Goal: Information Seeking & Learning: Find contact information

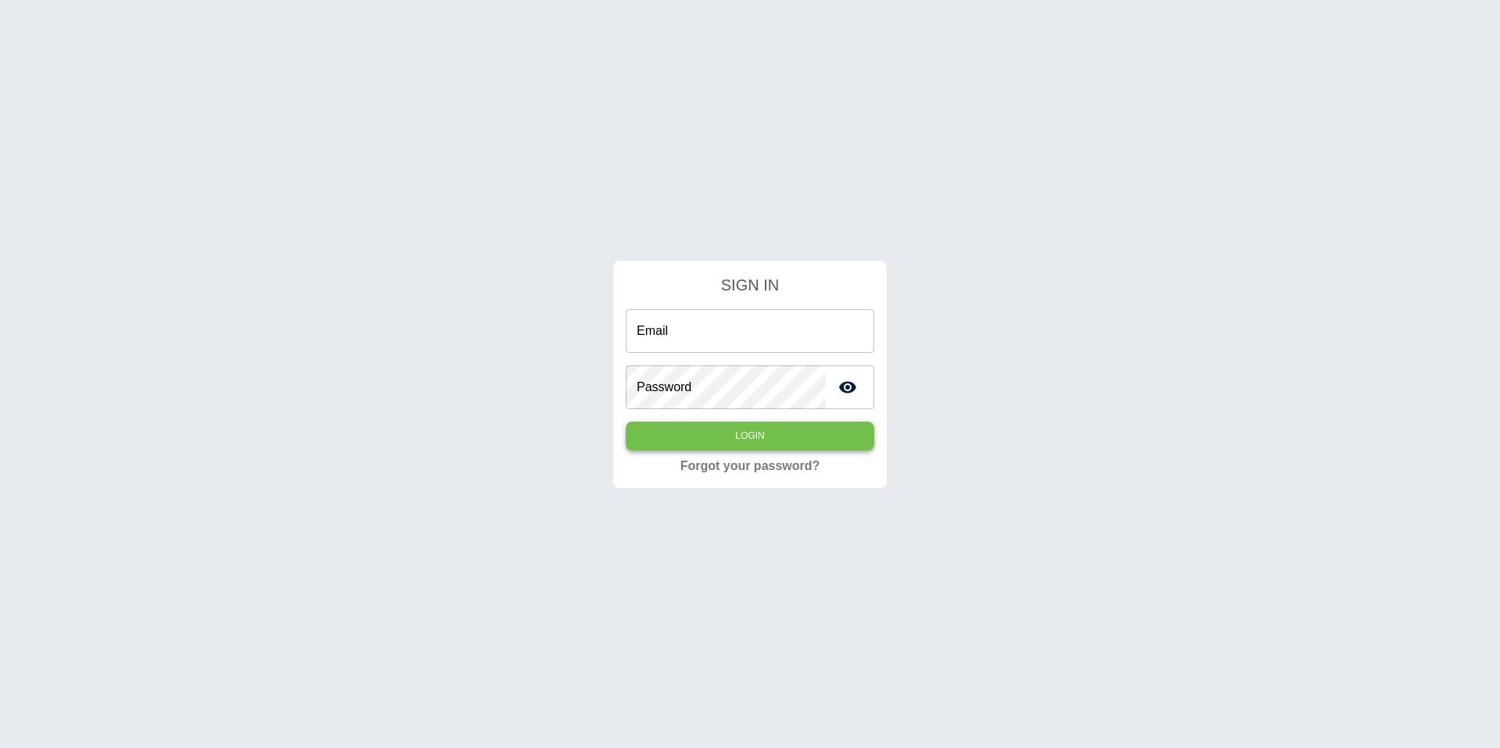
type input "**********"
click at [833, 430] on button "Login" at bounding box center [750, 436] width 248 height 29
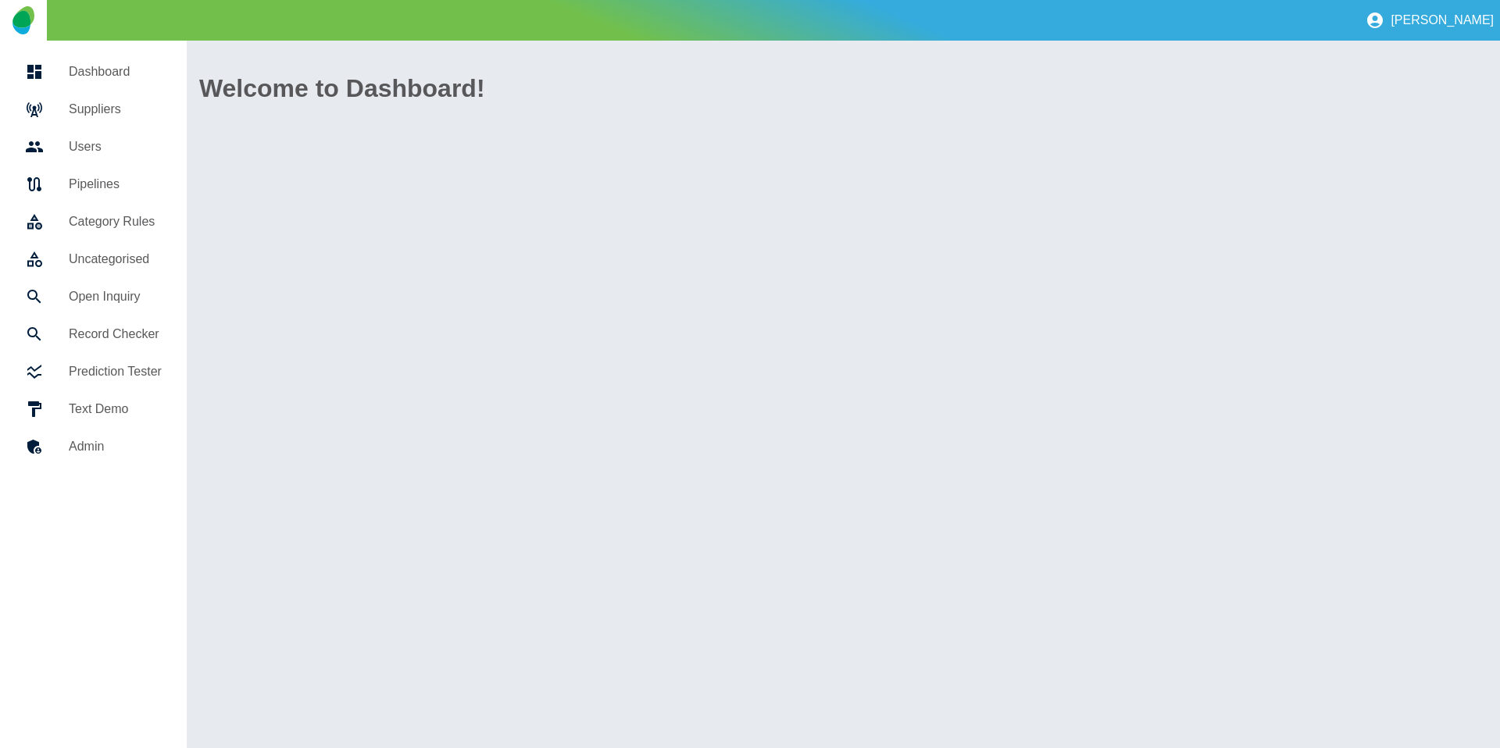
click at [30, 102] on icon at bounding box center [34, 109] width 19 height 19
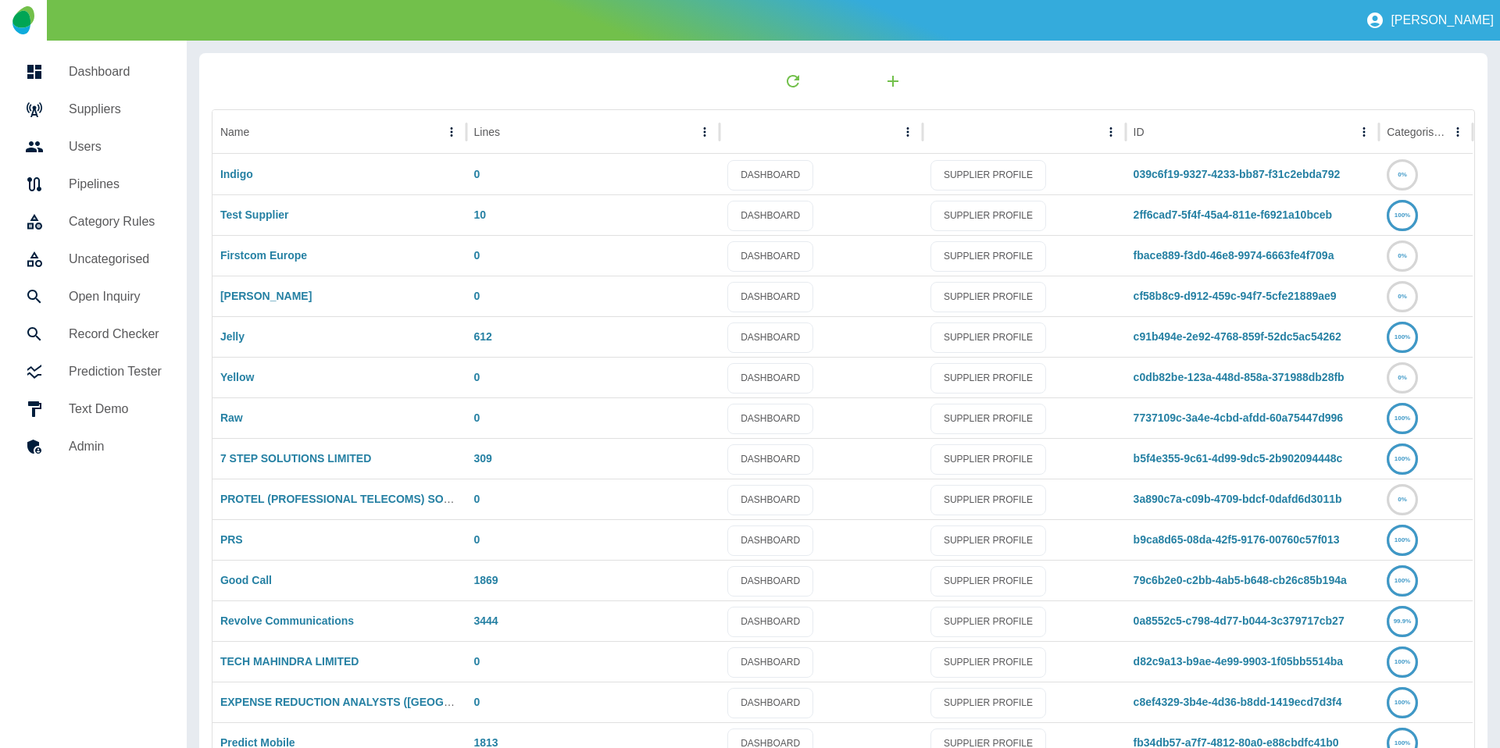
scroll to position [82, 0]
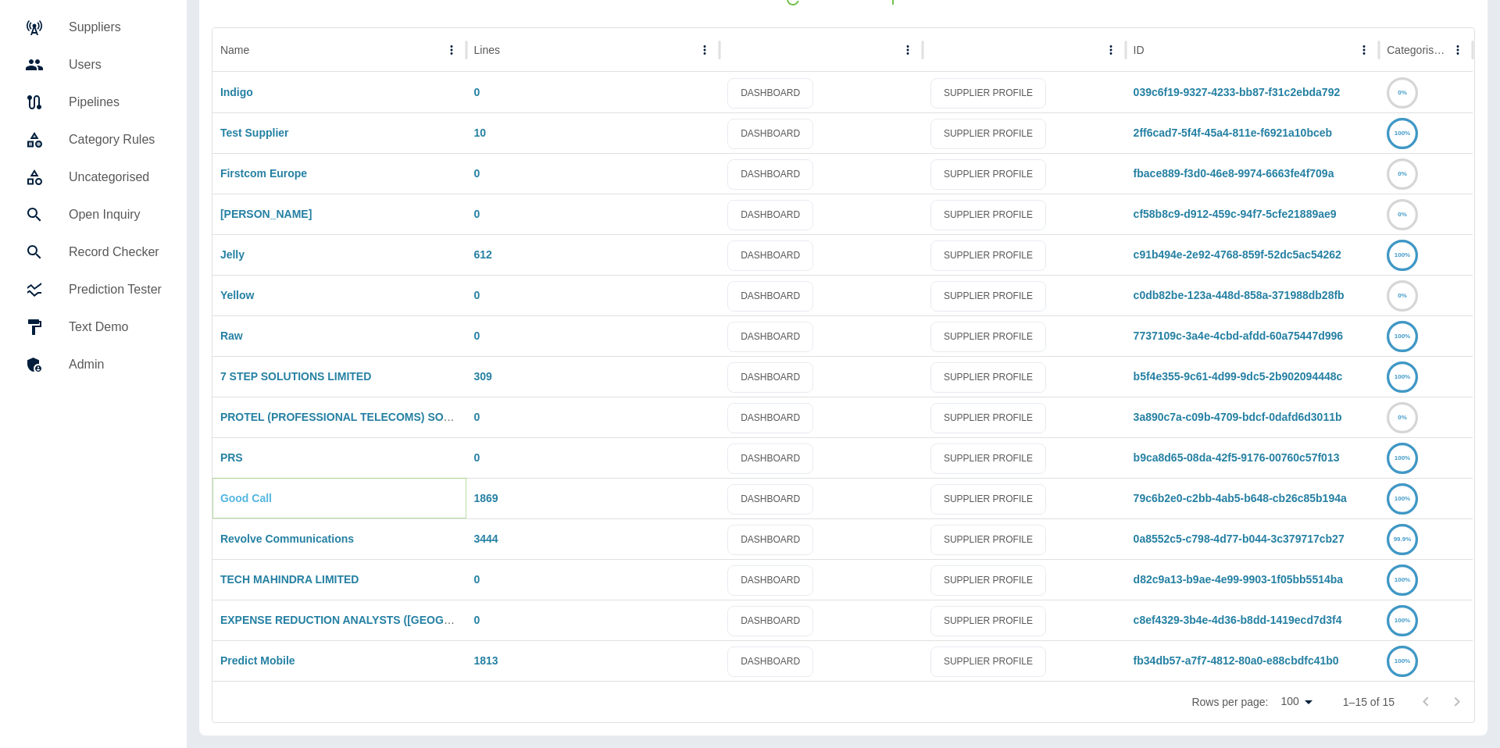
click at [248, 500] on link "Good Call" at bounding box center [246, 498] width 52 height 12
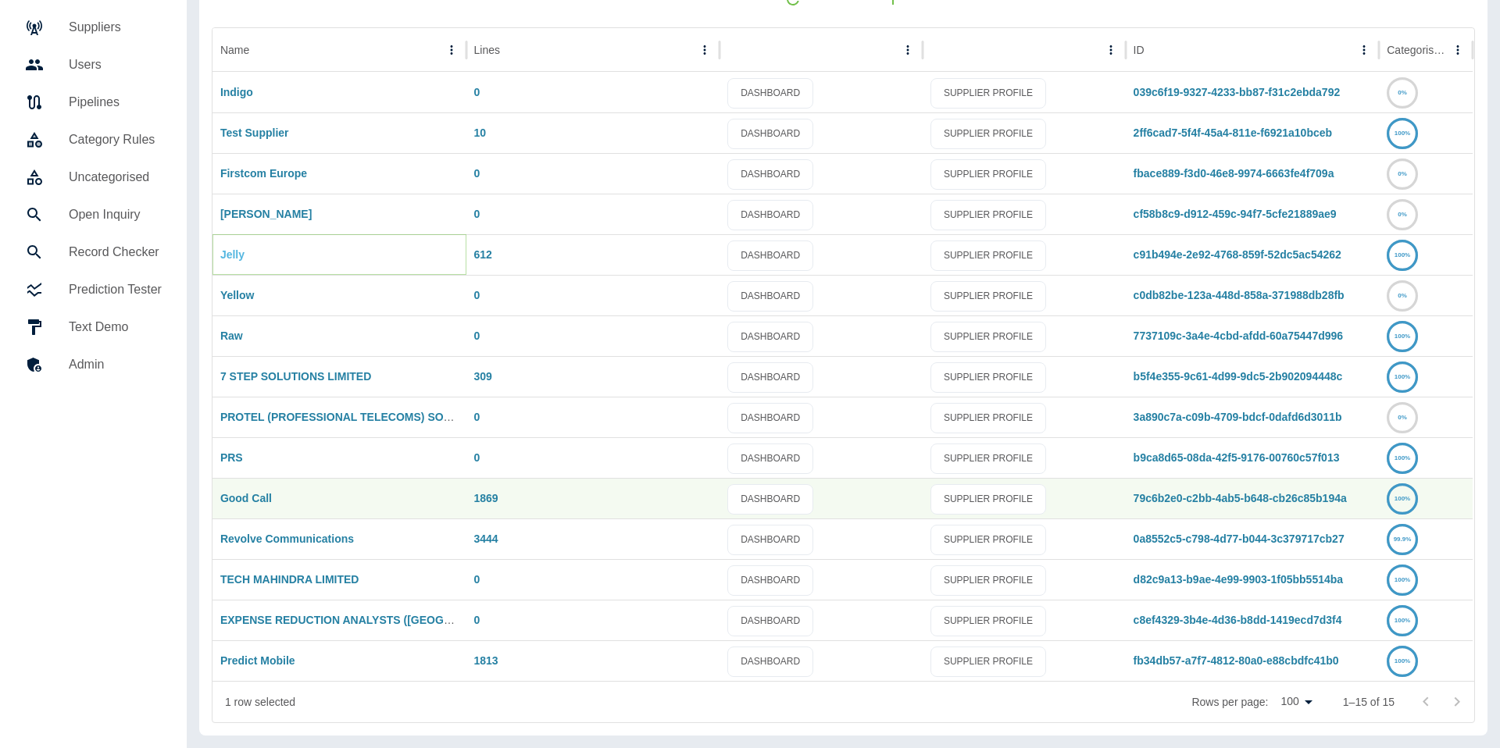
click at [234, 250] on link "Jelly" at bounding box center [232, 254] width 24 height 12
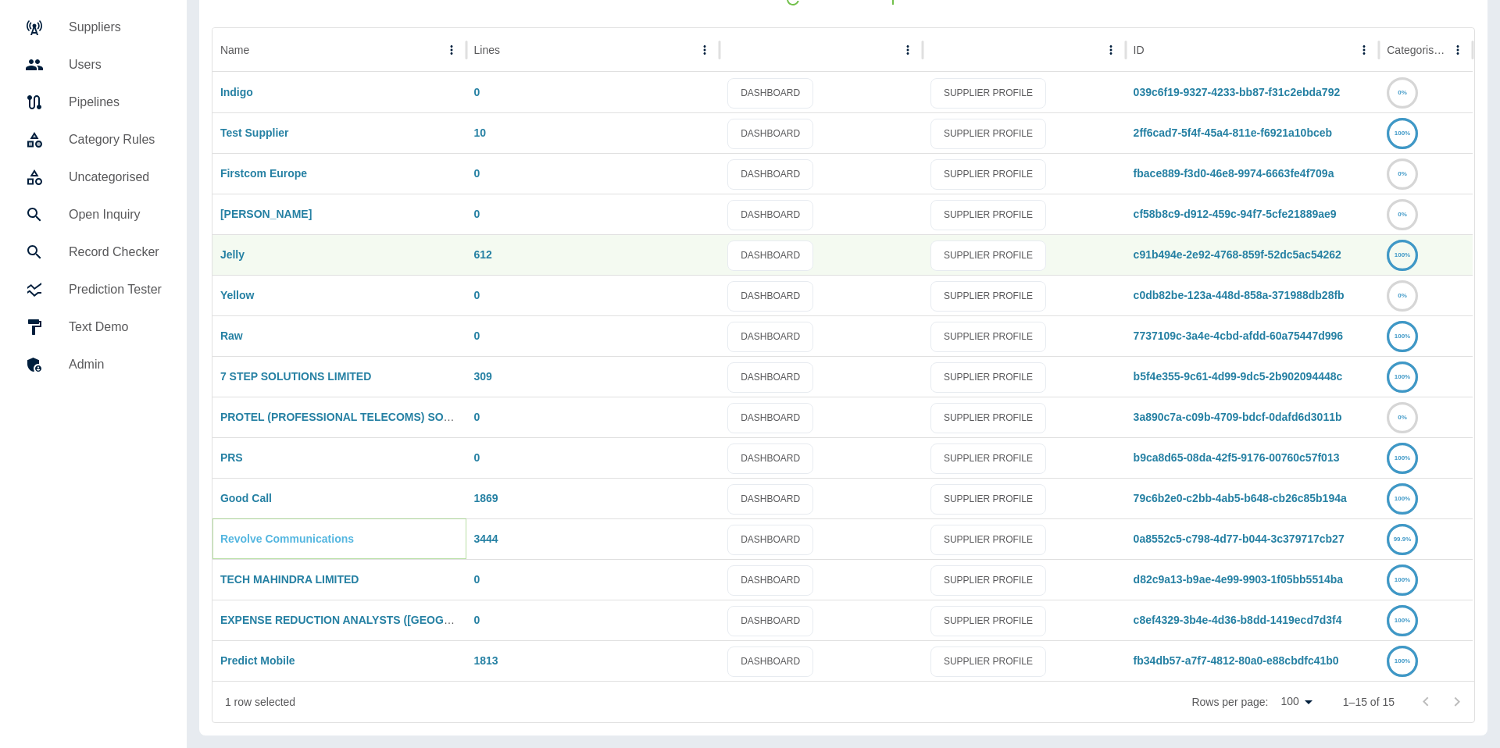
click at [267, 540] on link "Revolve Communications" at bounding box center [287, 539] width 134 height 12
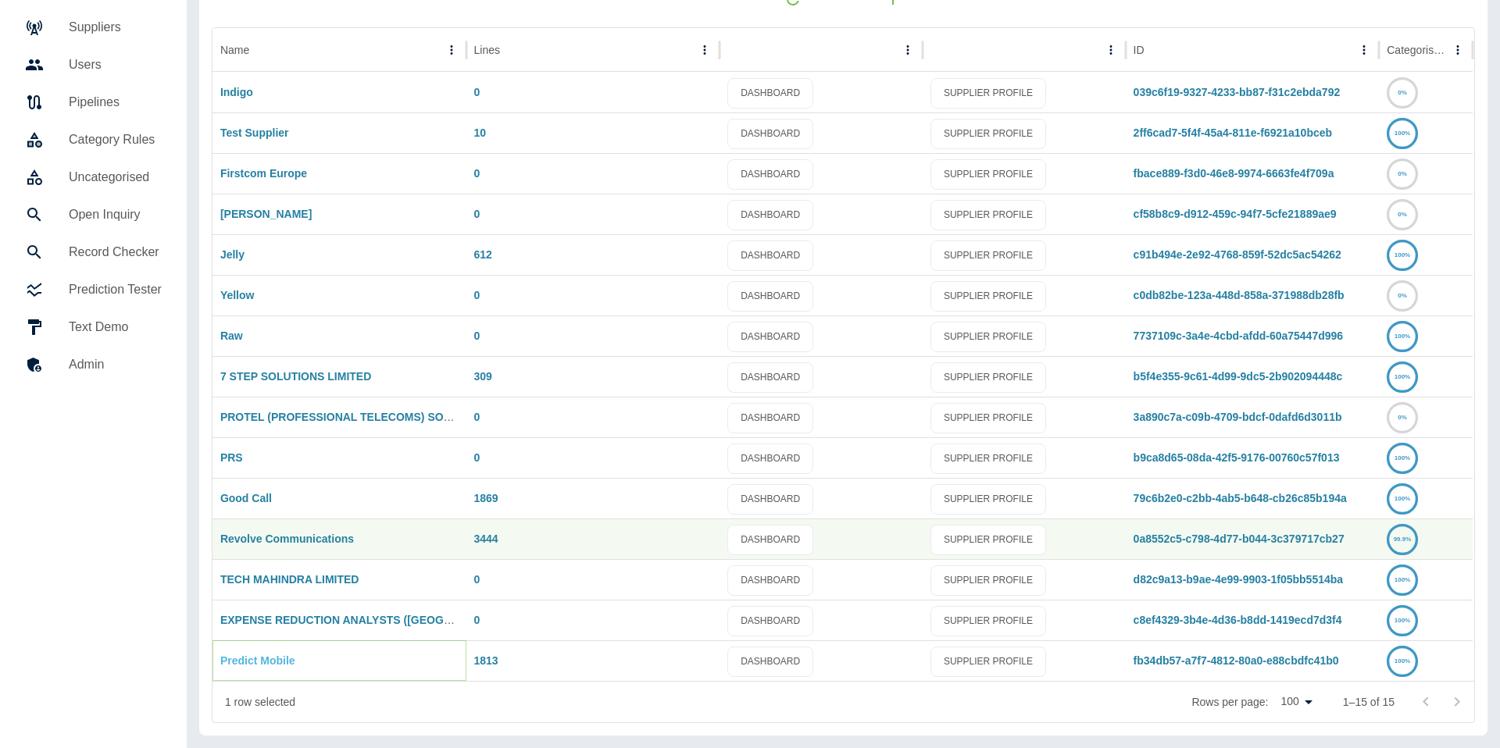
click at [229, 662] on link "Predict Mobile" at bounding box center [257, 661] width 75 height 12
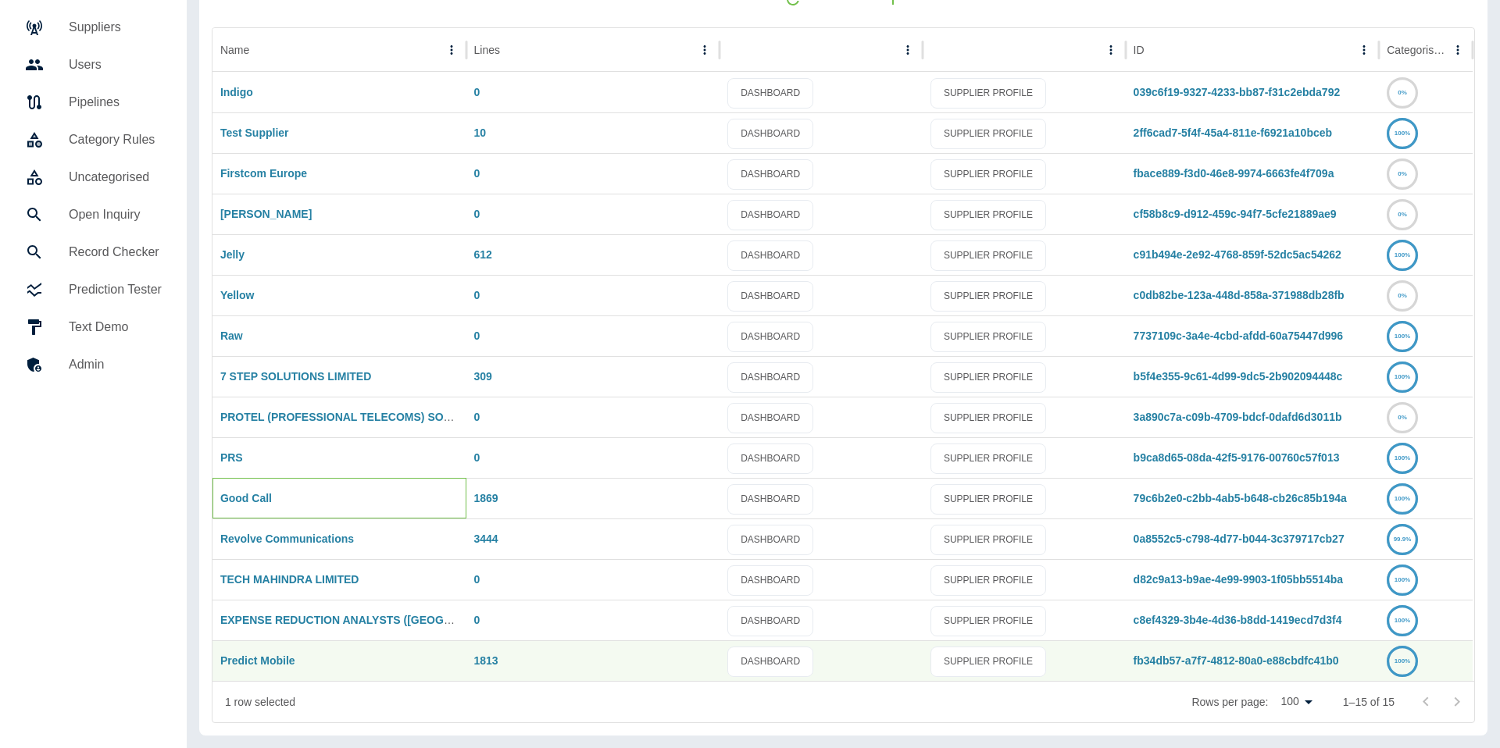
click at [234, 506] on div "Good Call" at bounding box center [339, 498] width 254 height 41
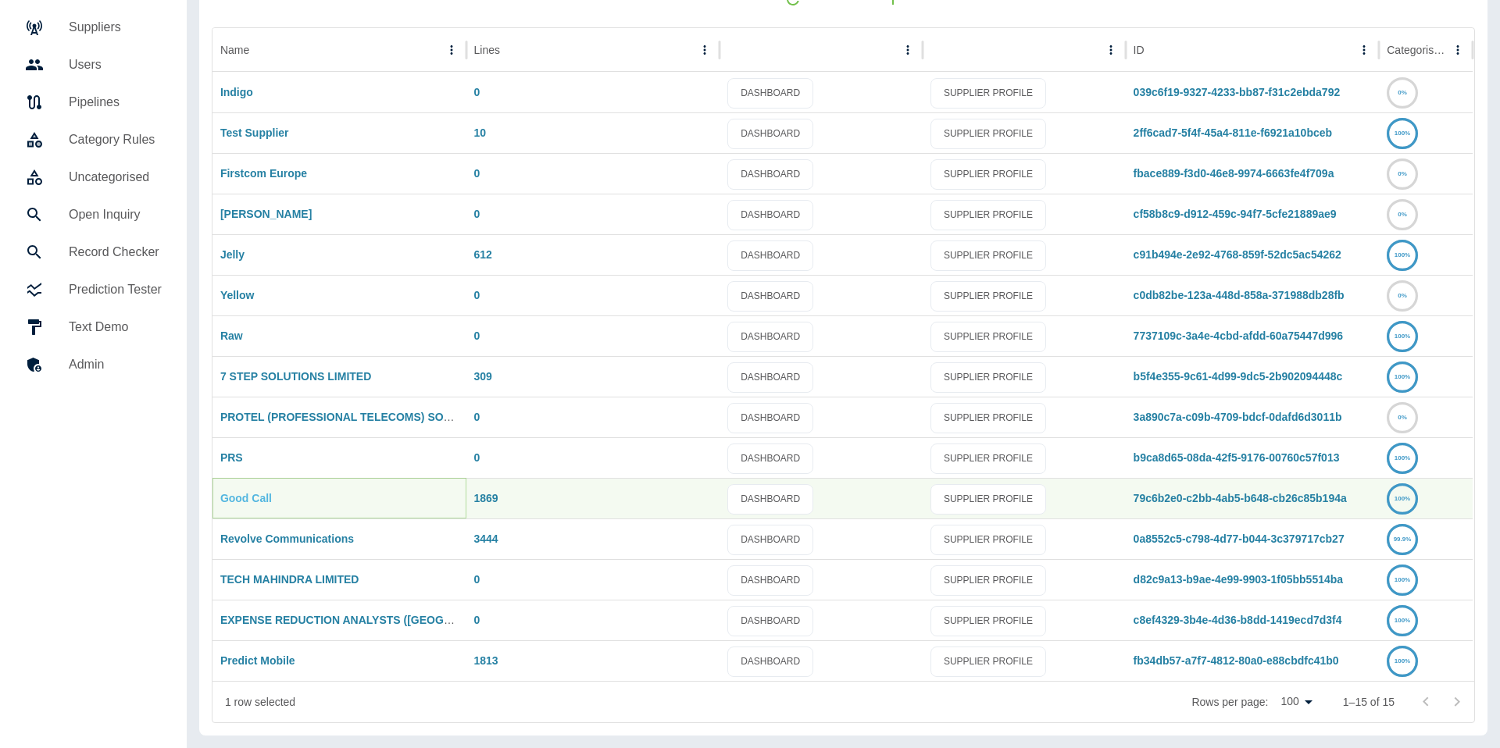
drag, startPoint x: 237, startPoint y: 498, endPoint x: 248, endPoint y: 494, distance: 11.2
click at [238, 498] on link "Good Call" at bounding box center [246, 498] width 52 height 12
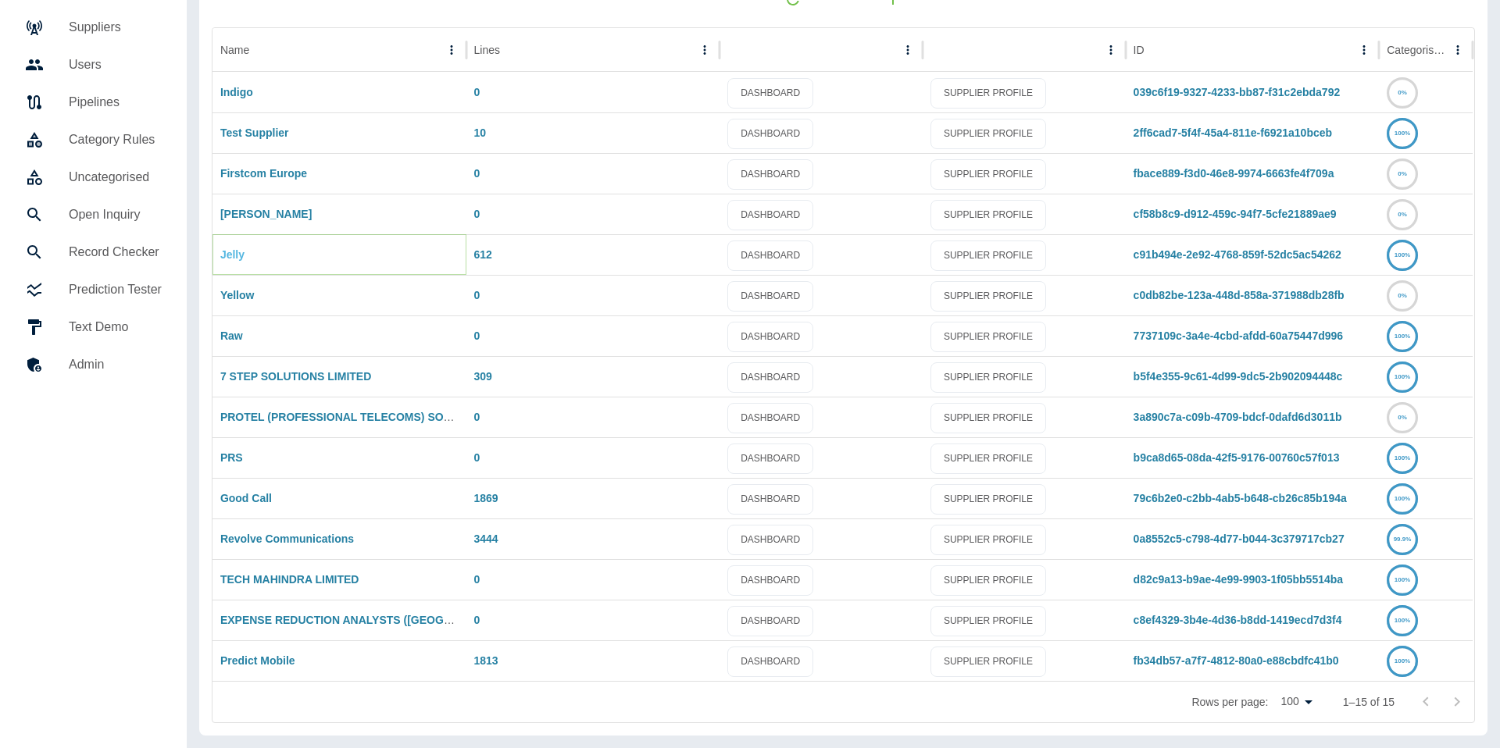
click at [238, 252] on link "Jelly" at bounding box center [232, 254] width 24 height 12
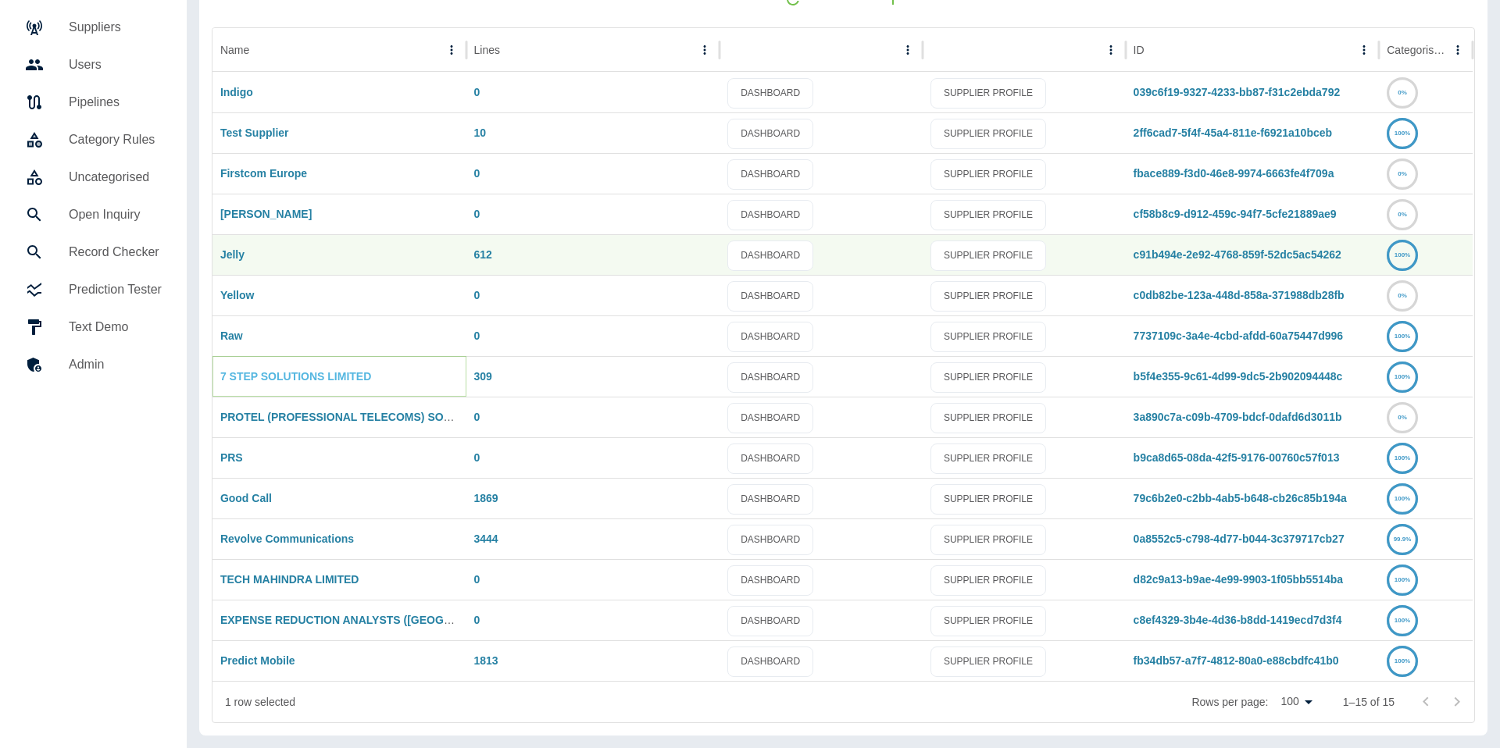
click at [315, 378] on link "7 STEP SOLUTIONS LIMITED" at bounding box center [295, 376] width 151 height 12
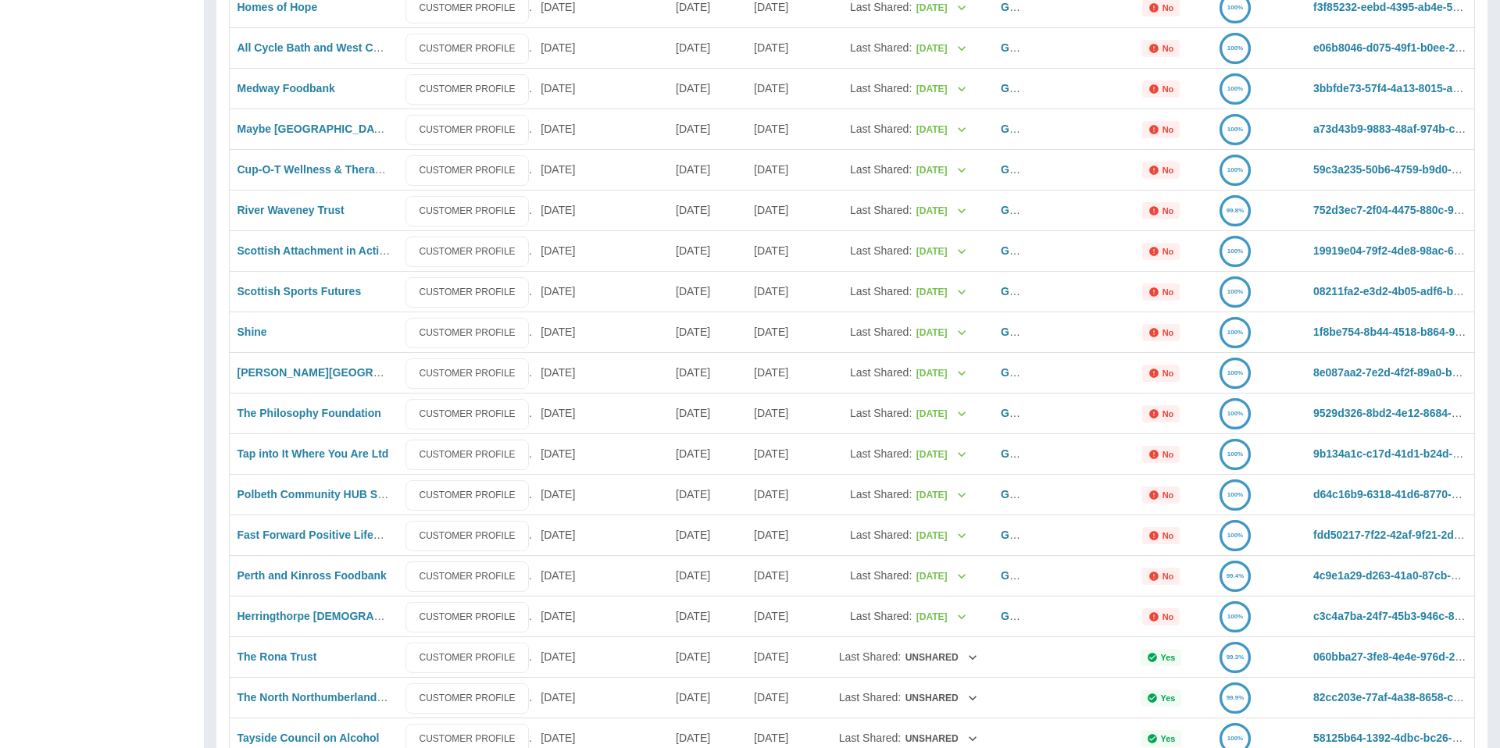
scroll to position [940, 0]
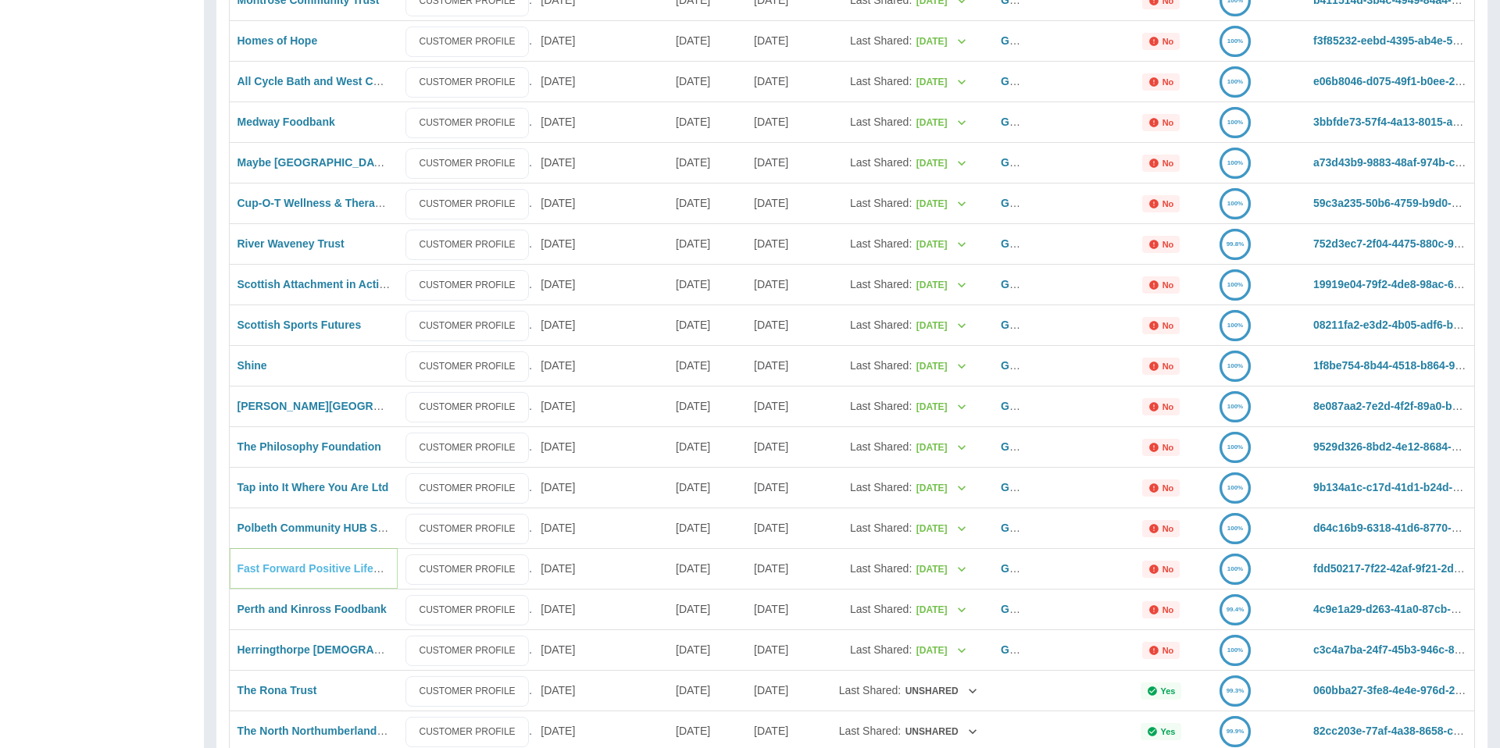
click at [309, 566] on link "Fast Forward Positive Lifestyles" at bounding box center [320, 568] width 167 height 12
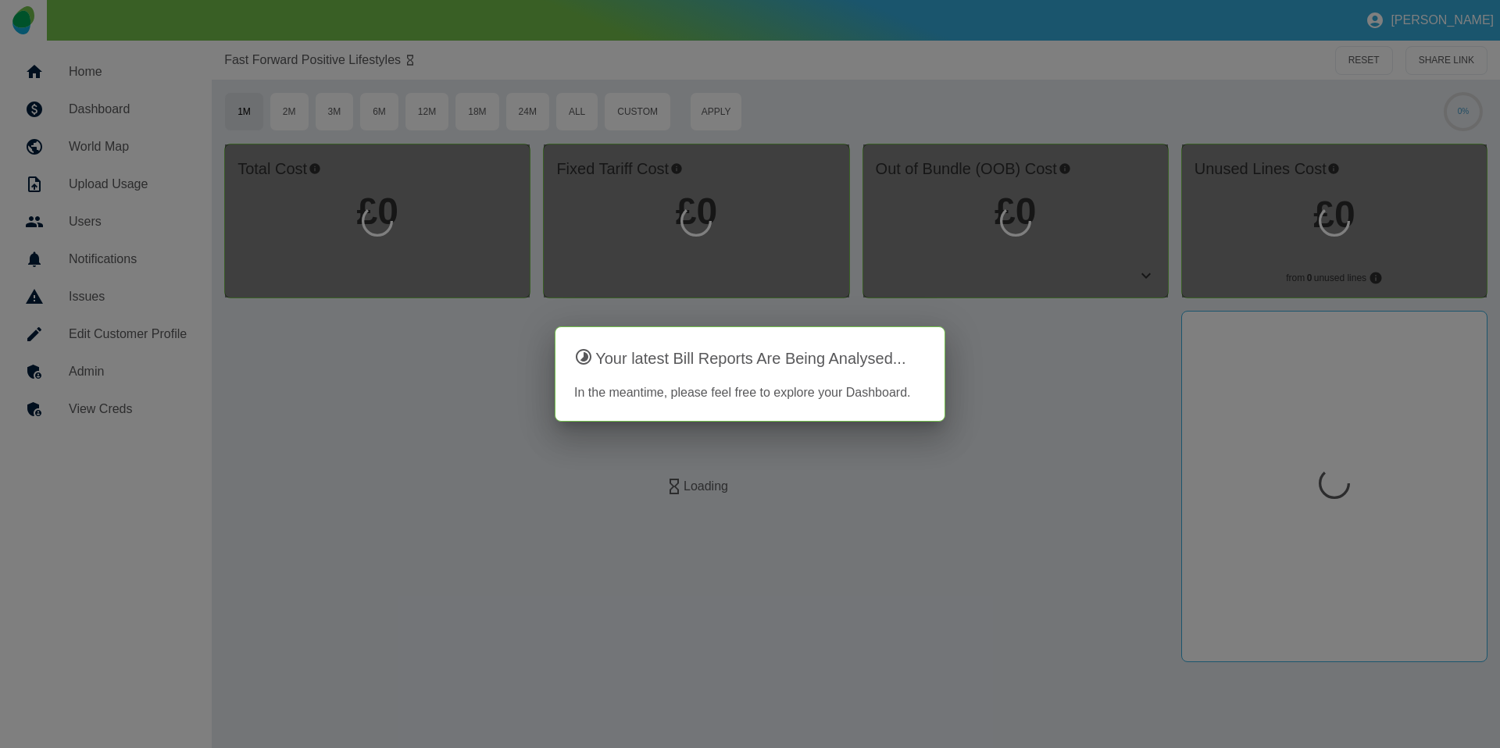
click at [127, 371] on div at bounding box center [750, 374] width 1500 height 748
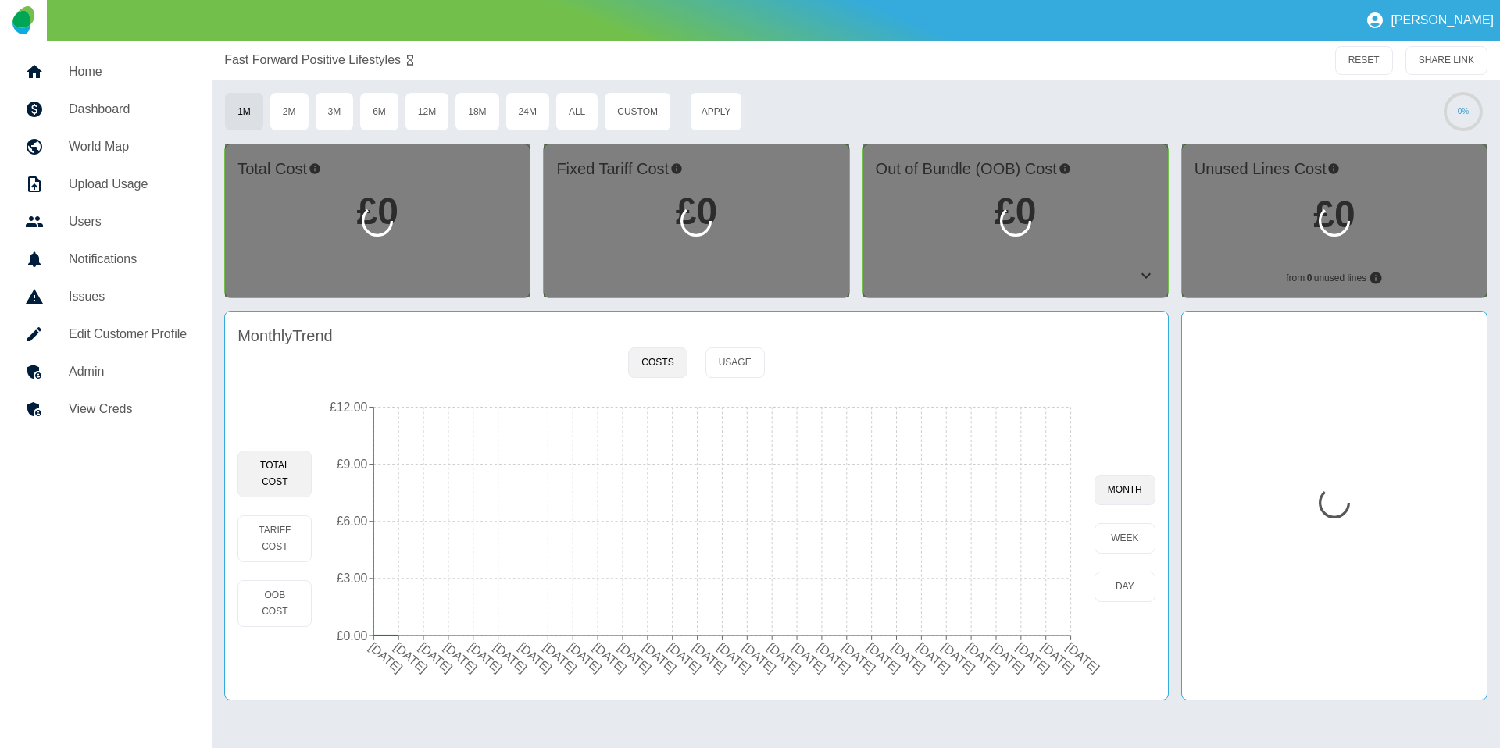
click at [126, 362] on h5 "Admin" at bounding box center [128, 371] width 118 height 19
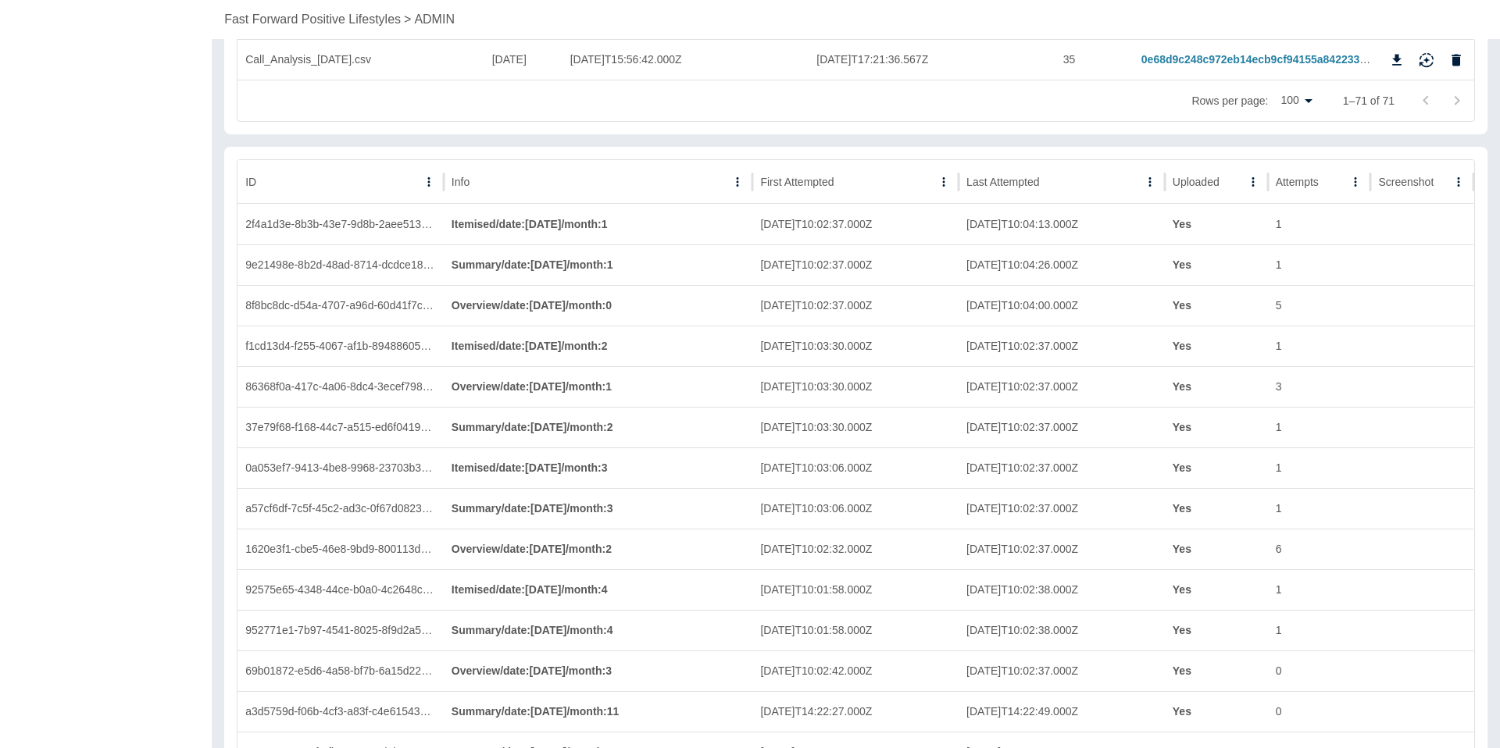
scroll to position [3063, 0]
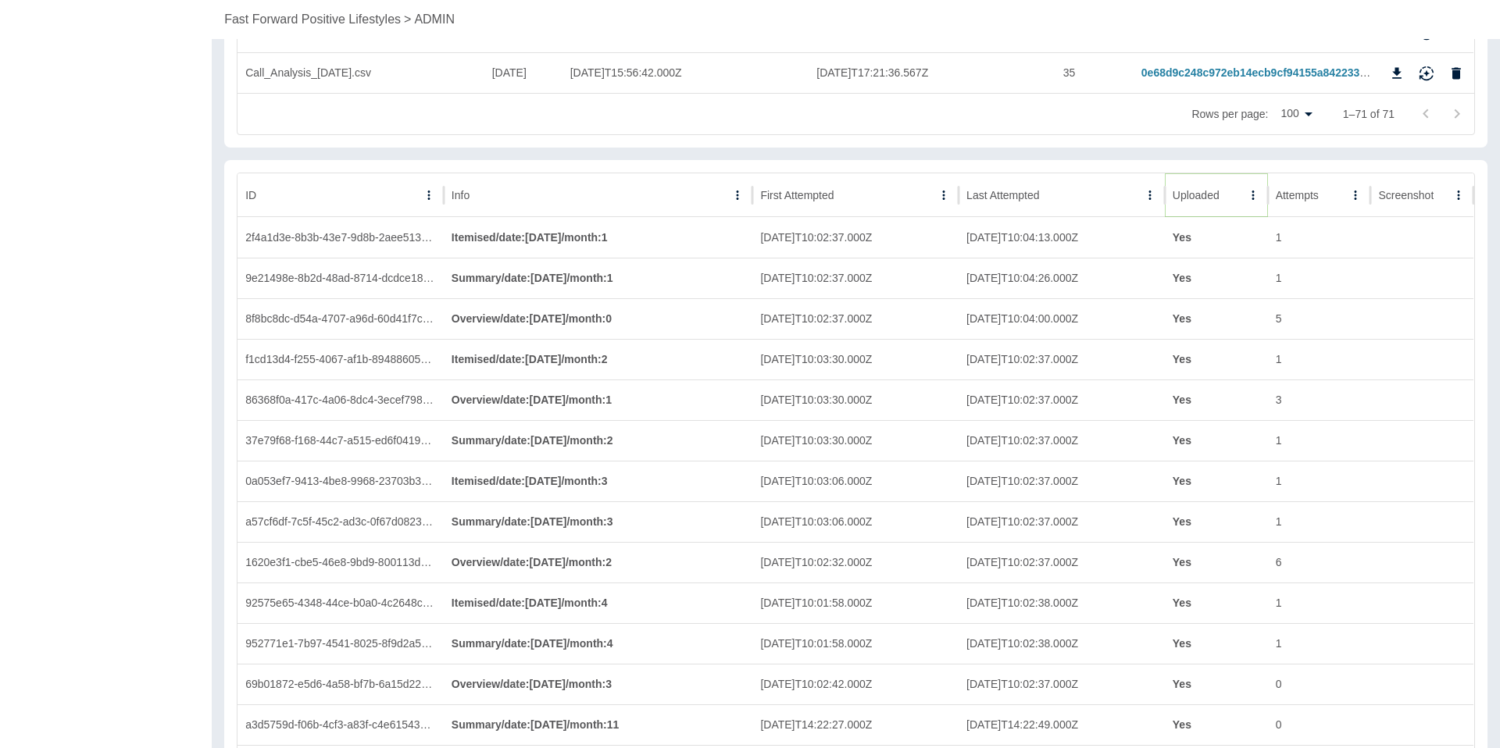
click at [1225, 196] on icon "Sort" at bounding box center [1232, 195] width 14 height 14
click at [1229, 197] on icon "Sort" at bounding box center [1231, 195] width 14 height 14
click at [1229, 197] on icon "Sort" at bounding box center [1231, 195] width 9 height 9
click at [1229, 197] on icon "Sort" at bounding box center [1232, 195] width 14 height 14
click at [1229, 197] on icon "Sort" at bounding box center [1231, 195] width 14 height 14
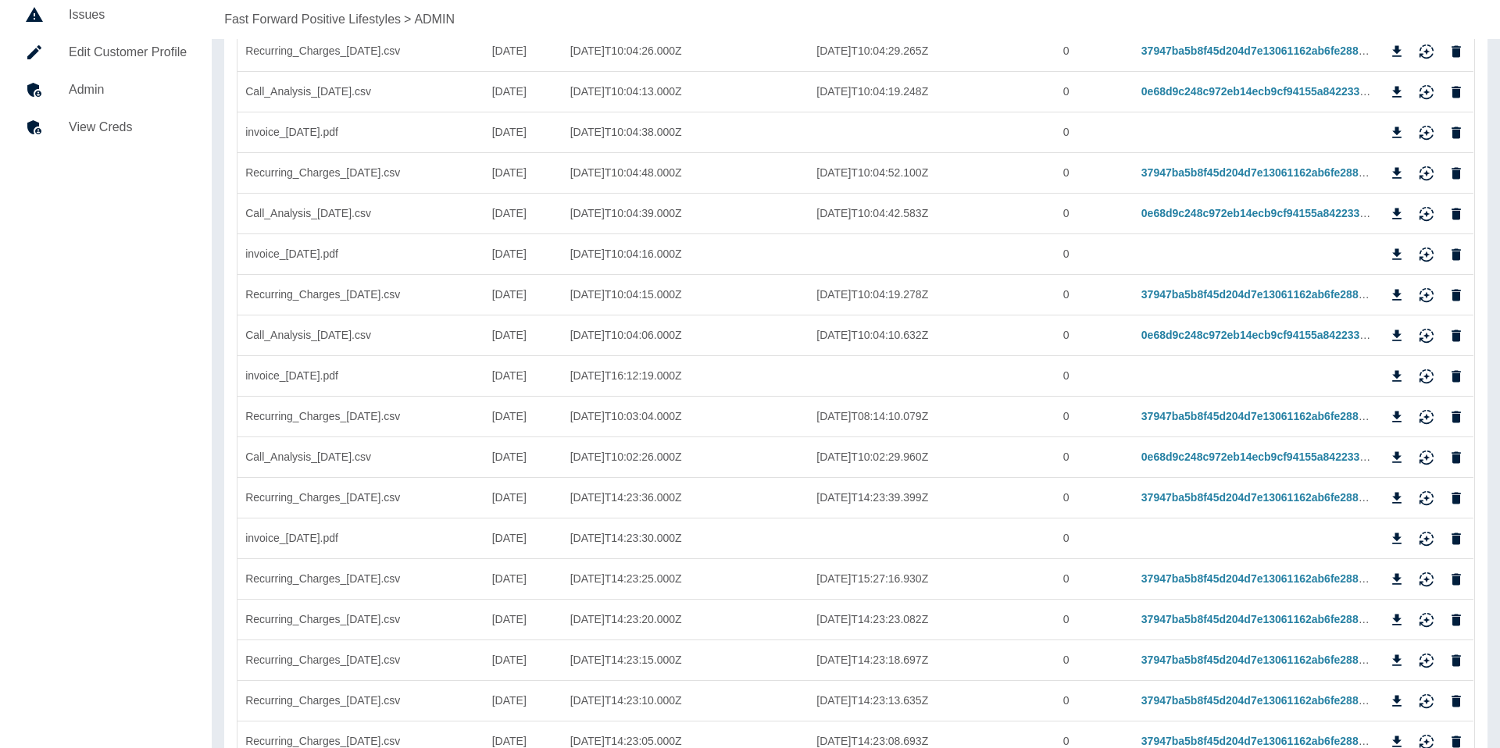
scroll to position [0, 0]
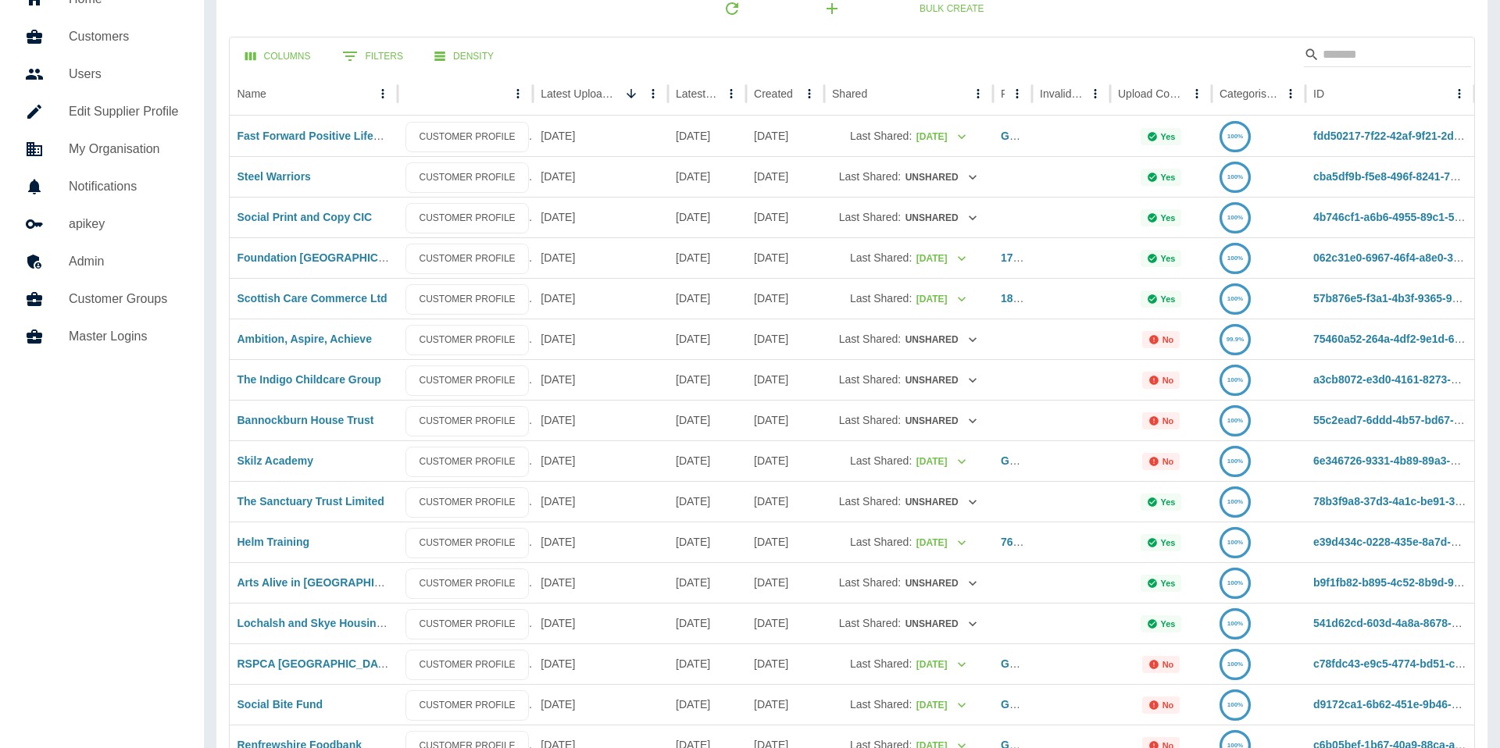
scroll to position [74, 0]
click at [1088, 97] on icon "Sort" at bounding box center [1095, 92] width 14 height 14
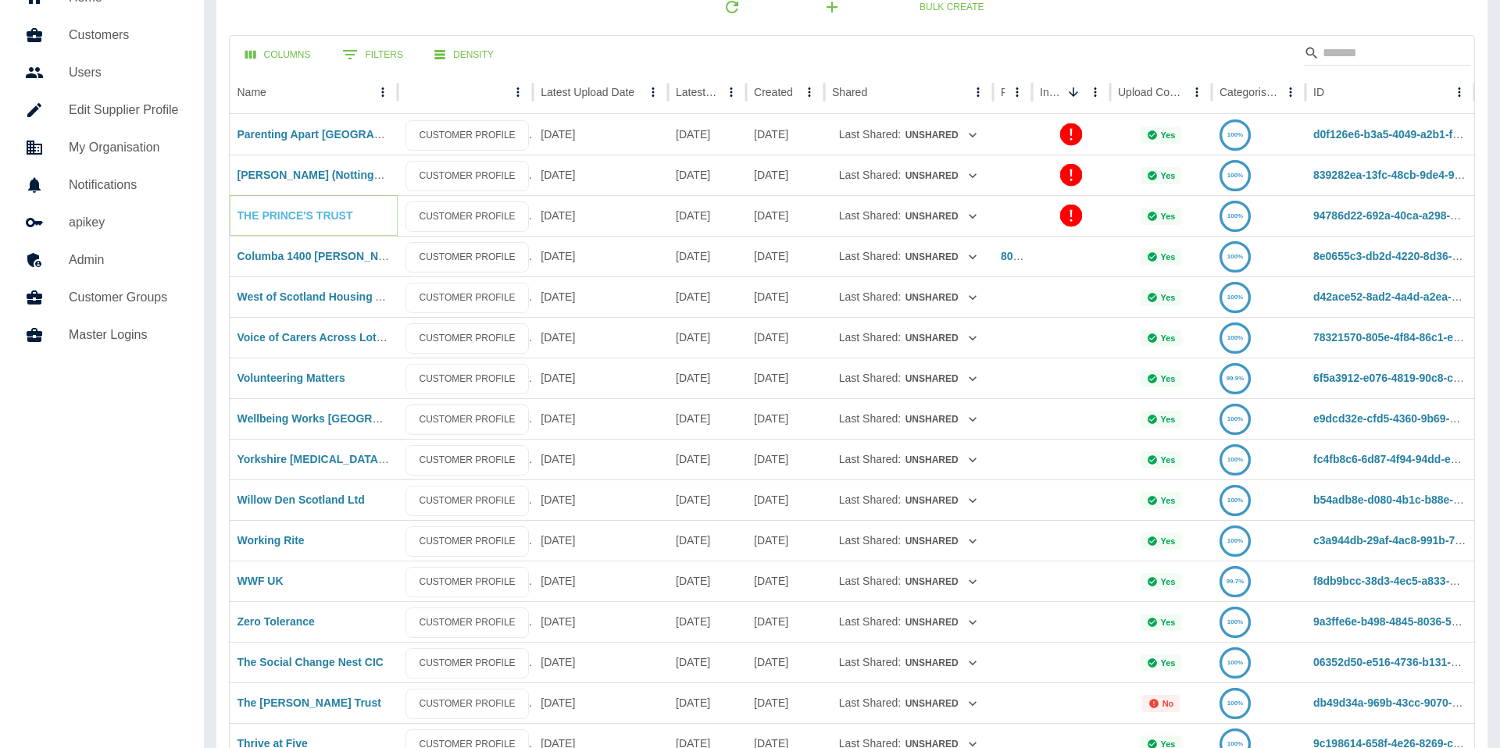
click at [295, 218] on link "THE PRINCE'S TRUST" at bounding box center [295, 215] width 116 height 12
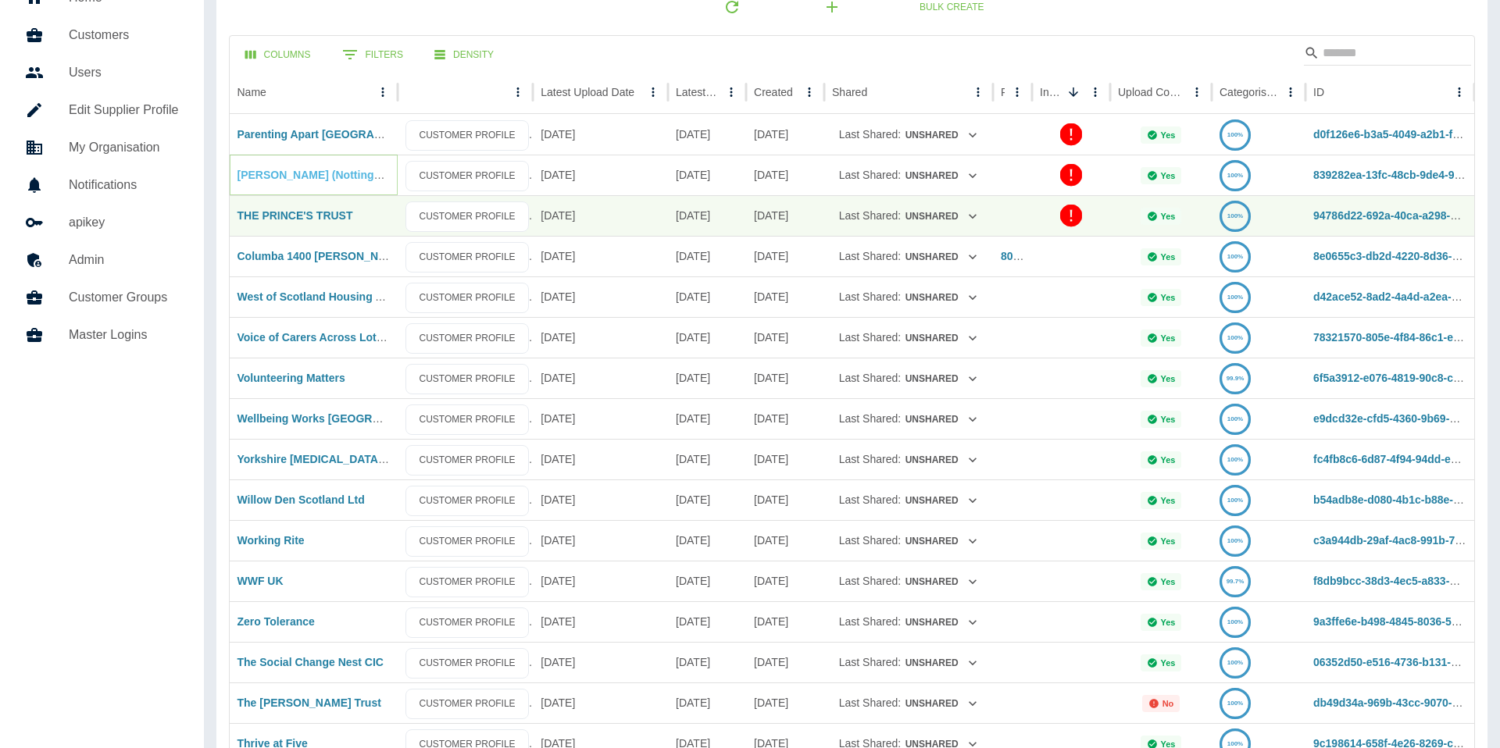
click at [327, 180] on link "Frank Key (Nottingham) Ltd" at bounding box center [328, 175] width 183 height 12
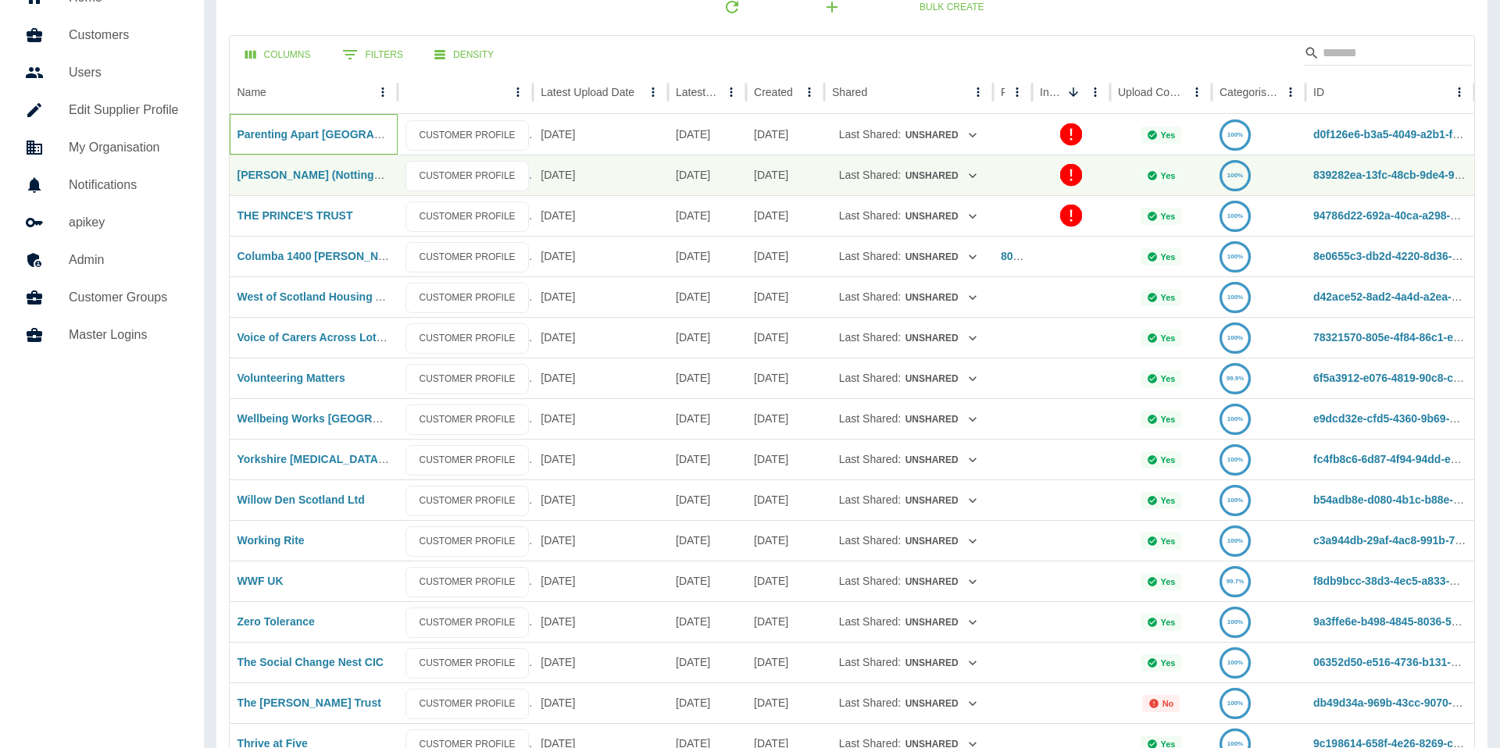
click at [295, 122] on div "Parenting Apart Centre East CIC" at bounding box center [314, 134] width 169 height 41
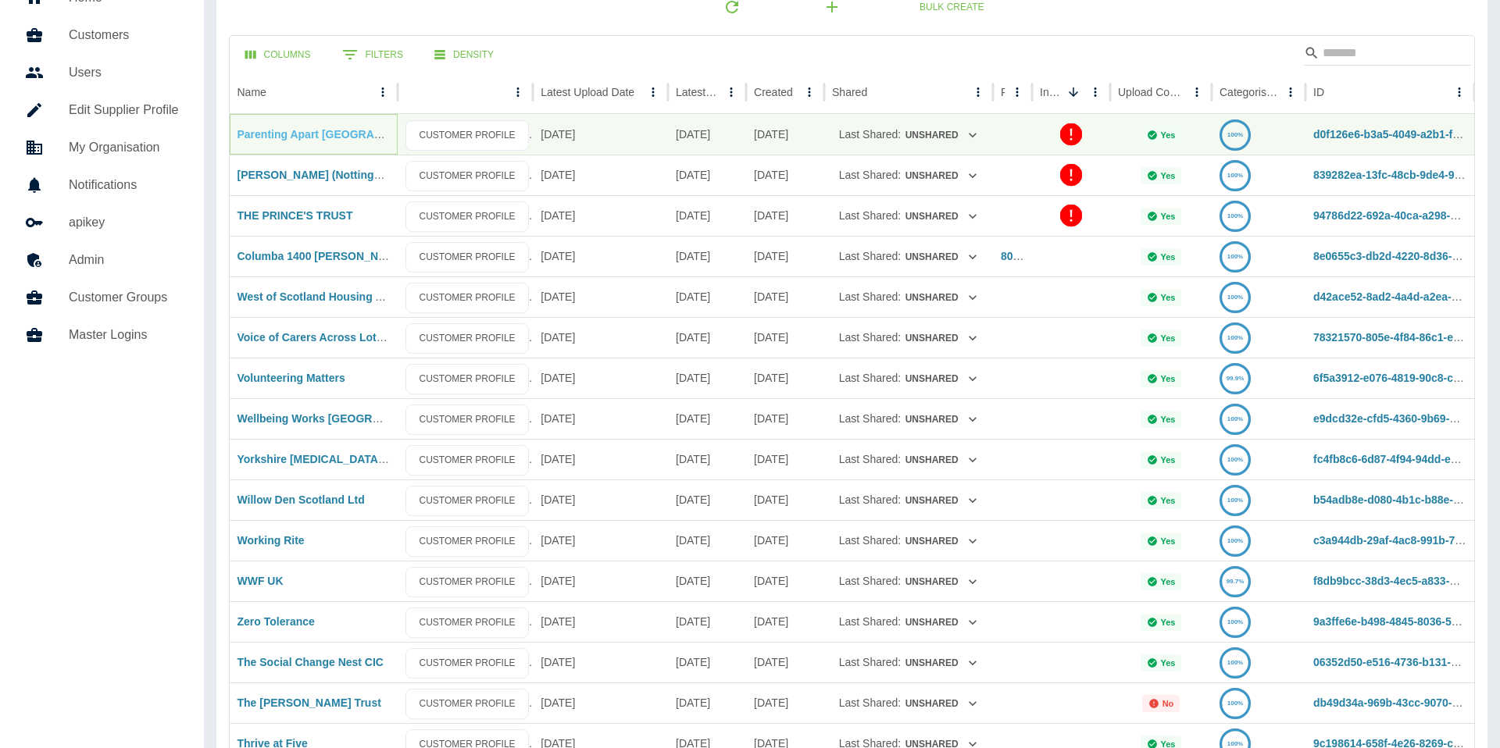
click at [292, 131] on link "Parenting Apart Centre East CIC" at bounding box center [338, 134] width 202 height 12
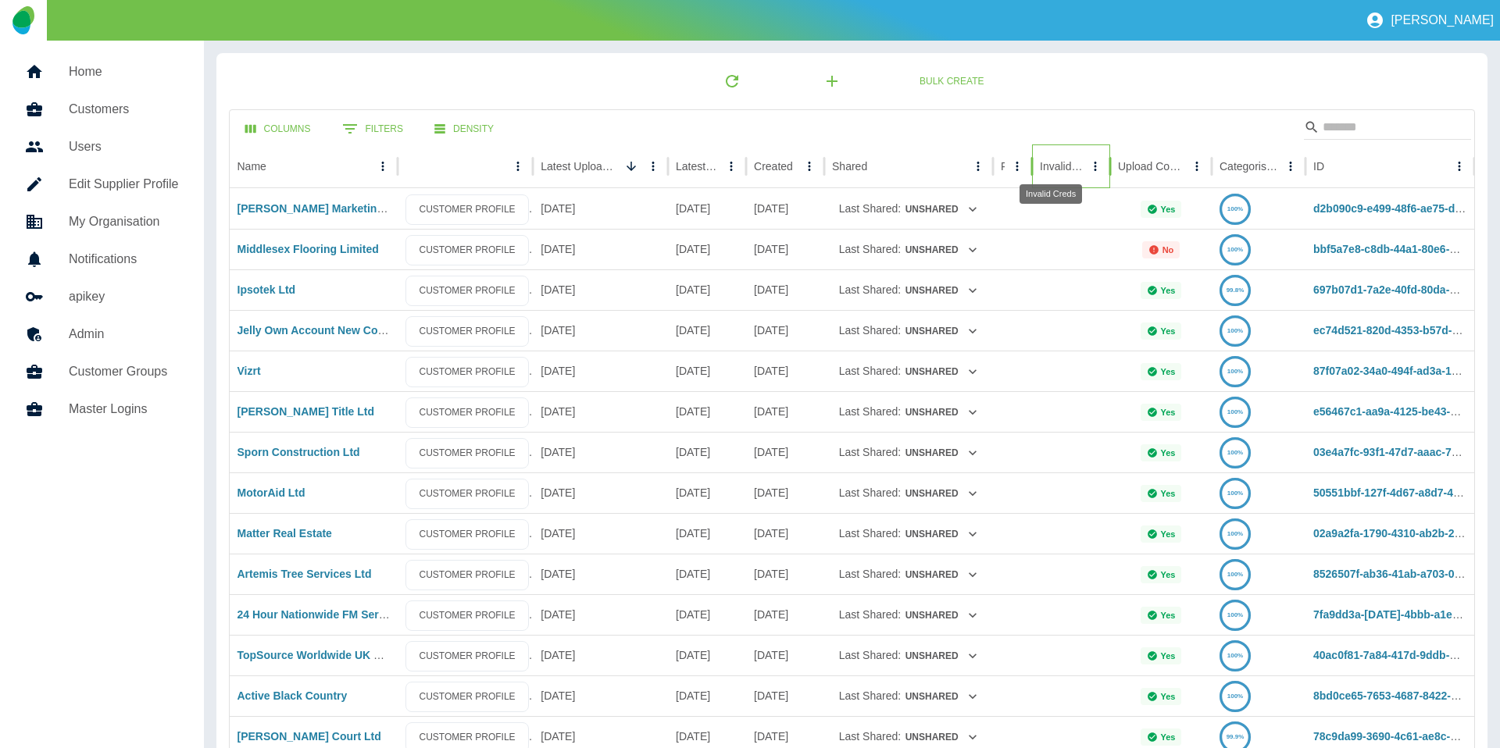
click at [1055, 162] on div "Invalid Creds" at bounding box center [1061, 166] width 43 height 12
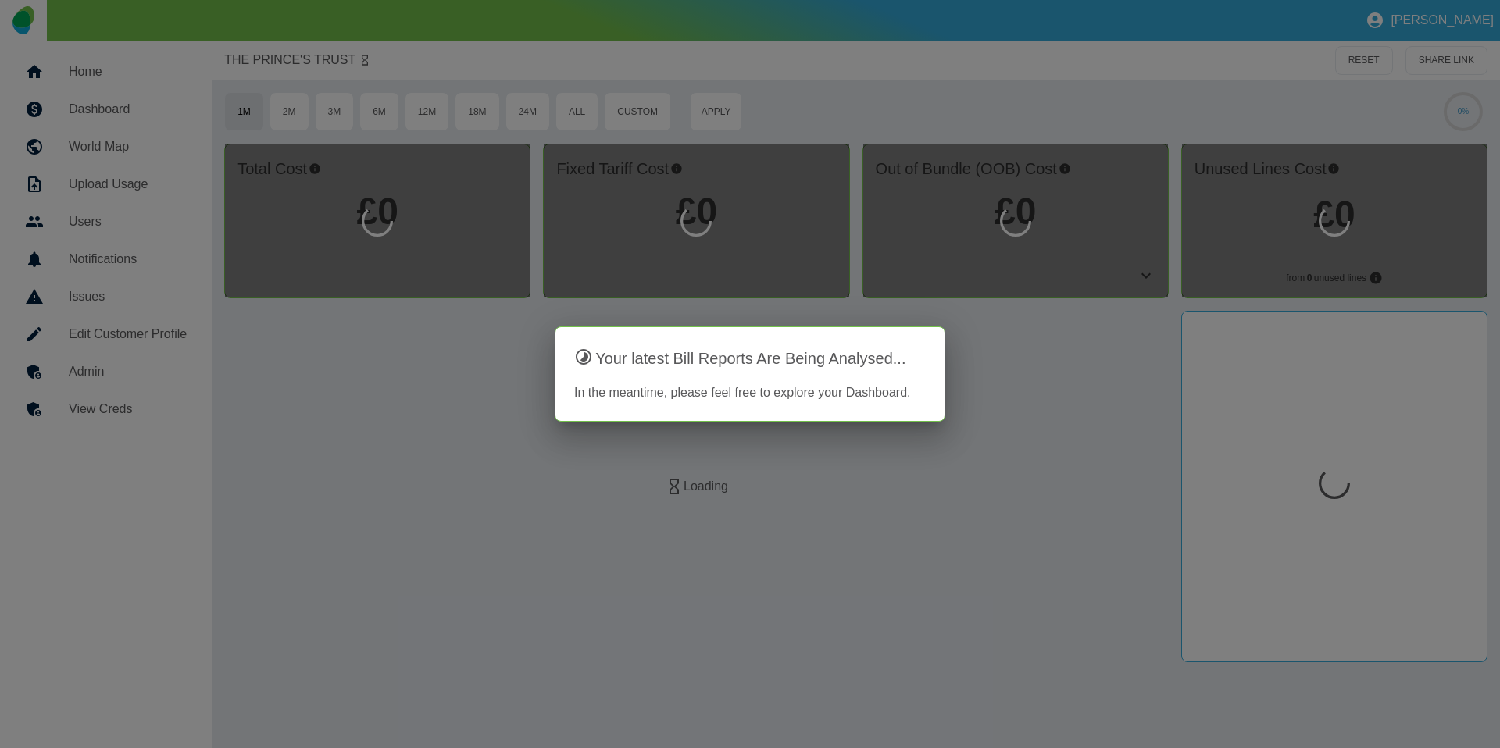
click at [73, 398] on div at bounding box center [750, 374] width 1500 height 748
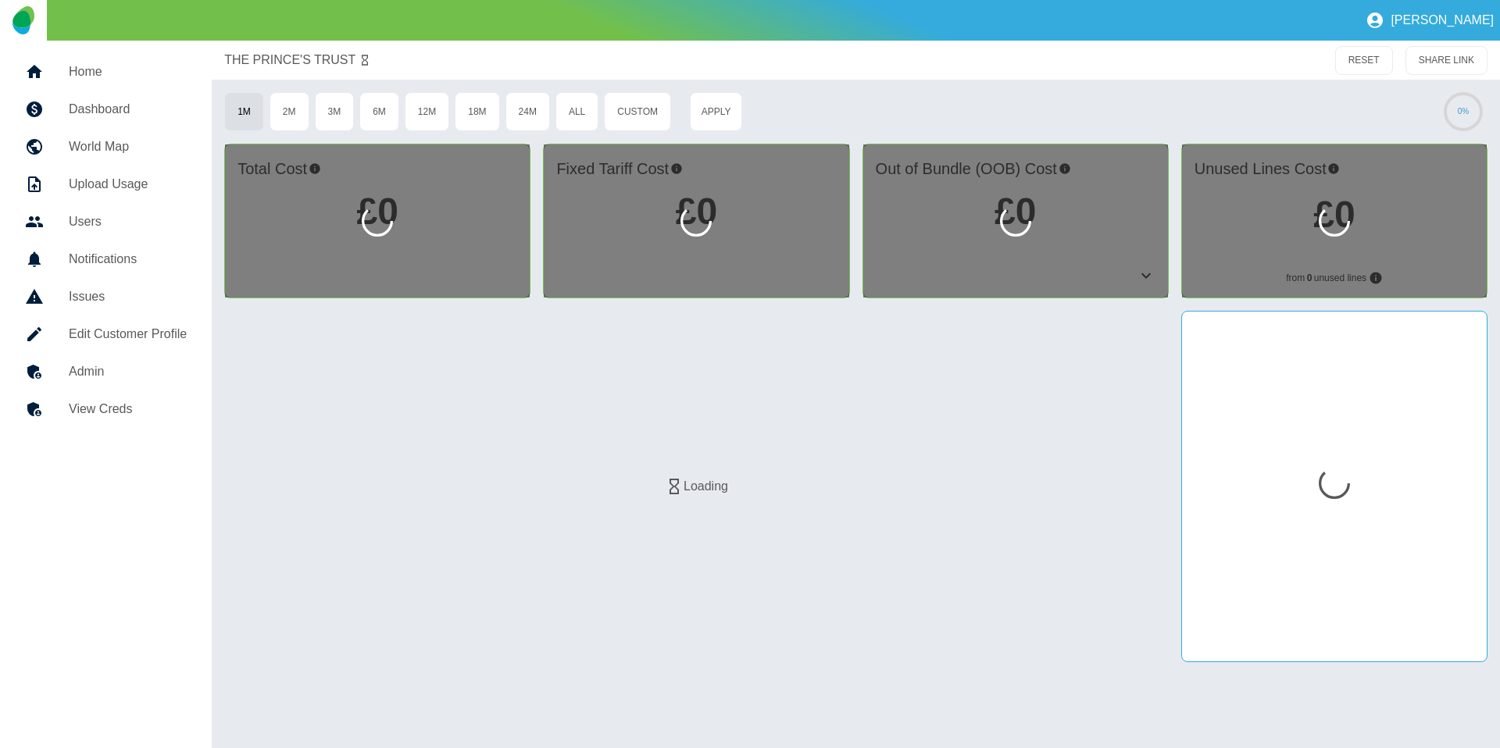
click at [76, 405] on h5 "View Creds" at bounding box center [128, 409] width 118 height 19
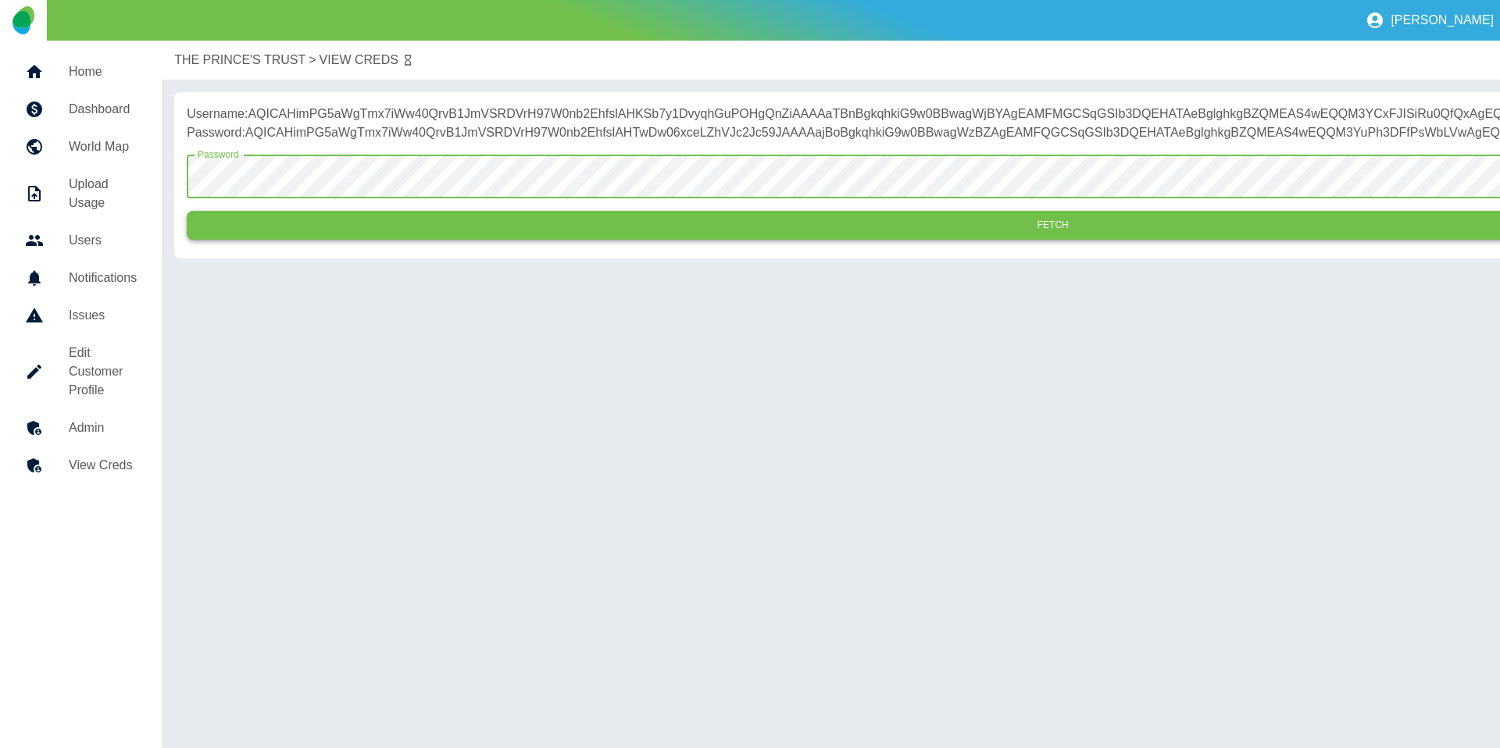
click at [422, 240] on button "Fetch" at bounding box center [1053, 225] width 1732 height 29
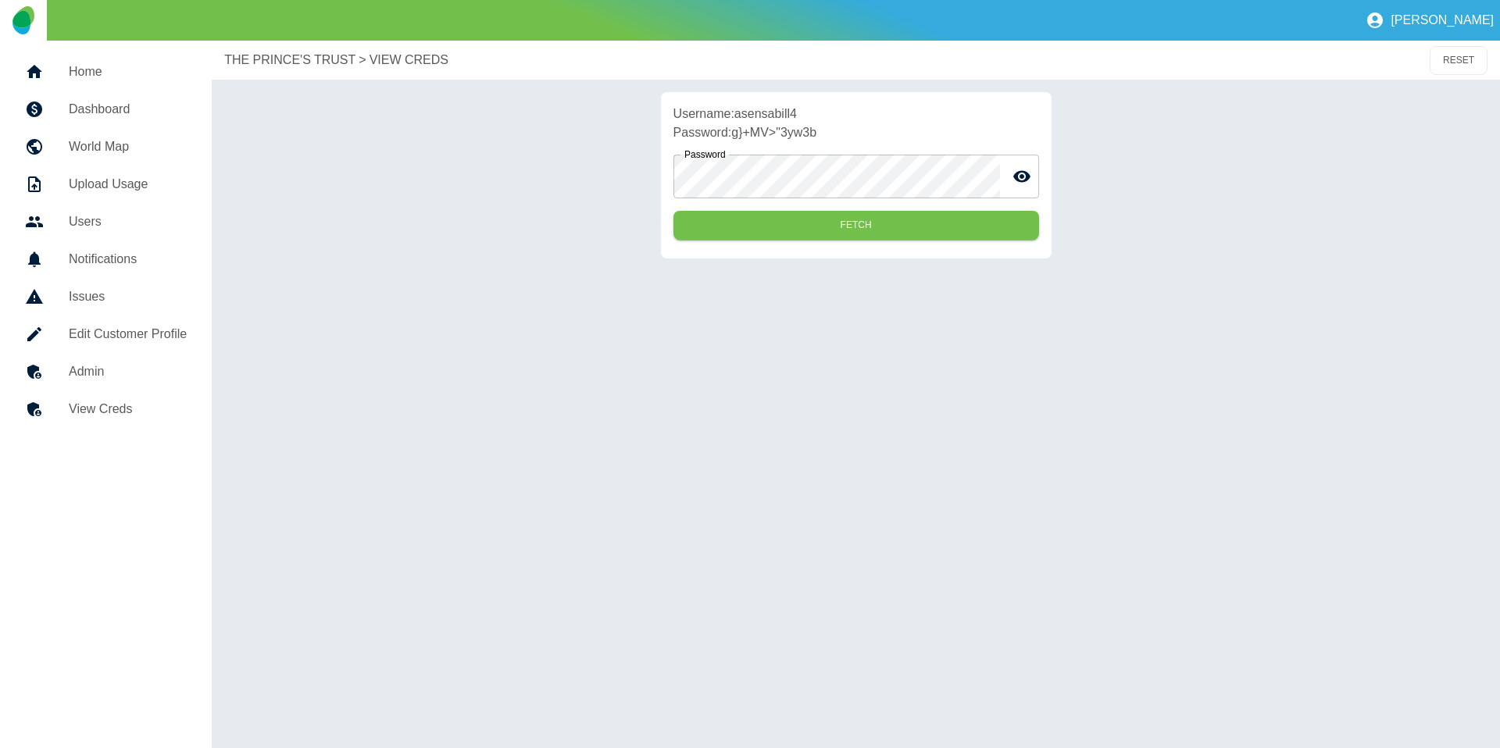
click at [761, 120] on p "Username: asensabill4" at bounding box center [856, 114] width 366 height 19
click at [760, 120] on p "Username: asensabill4" at bounding box center [856, 114] width 366 height 19
copy p "asensabill4"
drag, startPoint x: 869, startPoint y: 134, endPoint x: 734, endPoint y: 136, distance: 135.2
click at [734, 136] on p "Password: g}+MV>"3yw3b" at bounding box center [856, 132] width 366 height 19
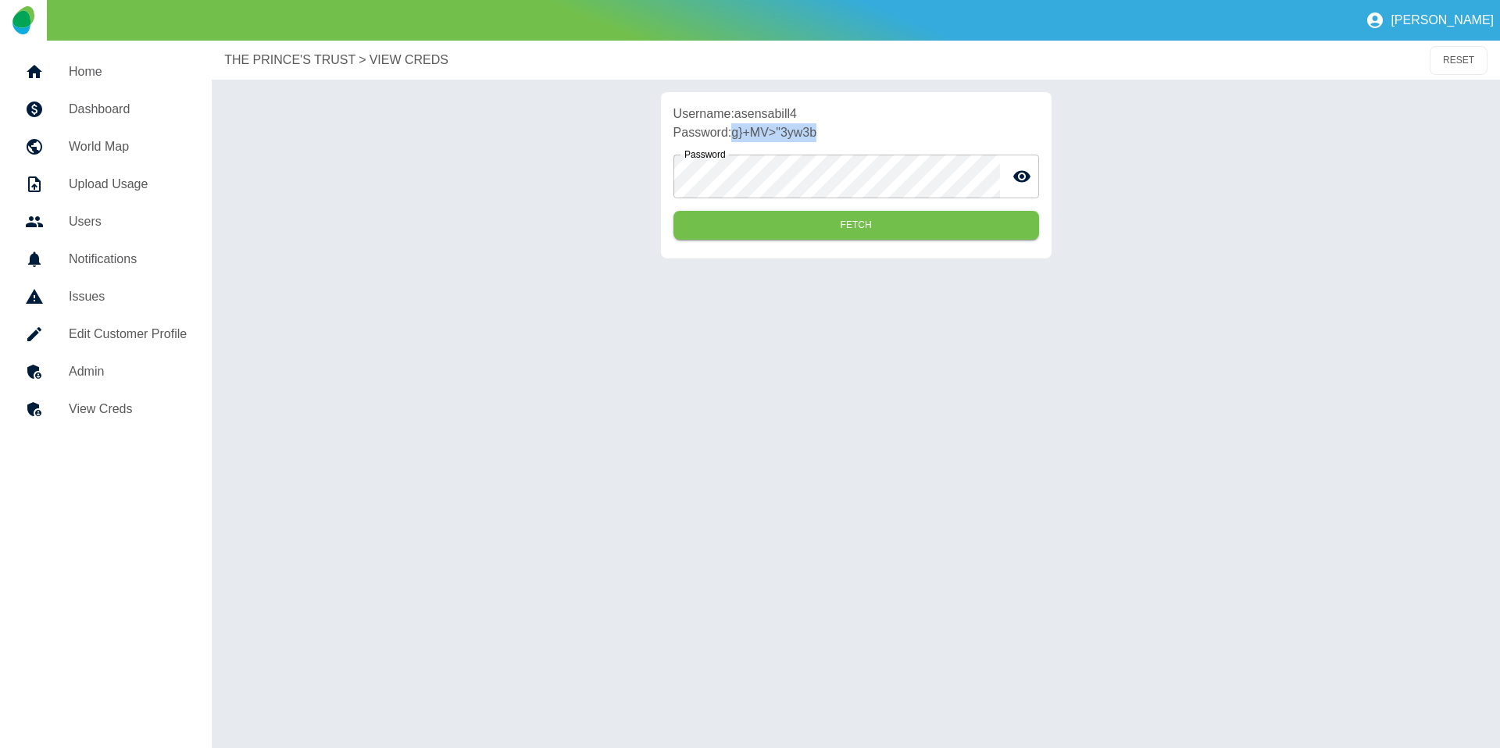
copy p "g}+MV>"3yw3b"
drag, startPoint x: 548, startPoint y: 131, endPoint x: 498, endPoint y: 106, distance: 55.9
click at [548, 131] on div "Username: asensabill4 Password: g}+MV>"3yw3b Password Password Fetch" at bounding box center [855, 175] width 1263 height 166
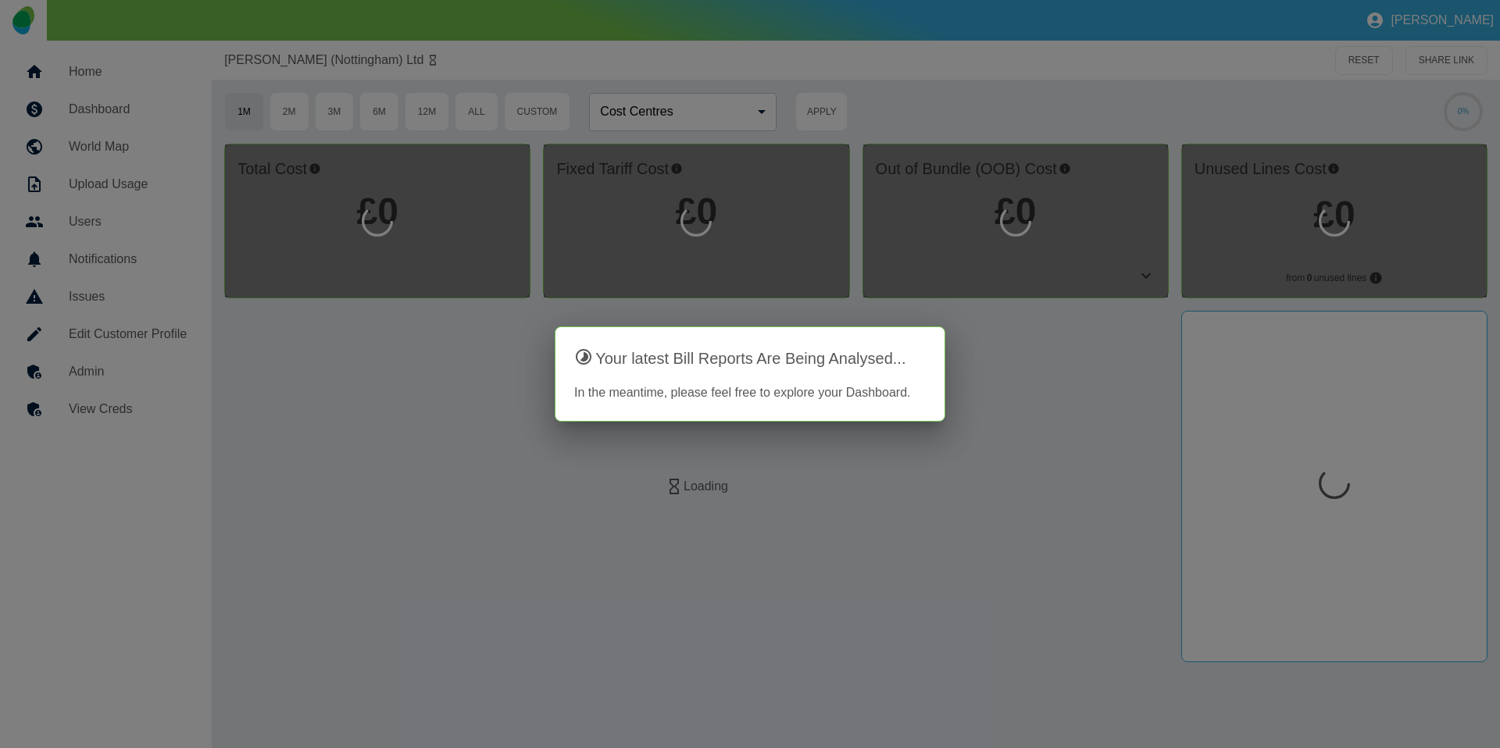
click at [116, 417] on div at bounding box center [750, 374] width 1500 height 748
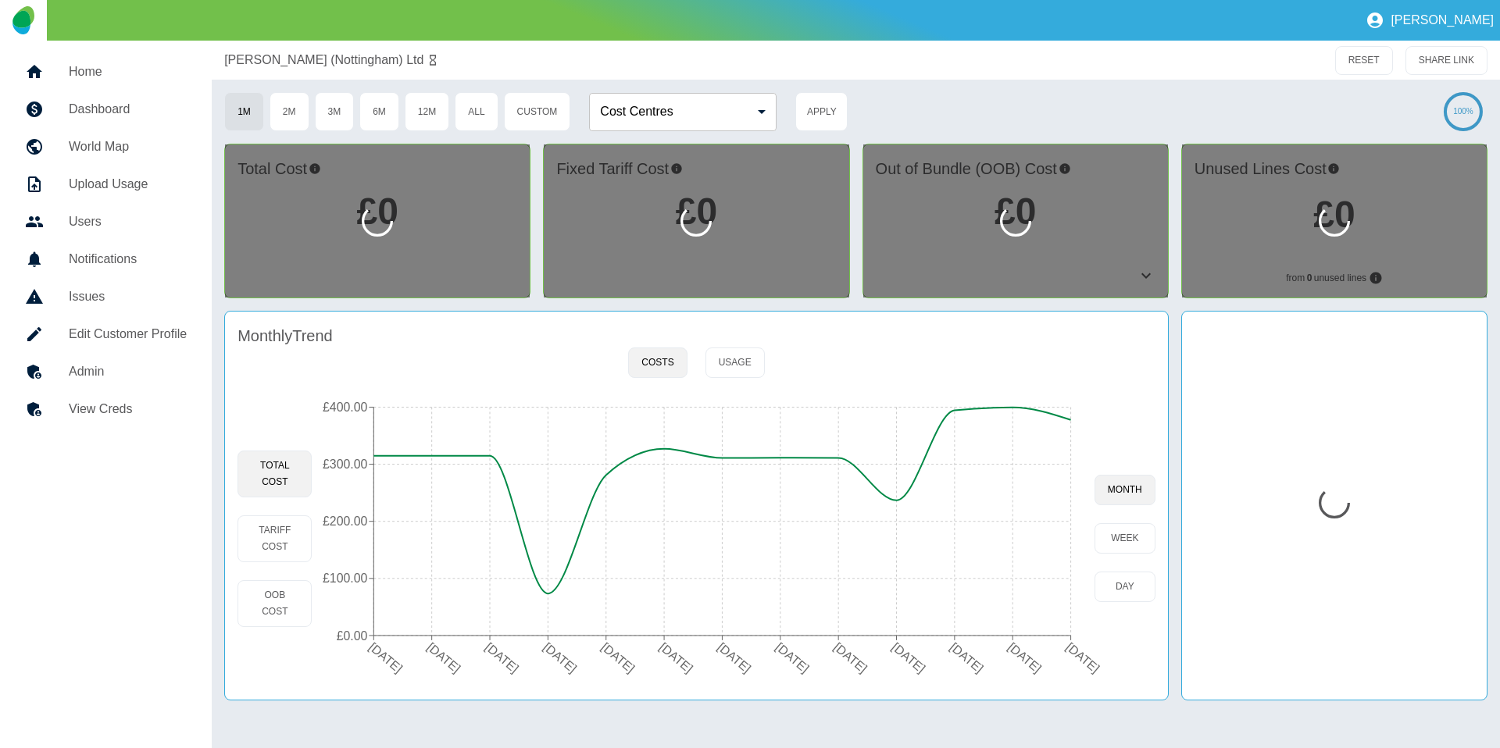
click at [145, 412] on h5 "View Creds" at bounding box center [128, 409] width 118 height 19
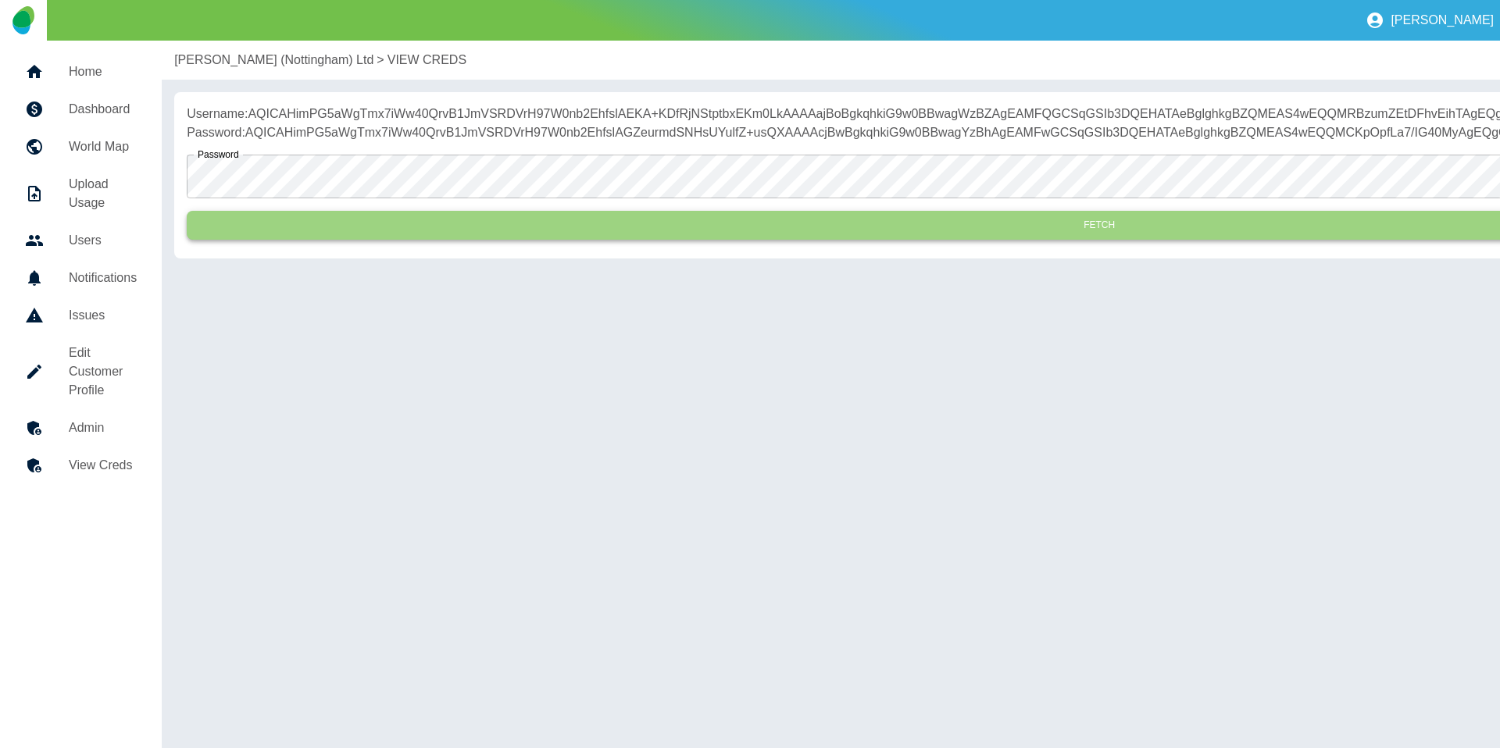
click at [416, 240] on button "Fetch" at bounding box center [1099, 225] width 1825 height 29
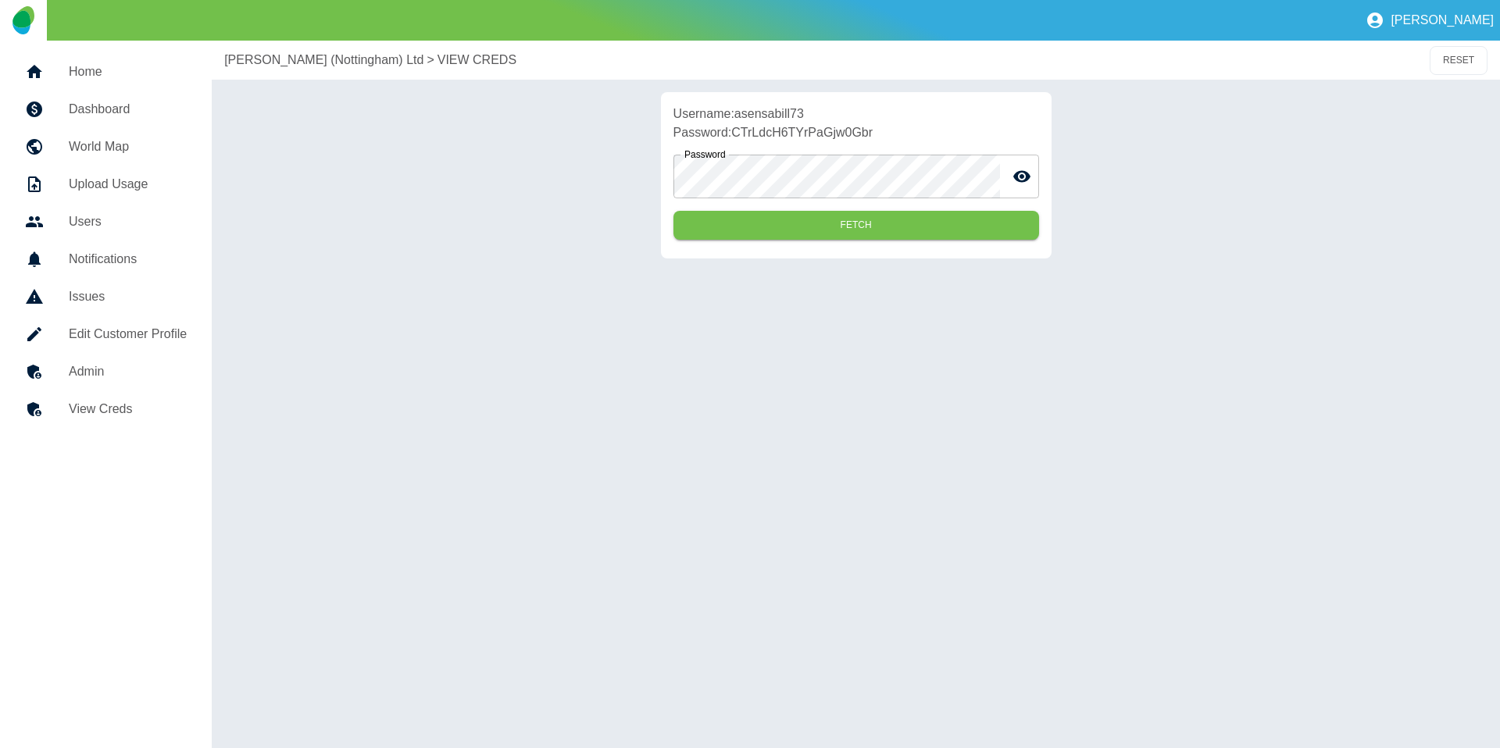
click at [763, 116] on p "Username: asensabill73" at bounding box center [856, 114] width 366 height 19
copy p "asensabill73"
click at [816, 131] on p "Password: CTrLdcH6TYrPaGjw0Gbr" at bounding box center [856, 132] width 366 height 19
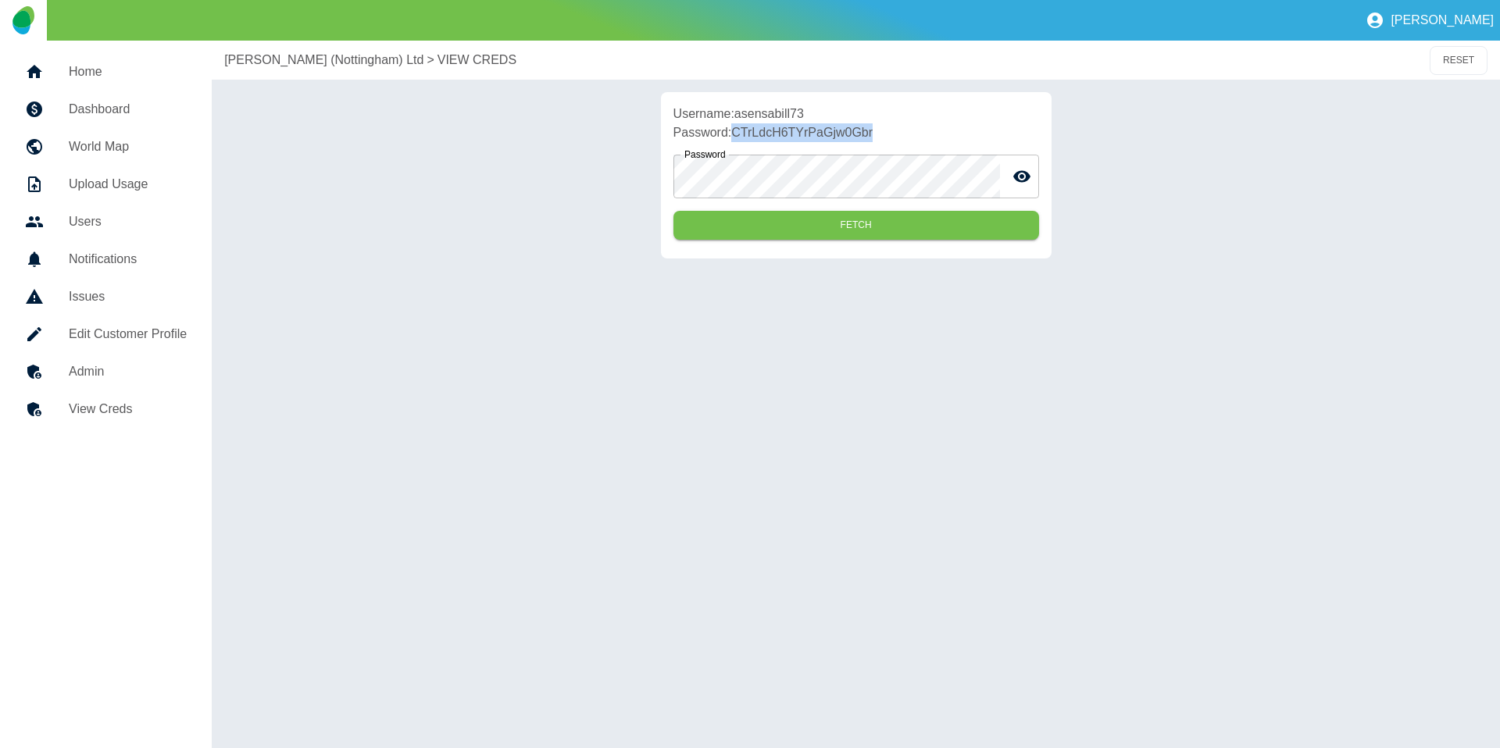
copy p "CTrLdcH6TYrPaGjw0Gbr"
click at [766, 114] on p "Username: asensabill73" at bounding box center [856, 114] width 366 height 19
copy p "asensabill73"
click at [775, 107] on p "Username: asensabill73" at bounding box center [856, 114] width 366 height 19
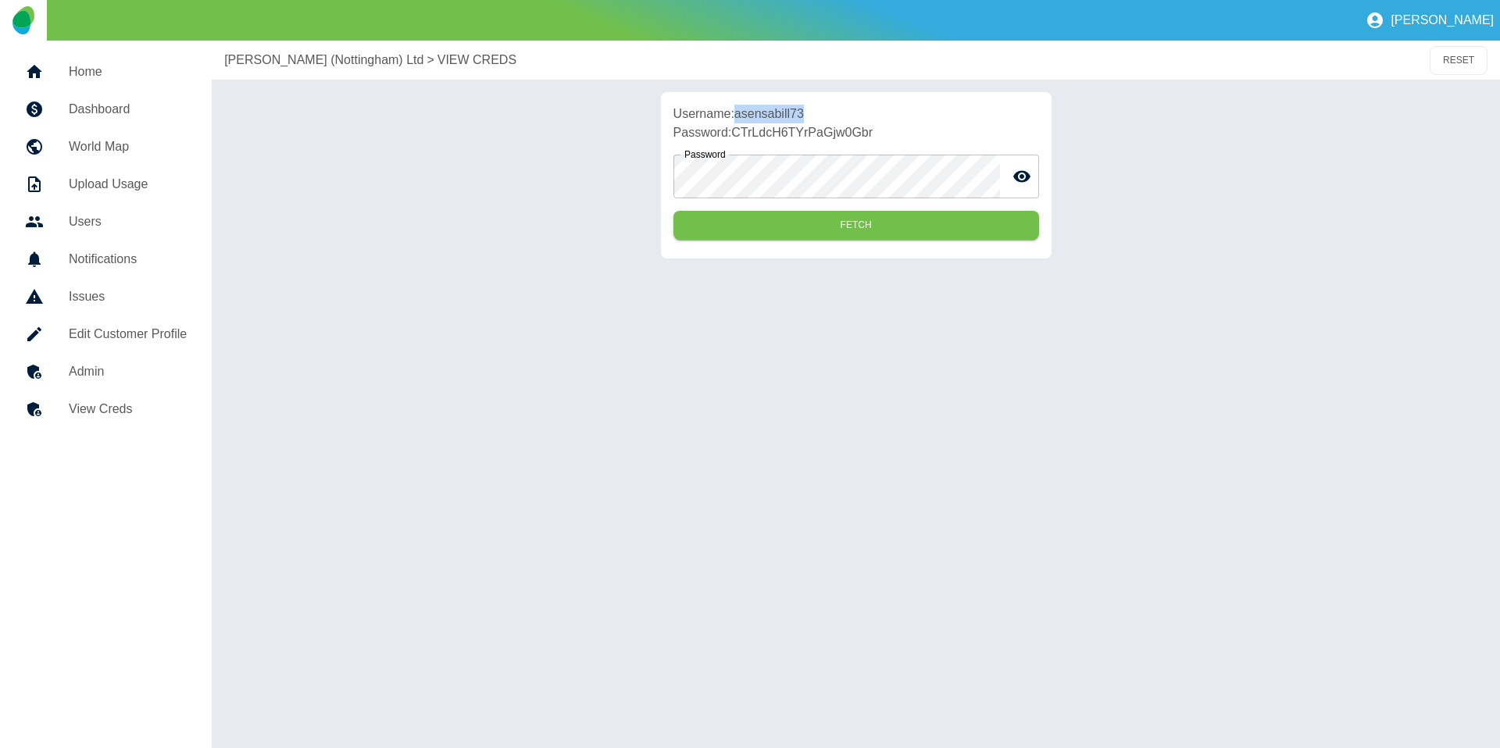
click at [775, 107] on p "Username: asensabill73" at bounding box center [856, 114] width 366 height 19
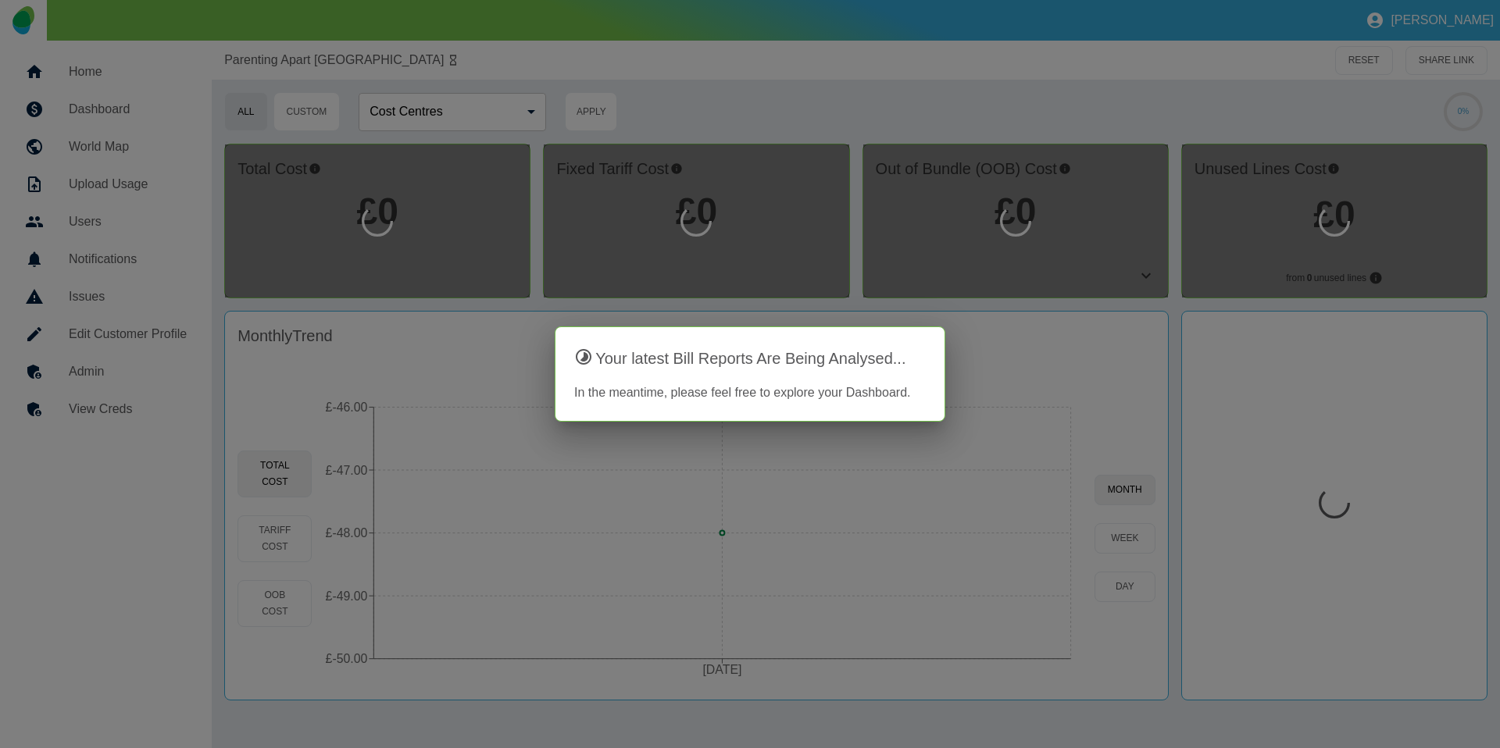
drag, startPoint x: 206, startPoint y: 399, endPoint x: 159, endPoint y: 402, distance: 47.8
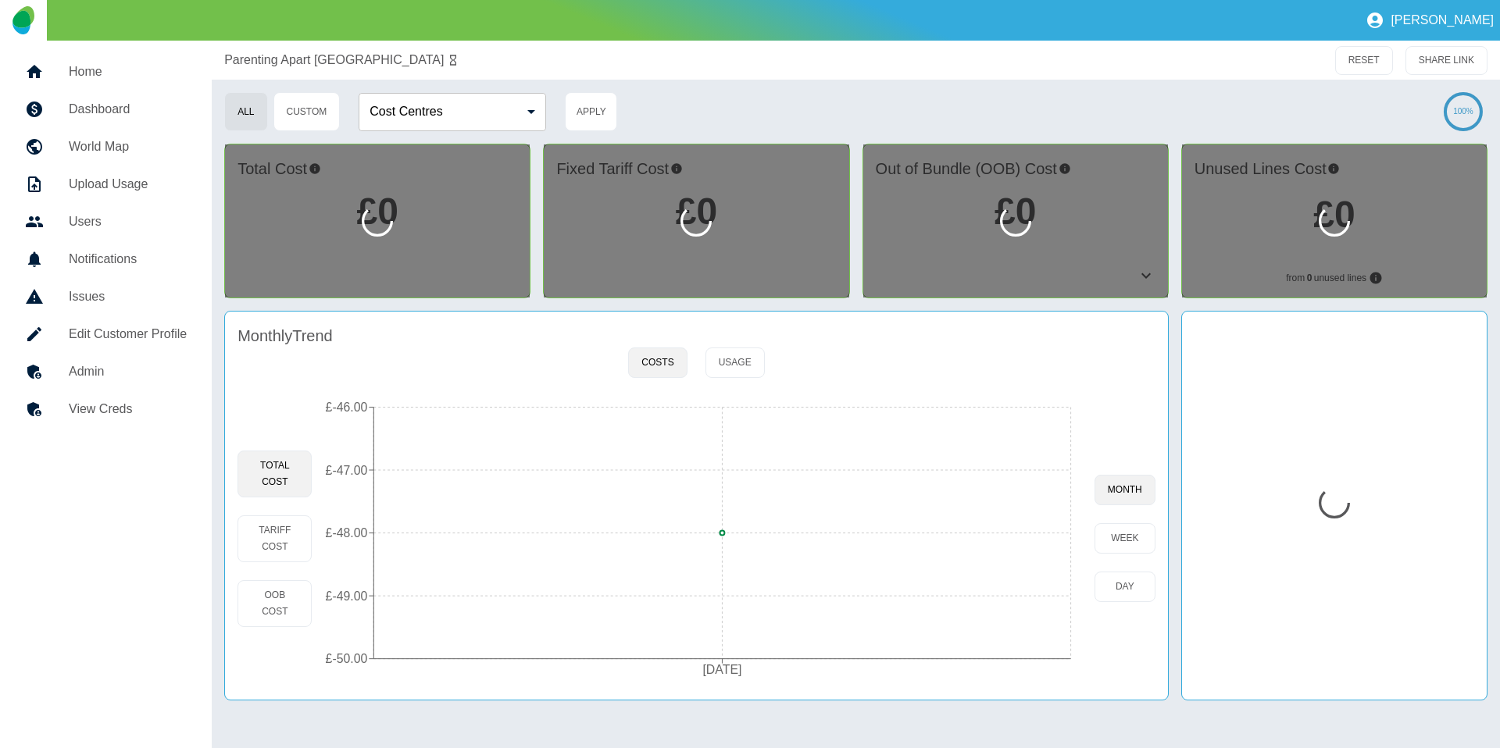
click at [153, 402] on h5 "View Creds" at bounding box center [128, 409] width 118 height 19
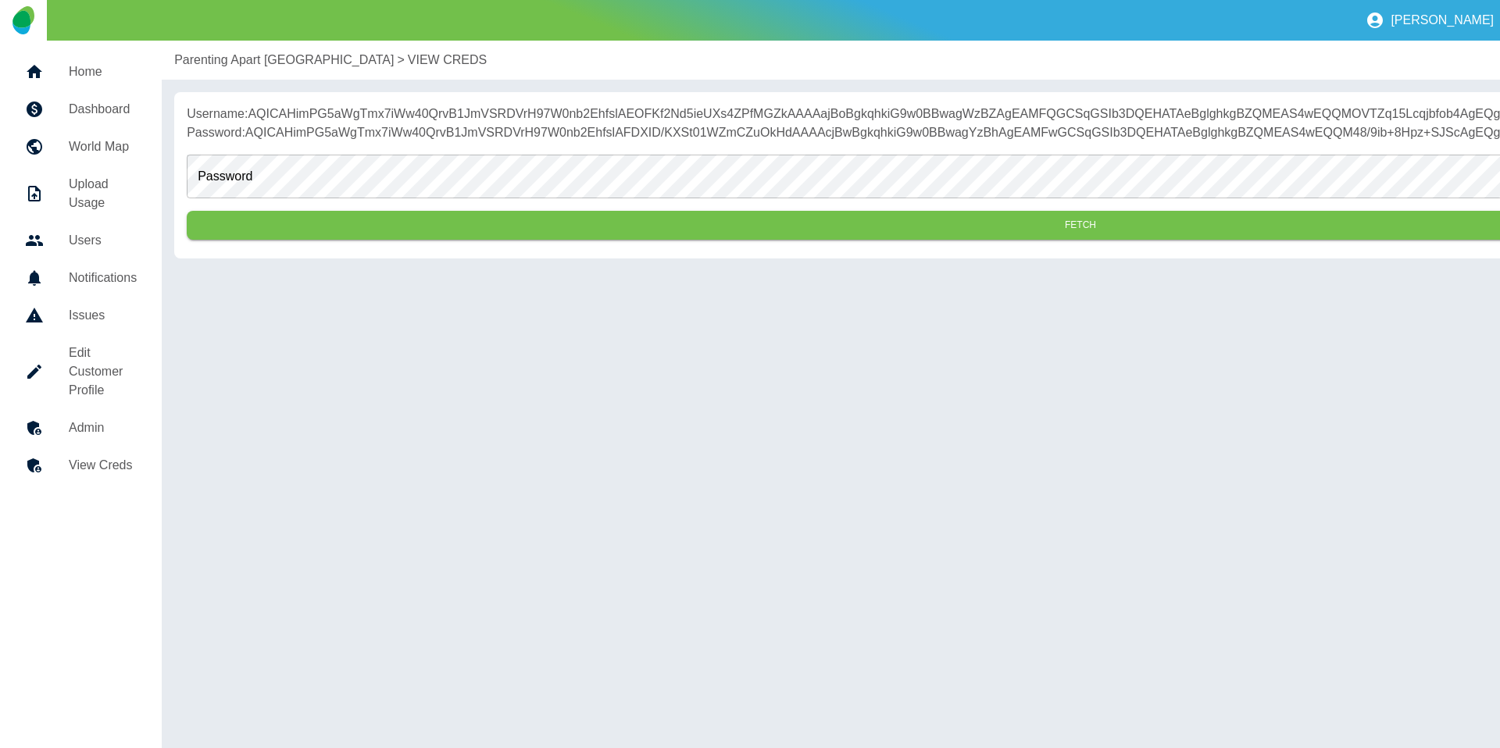
click at [416, 161] on form "Password Password Fetch" at bounding box center [1080, 194] width 1787 height 104
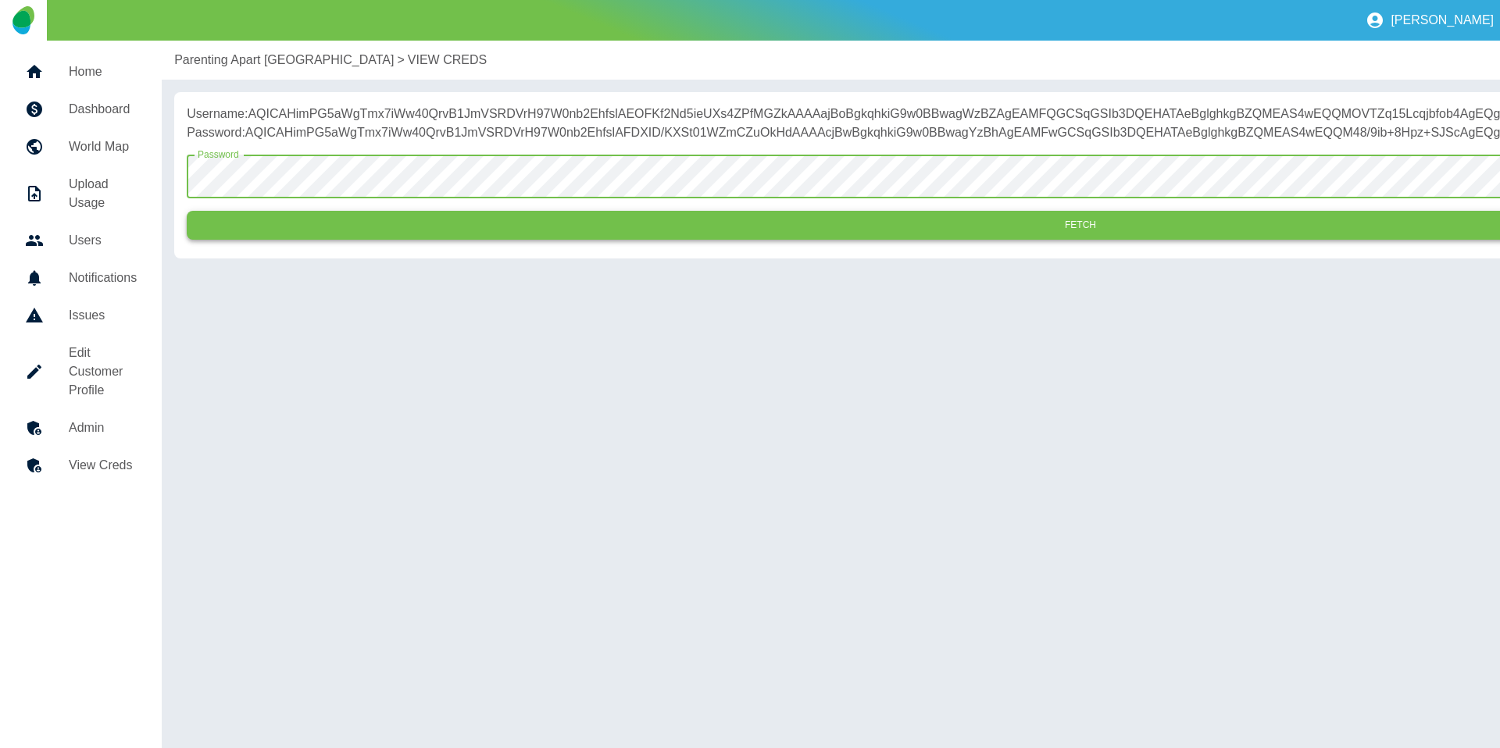
click at [395, 240] on button "Fetch" at bounding box center [1080, 225] width 1787 height 29
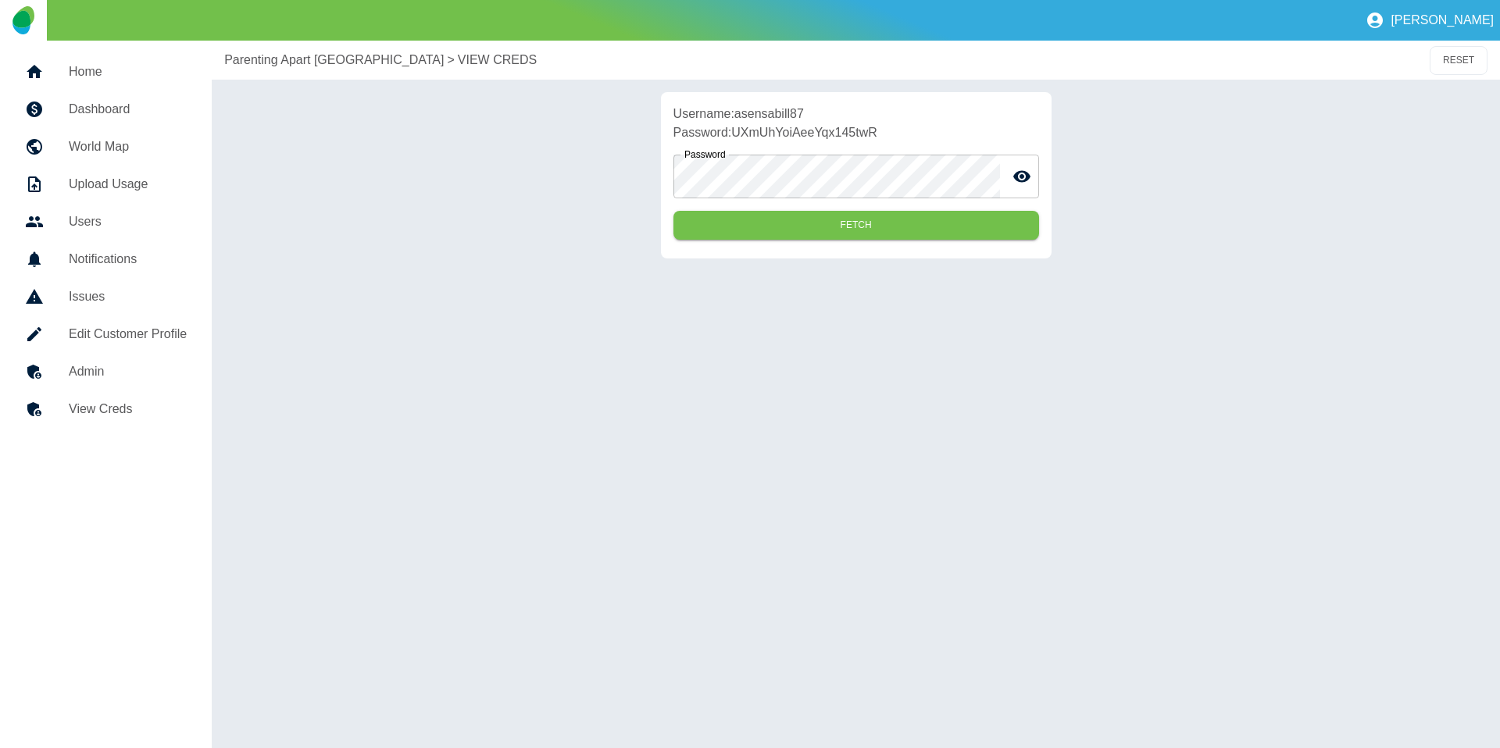
click at [773, 107] on p "Username: asensabill87" at bounding box center [856, 114] width 366 height 19
copy p "asensabill87"
click at [795, 126] on p "Password: UXmUhYoiAeeYqx145twR" at bounding box center [856, 132] width 366 height 19
drag, startPoint x: 796, startPoint y: 120, endPoint x: 806, endPoint y: 120, distance: 10.2
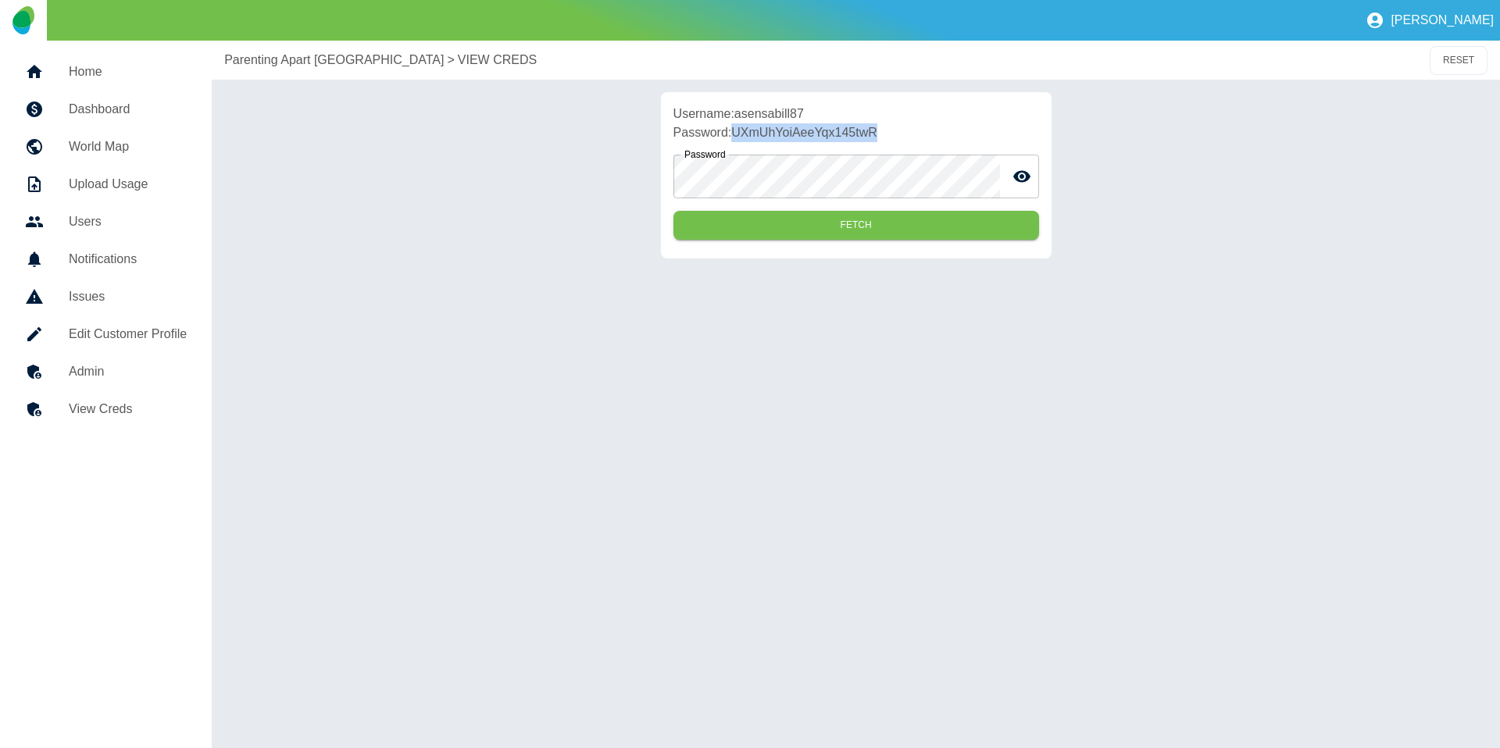
click at [796, 120] on div "Username: asensabill87 Password: UXmUhYoiAeeYqx145twR Password Password Fetch" at bounding box center [856, 175] width 391 height 166
copy div "asensabill87 Password: UXmUhYoiAeeYqx145twR"
click at [799, 133] on p "Password: UXmUhYoiAeeYqx145twR" at bounding box center [856, 132] width 366 height 19
click at [795, 112] on p "Username: asensabill87" at bounding box center [856, 114] width 366 height 19
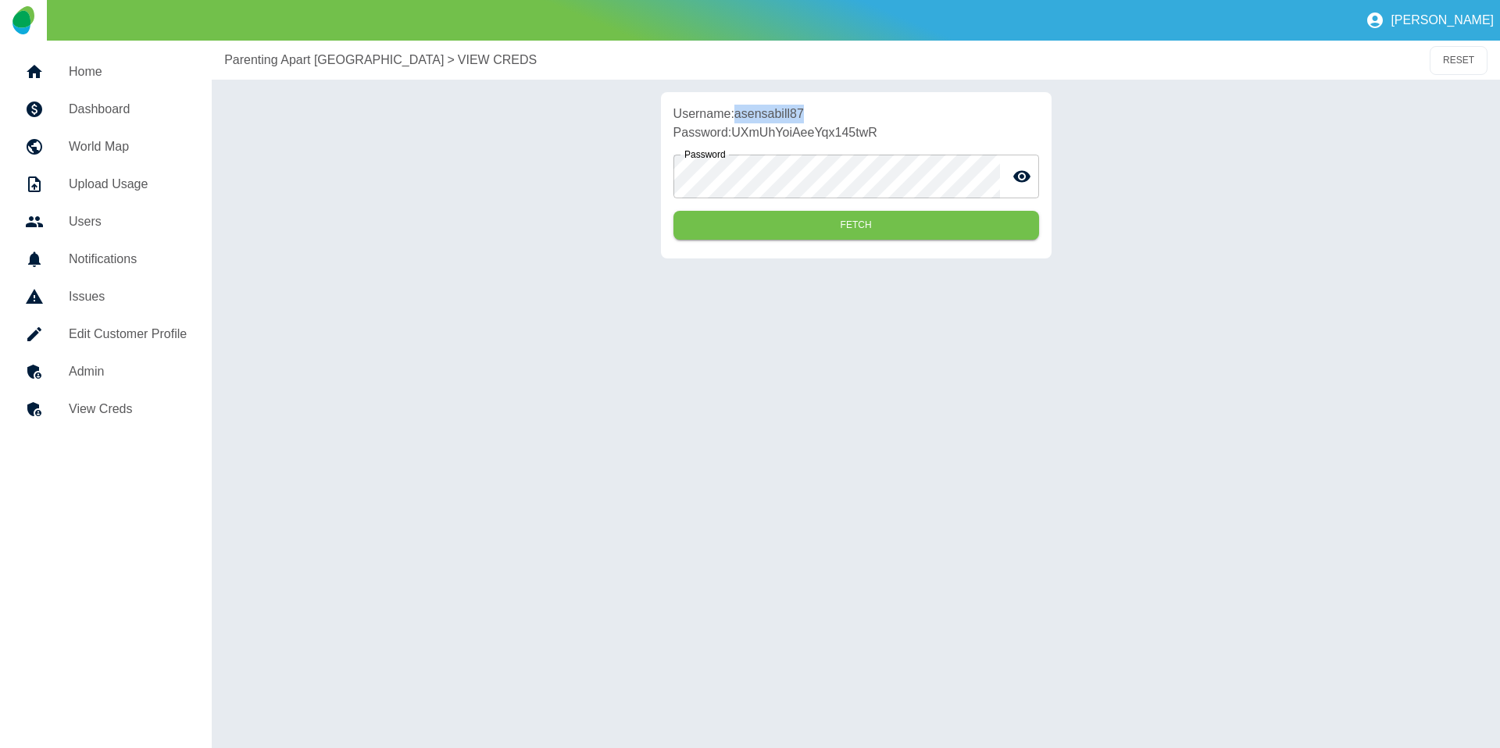
click at [795, 112] on p "Username: asensabill87" at bounding box center [856, 114] width 366 height 19
copy p "asensabill87"
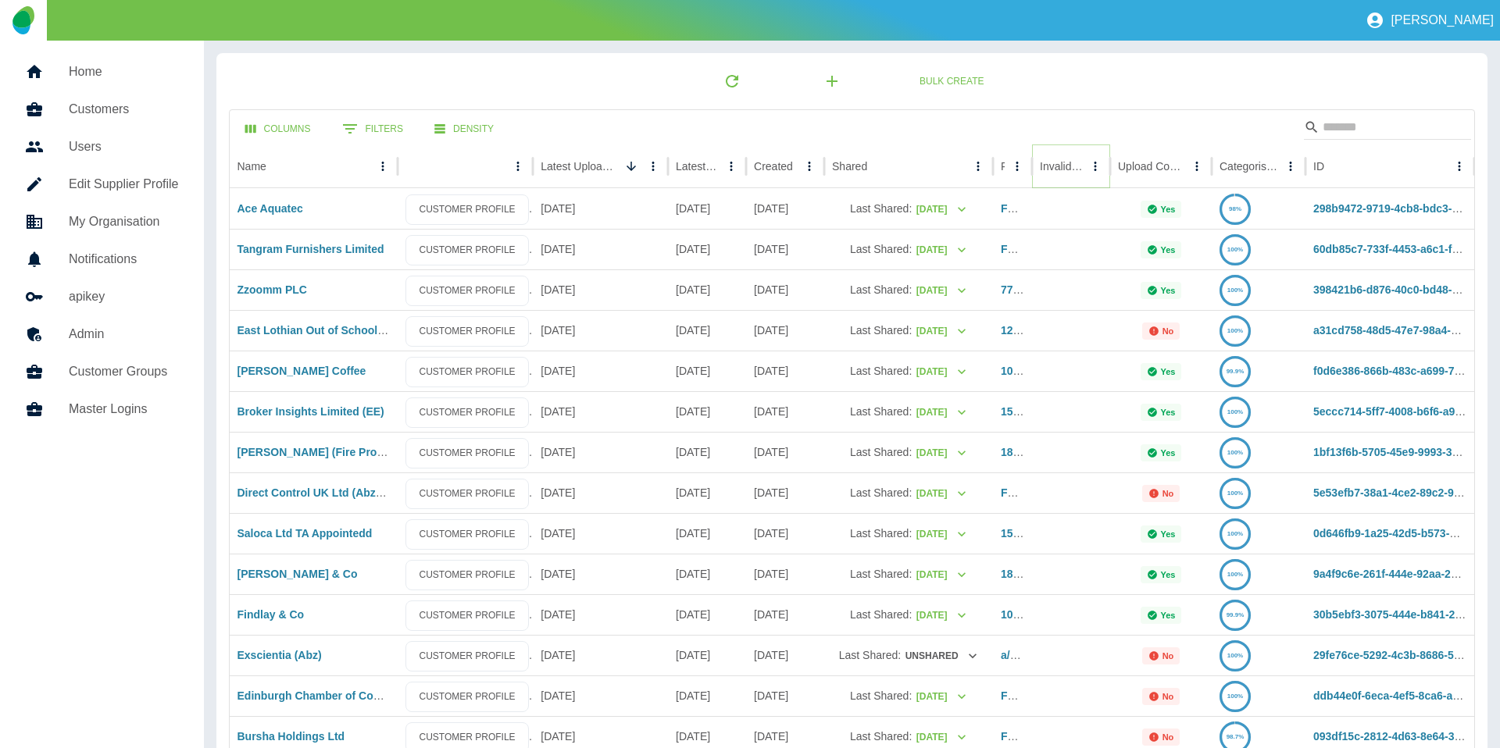
click at [1088, 172] on icon "Sort" at bounding box center [1095, 166] width 14 height 14
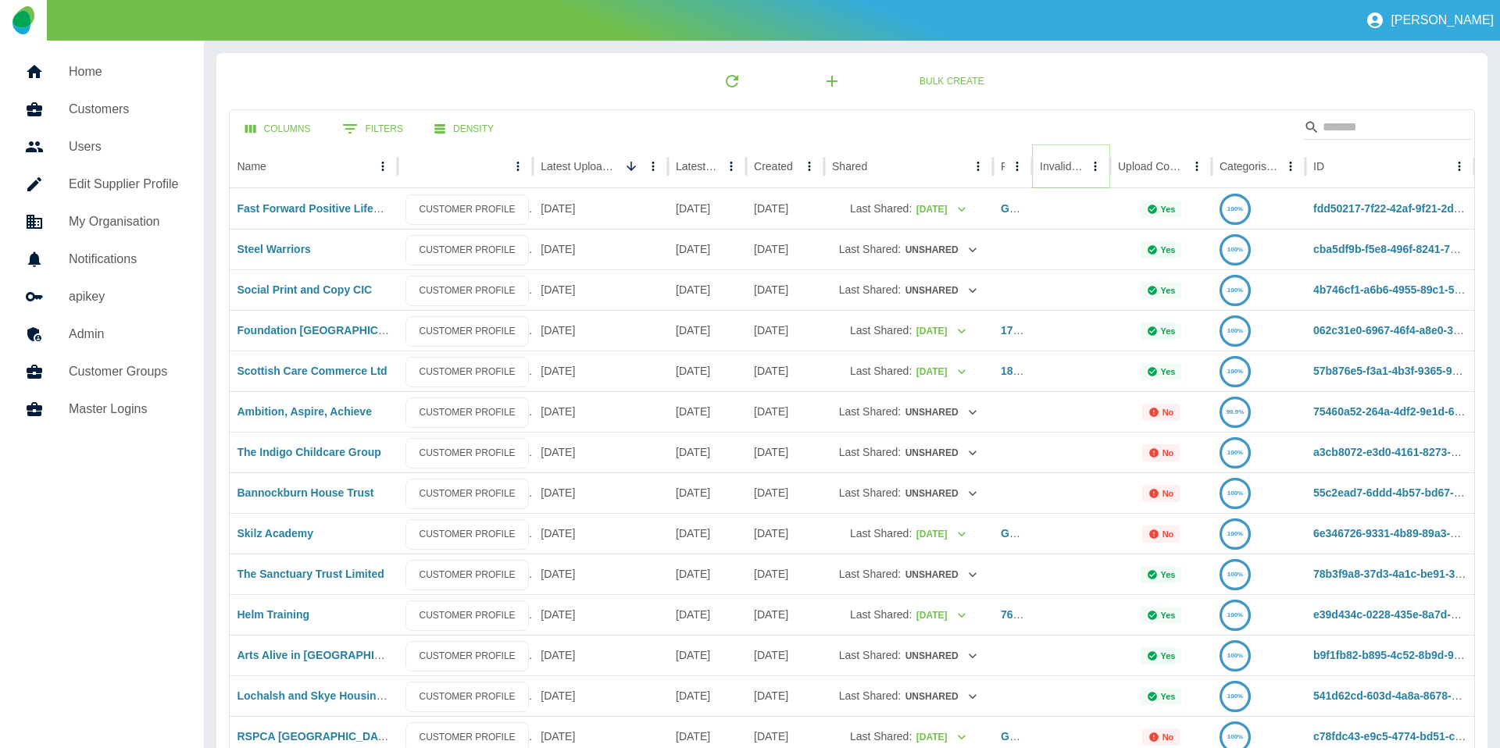
click at [1088, 169] on icon "Sort" at bounding box center [1095, 166] width 14 height 14
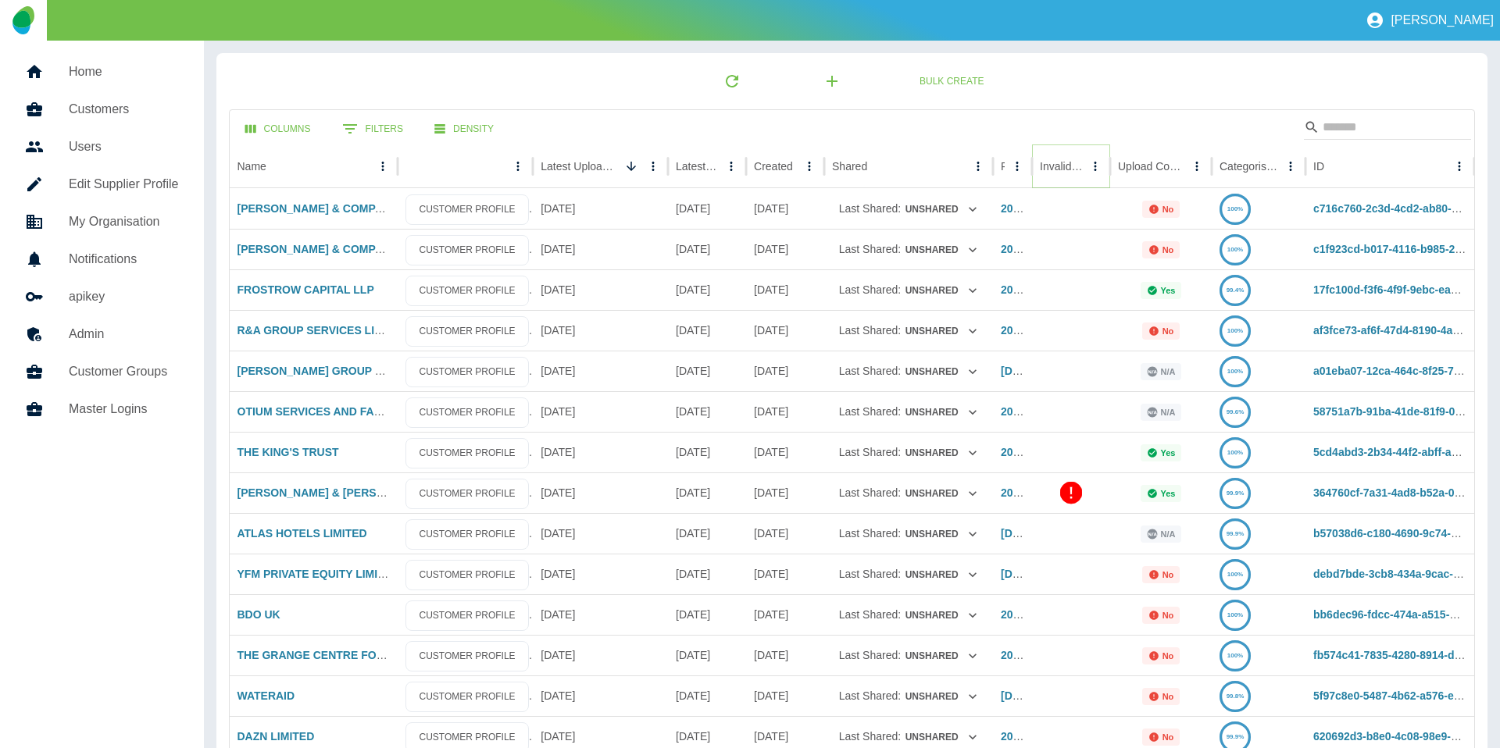
click at [1088, 172] on icon "Sort" at bounding box center [1095, 166] width 14 height 14
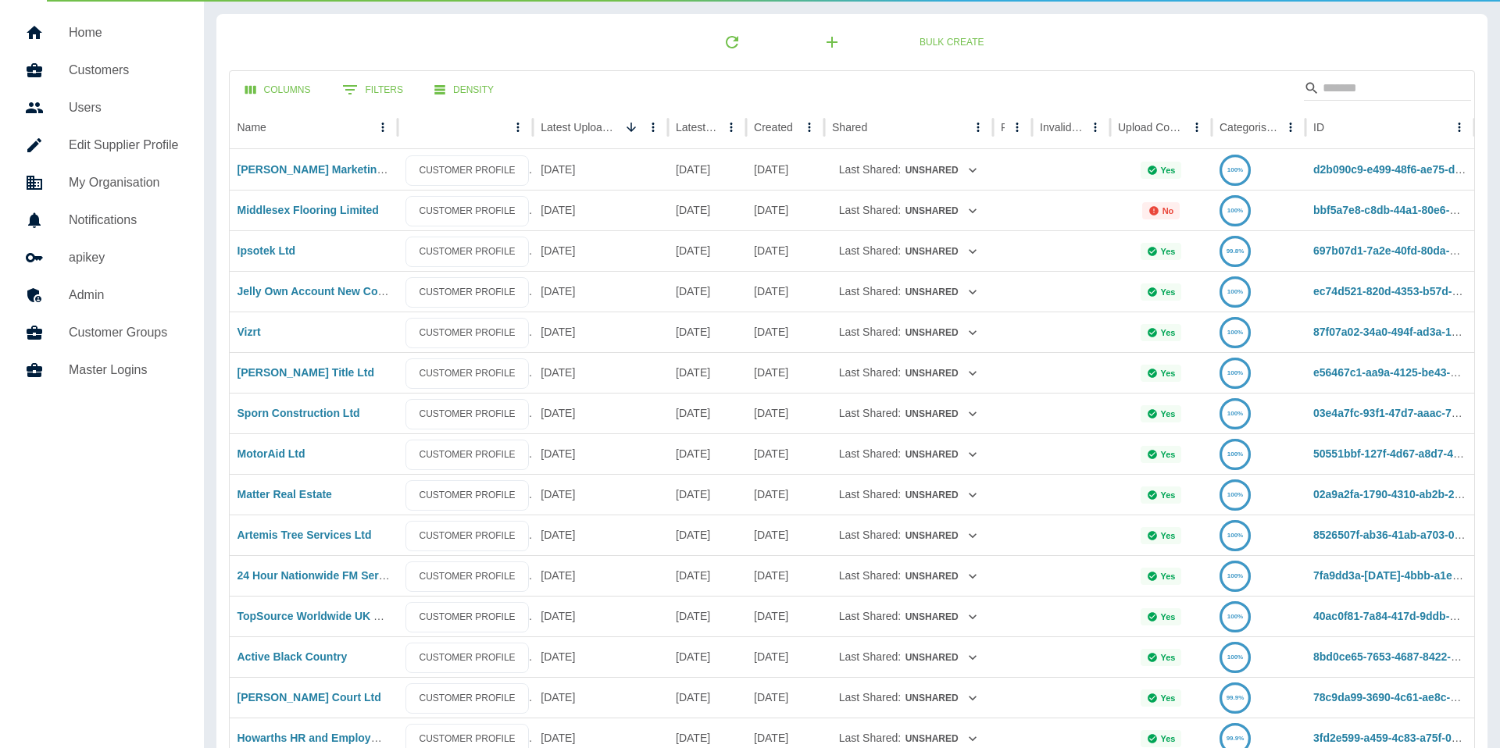
scroll to position [40, 0]
click at [1088, 132] on icon "Sort" at bounding box center [1095, 127] width 14 height 14
click at [1190, 127] on icon "Sort" at bounding box center [1197, 127] width 14 height 14
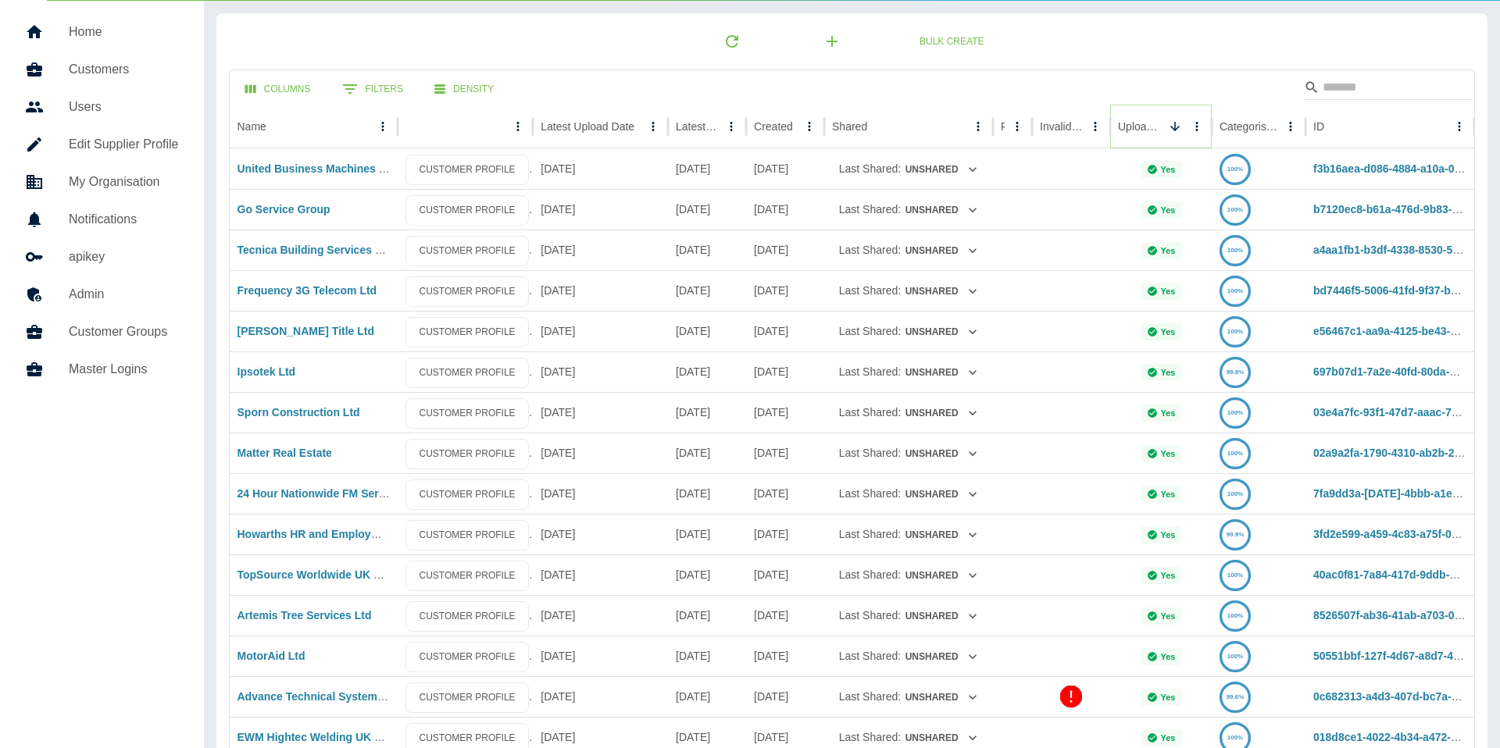
click at [1168, 127] on icon "Sort" at bounding box center [1175, 127] width 14 height 14
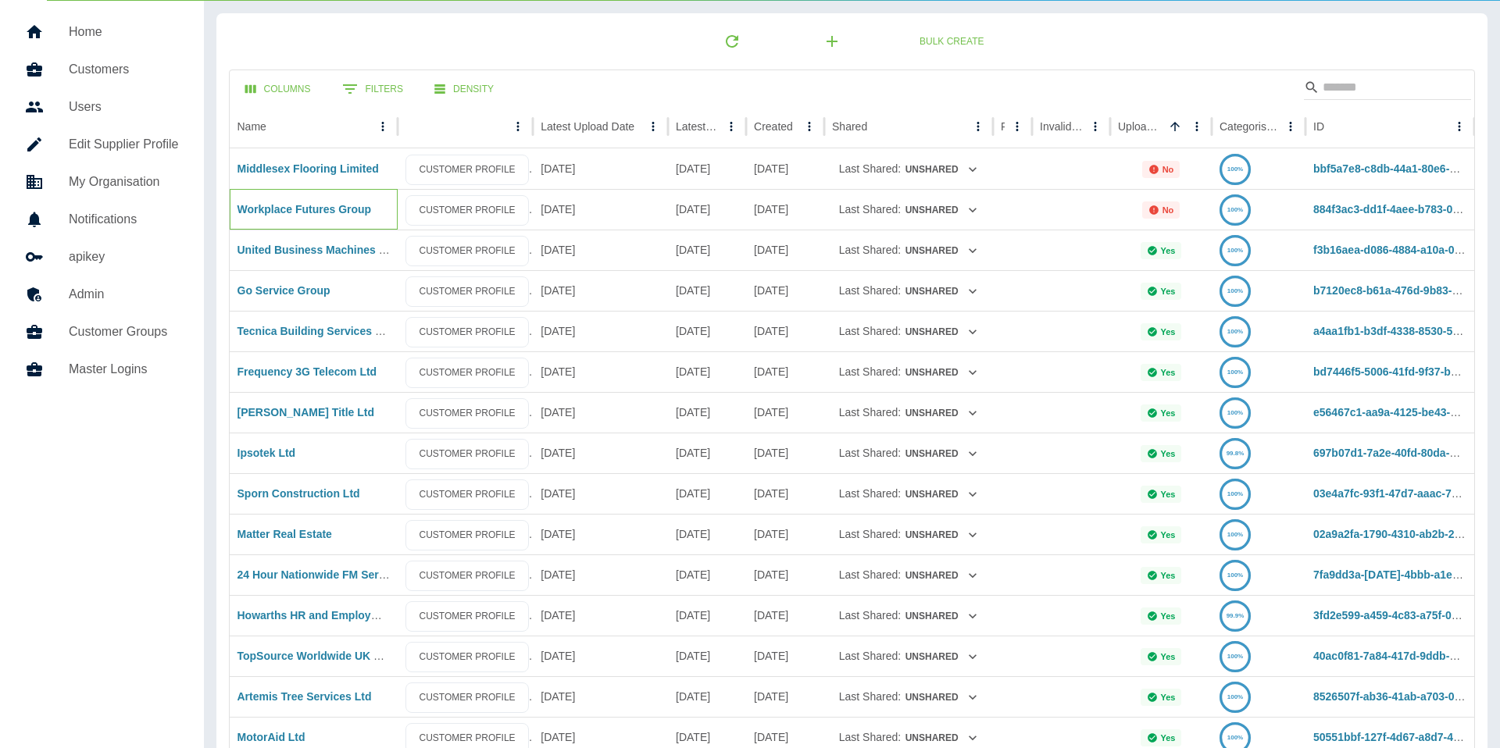
click at [339, 221] on div "Workplace Futures Group" at bounding box center [314, 209] width 169 height 41
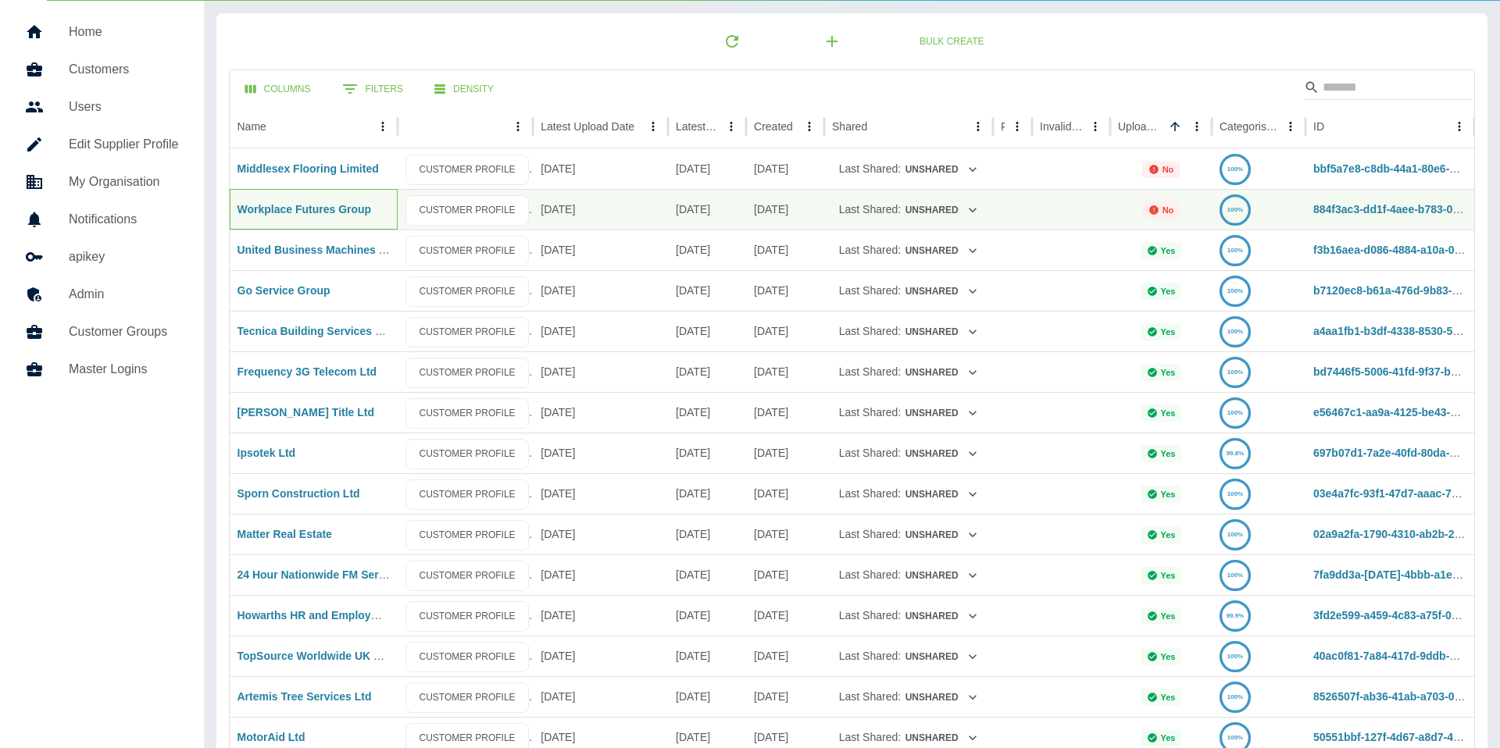
click at [336, 217] on div "Workplace Futures Group" at bounding box center [314, 209] width 169 height 41
click at [334, 214] on link "Workplace Futures Group" at bounding box center [304, 209] width 134 height 12
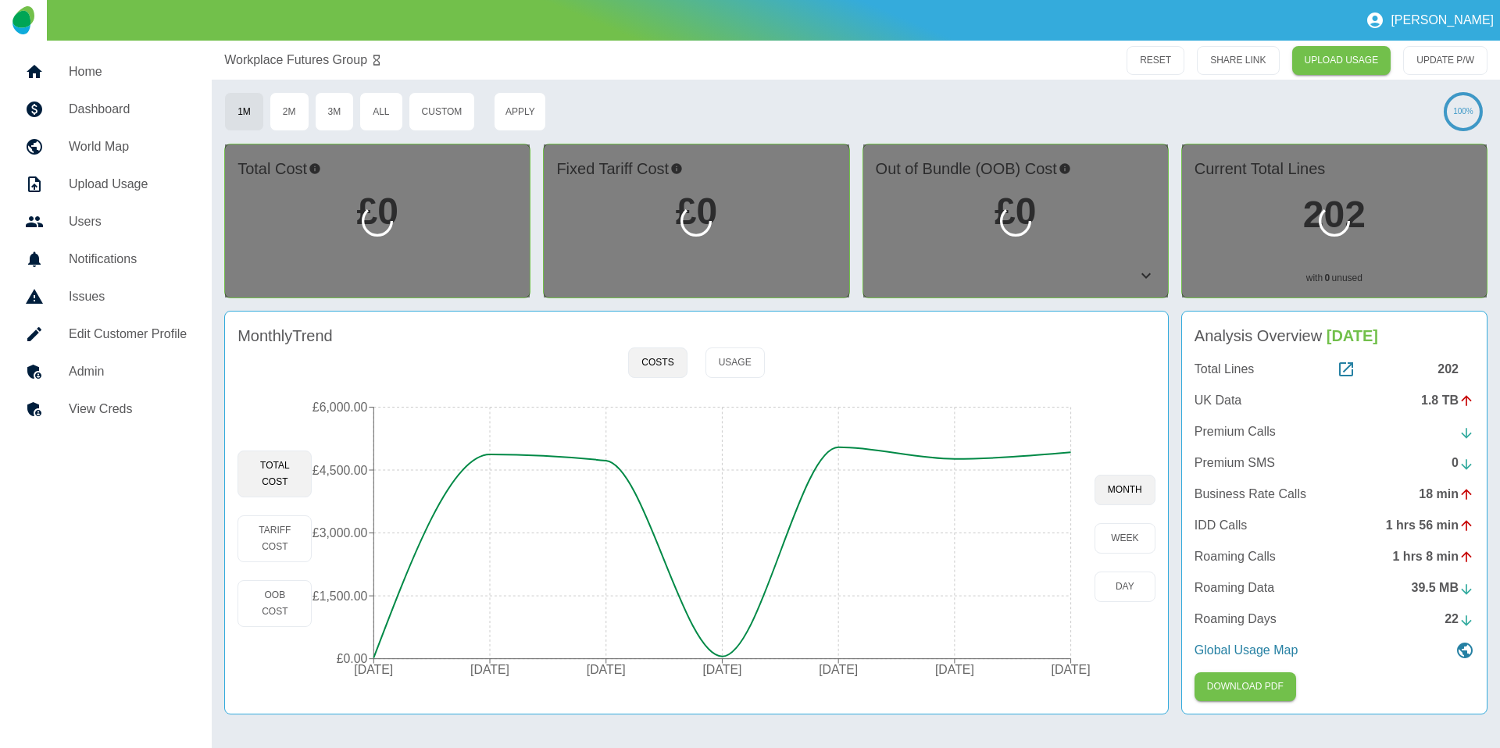
click at [109, 412] on h5 "View Creds" at bounding box center [128, 409] width 118 height 19
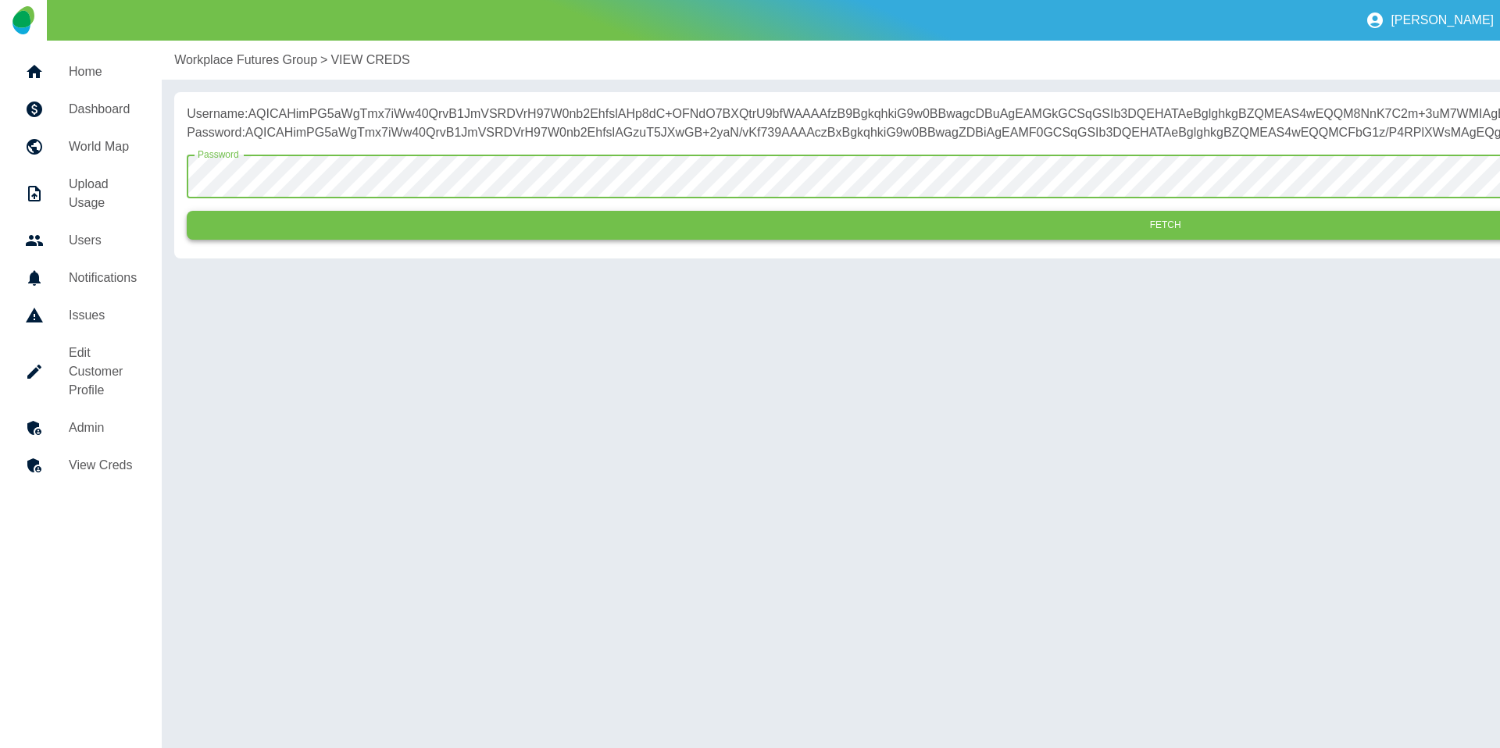
click at [427, 240] on button "Fetch" at bounding box center [1165, 225] width 1957 height 29
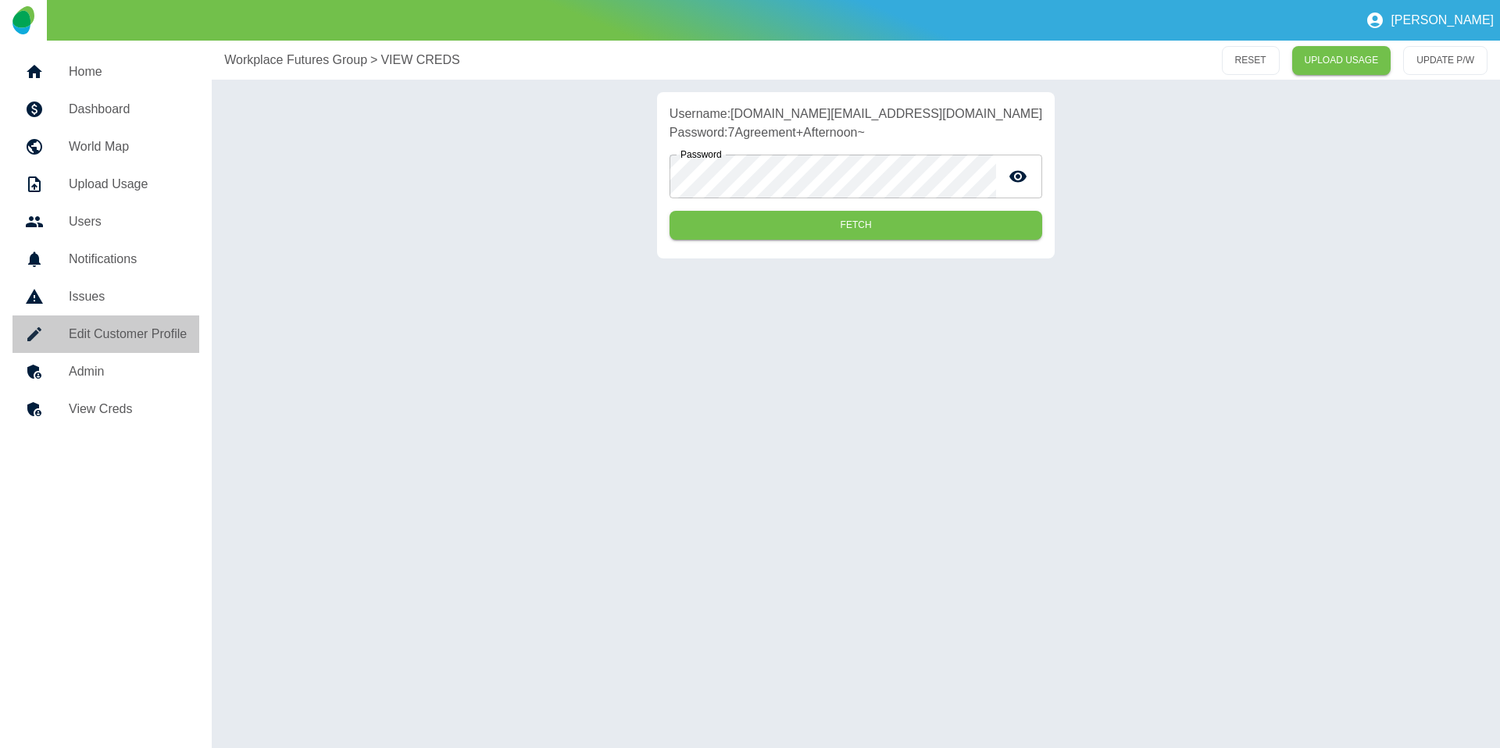
click at [141, 322] on link "Edit Customer Profile" at bounding box center [105, 334] width 187 height 37
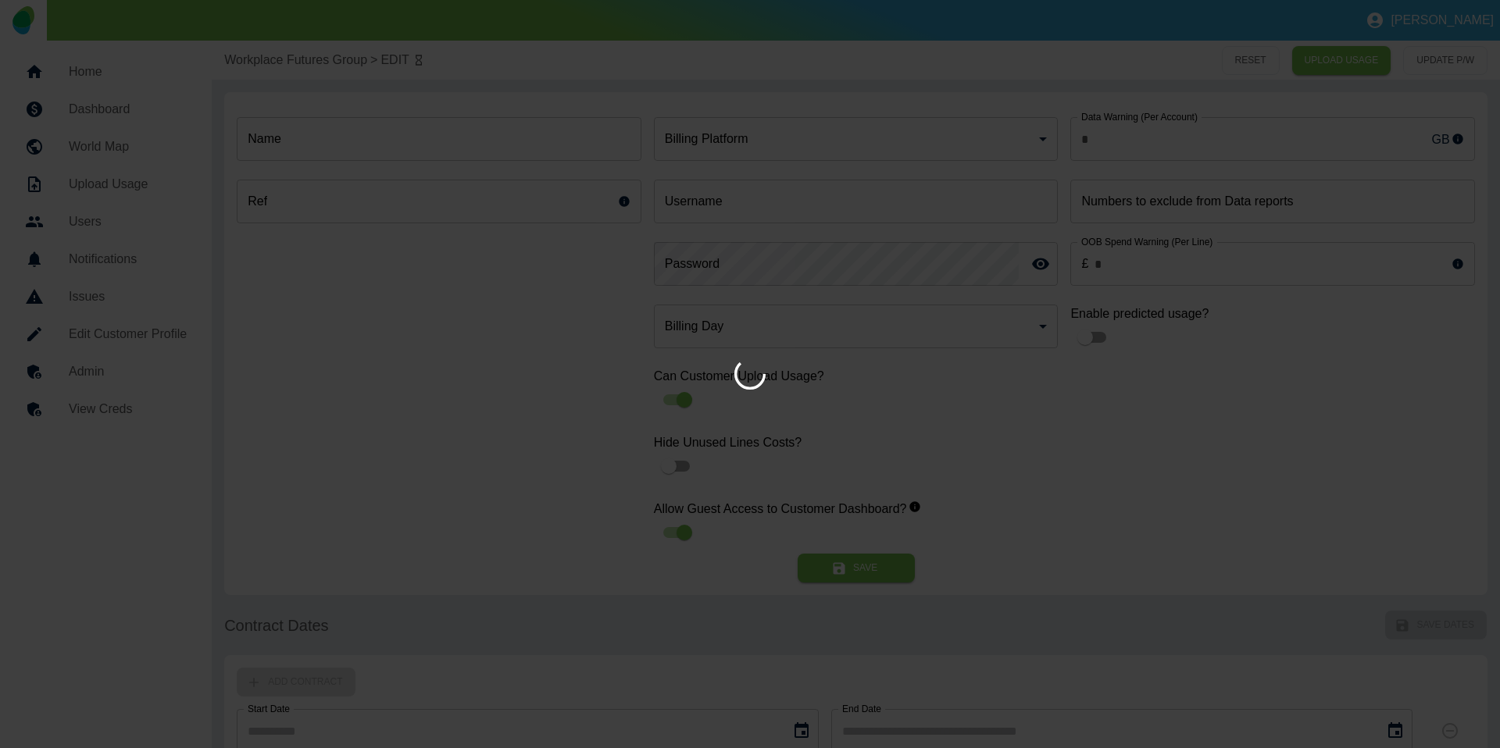
type input "**********"
type input "*"
type input "*********"
type input "**"
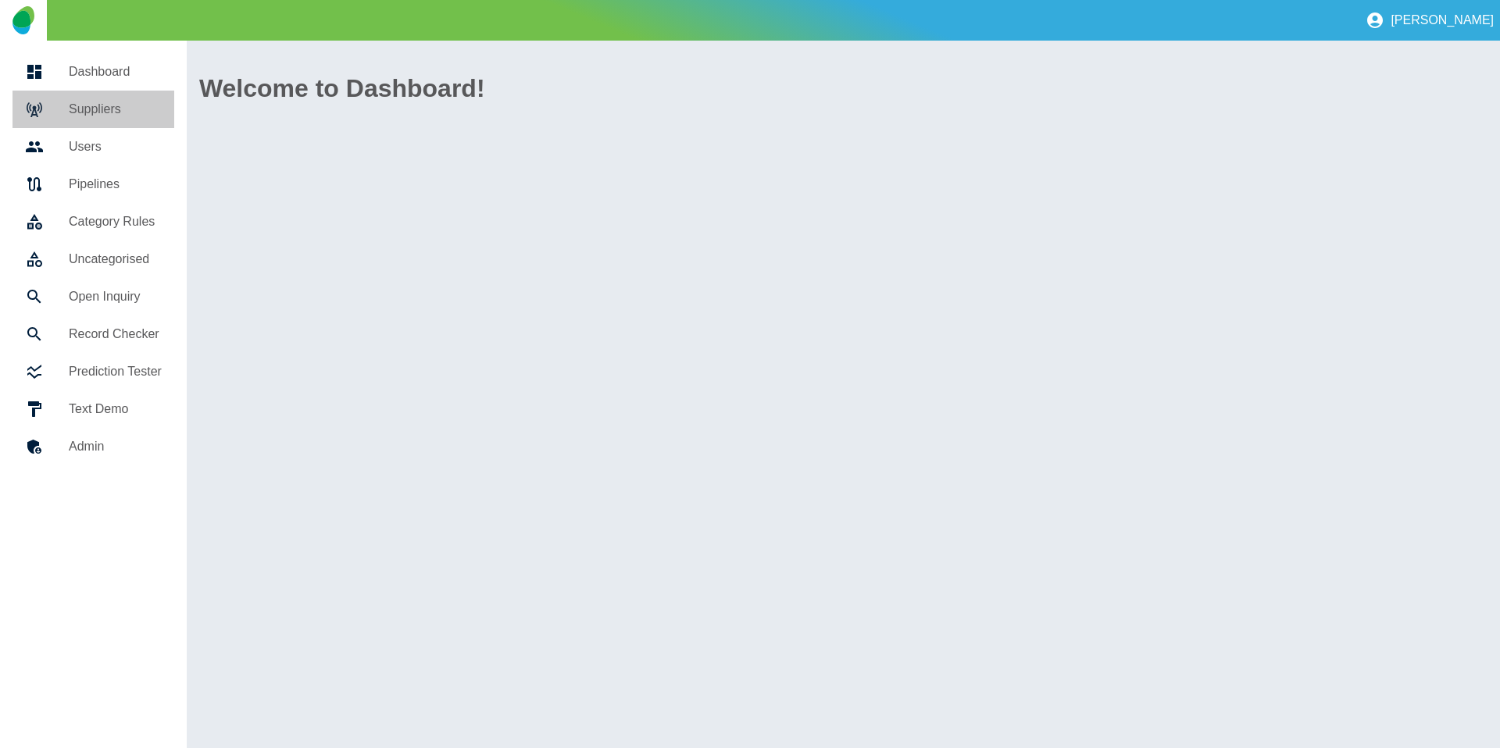
click at [107, 116] on h5 "Suppliers" at bounding box center [115, 109] width 93 height 19
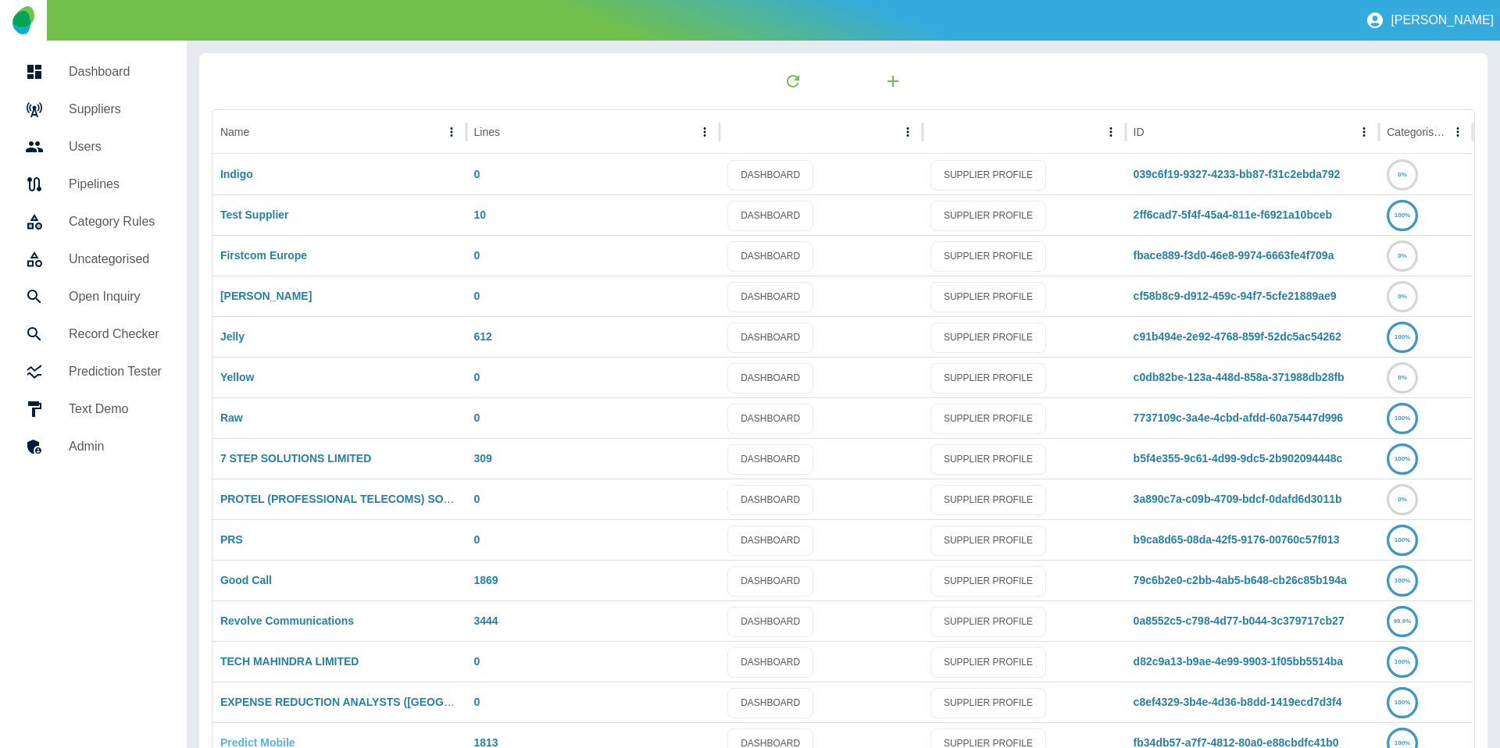
scroll to position [82, 0]
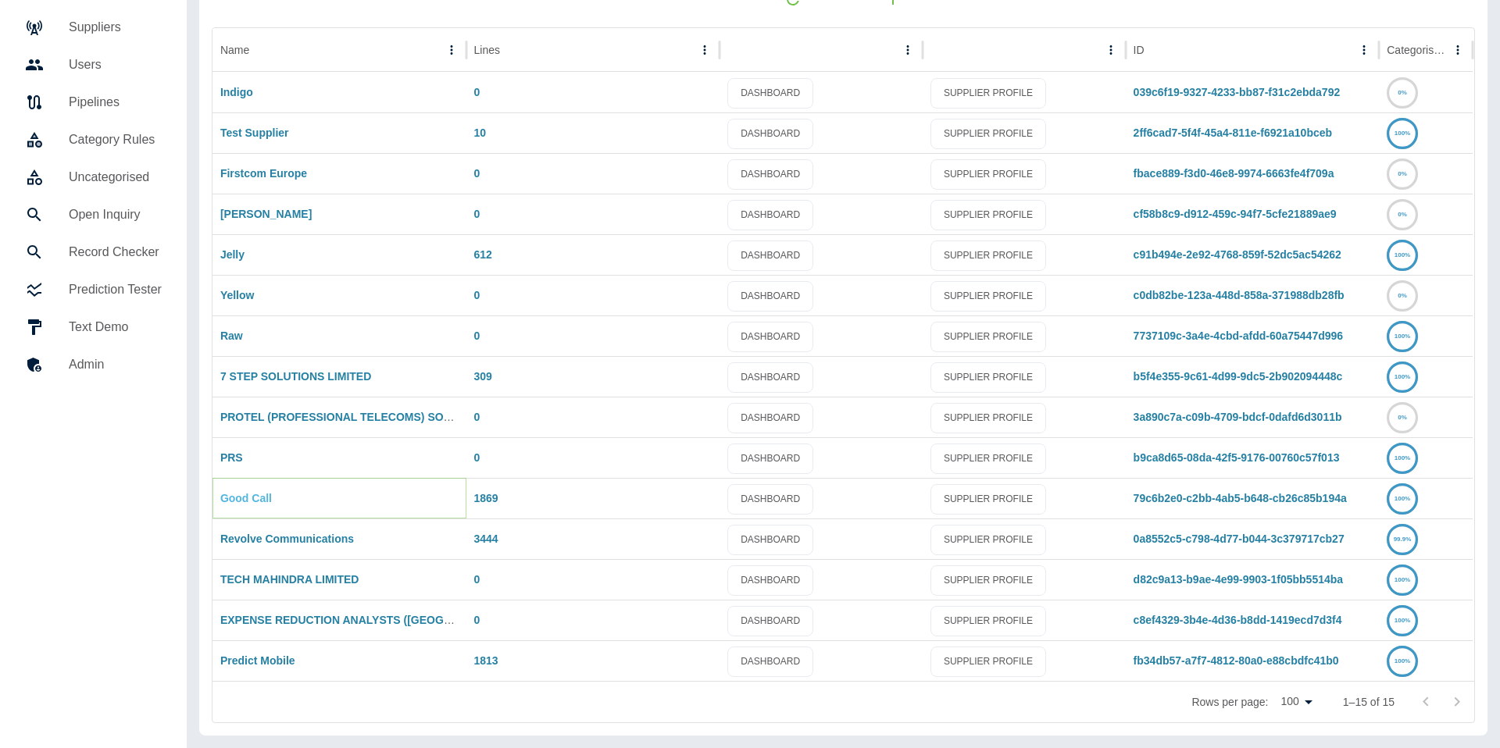
click at [246, 495] on link "Good Call" at bounding box center [246, 498] width 52 height 12
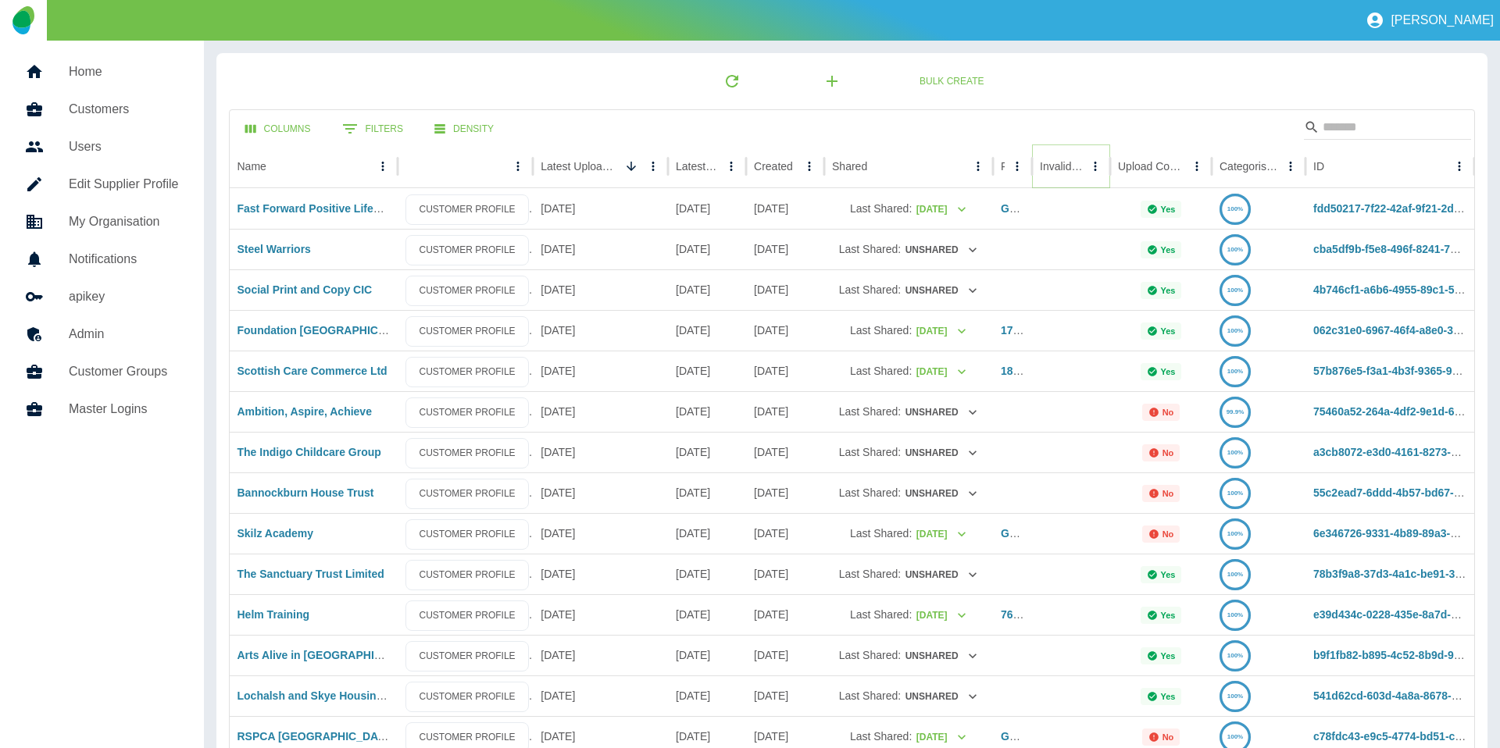
click at [1088, 166] on icon "Sort" at bounding box center [1095, 166] width 14 height 14
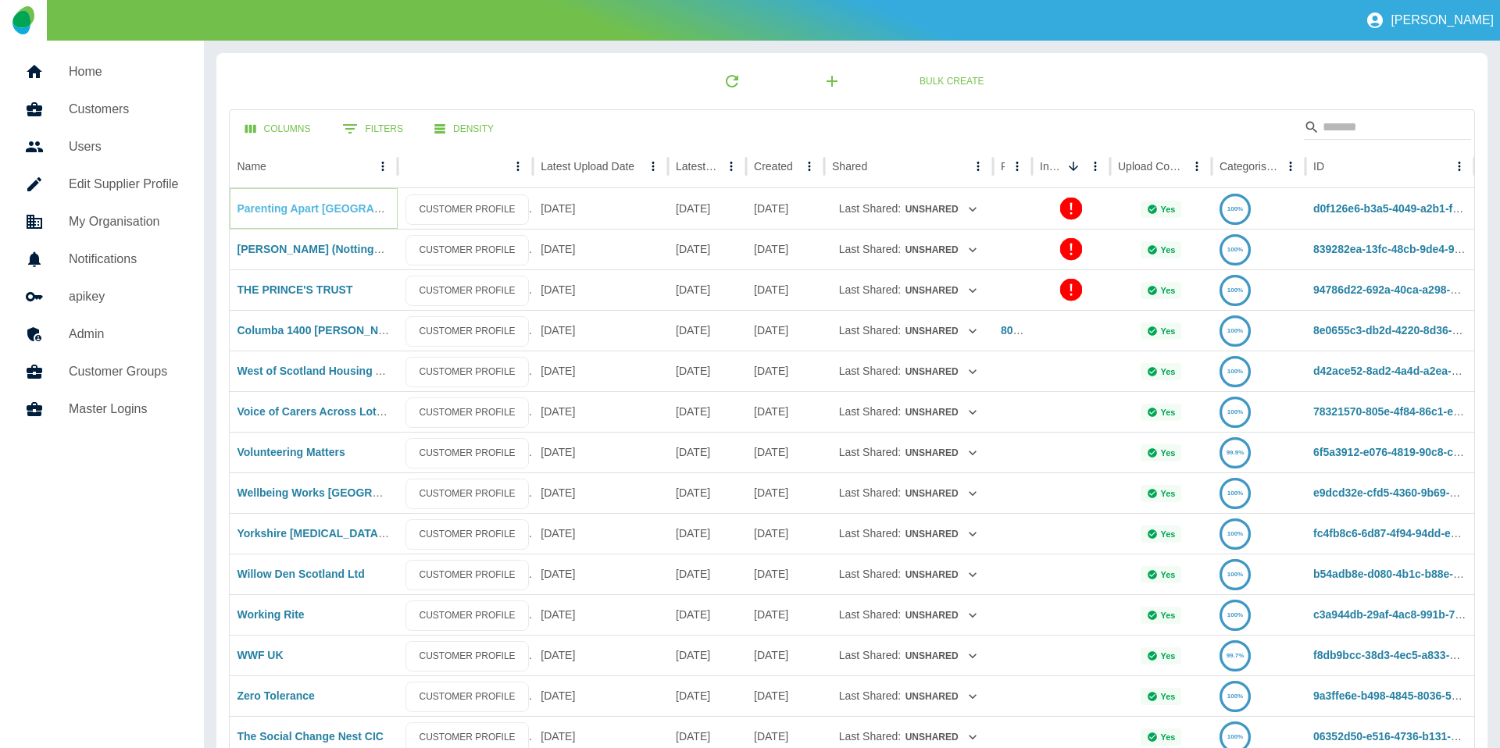
click at [352, 208] on link "Parenting Apart Centre East CIC" at bounding box center [338, 208] width 202 height 12
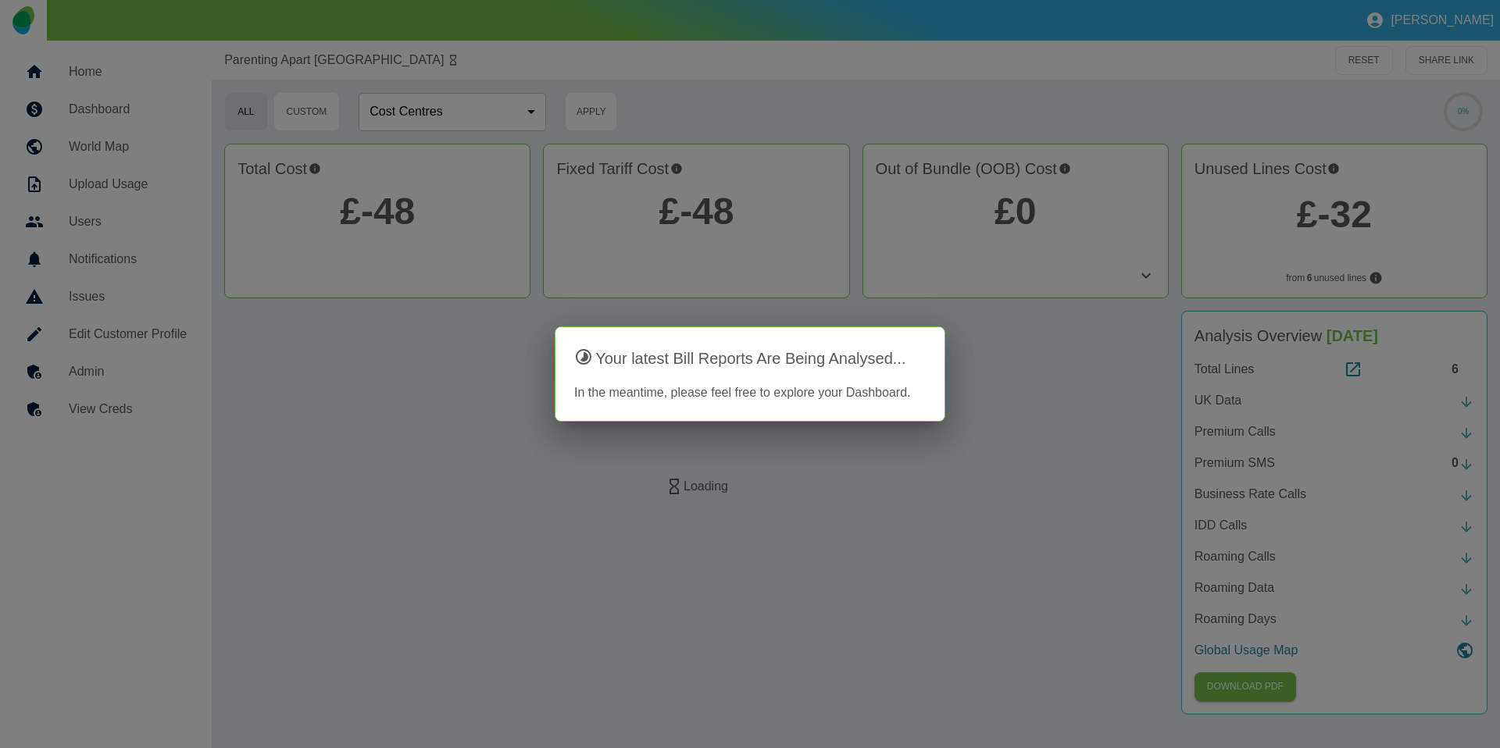
click at [123, 413] on div at bounding box center [750, 374] width 1500 height 748
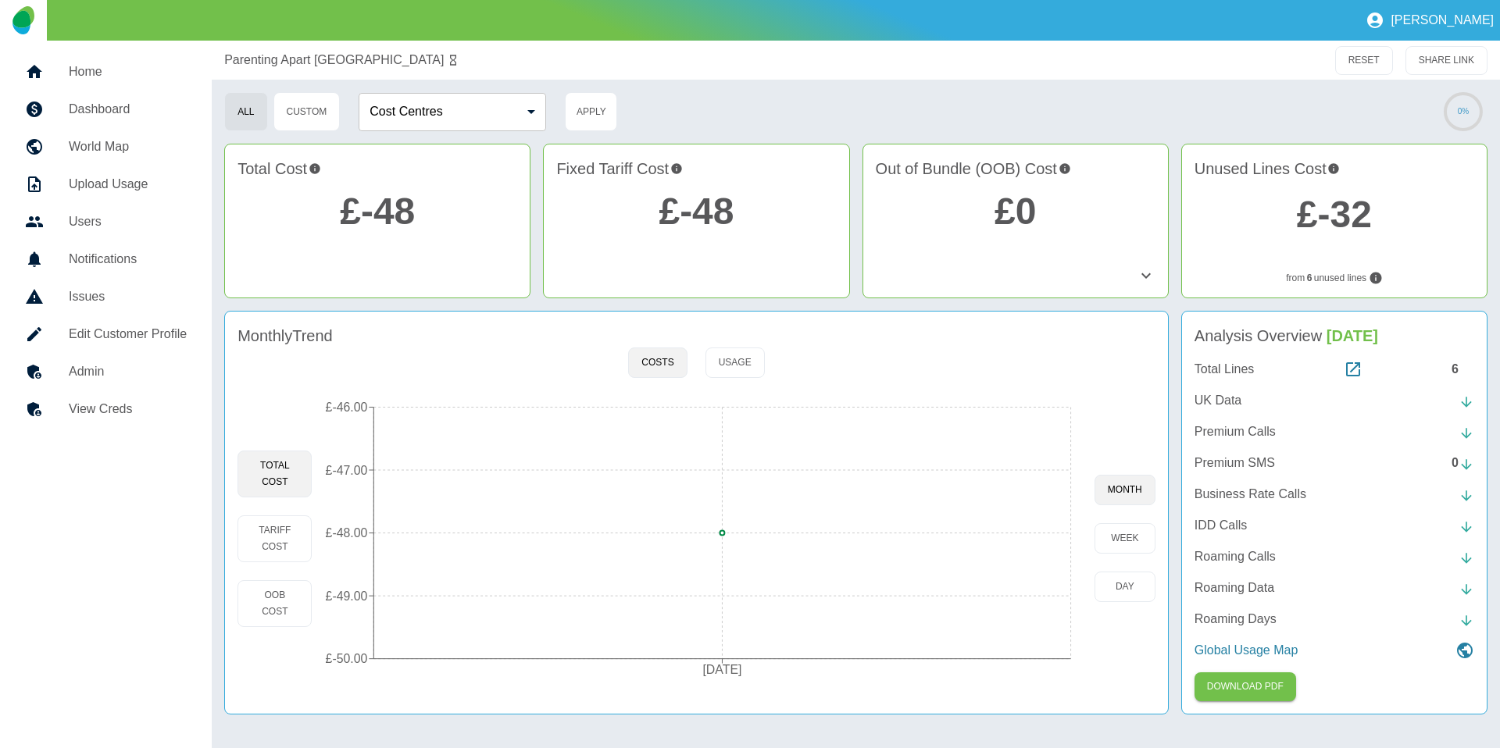
click at [120, 412] on h5 "View Creds" at bounding box center [128, 409] width 118 height 19
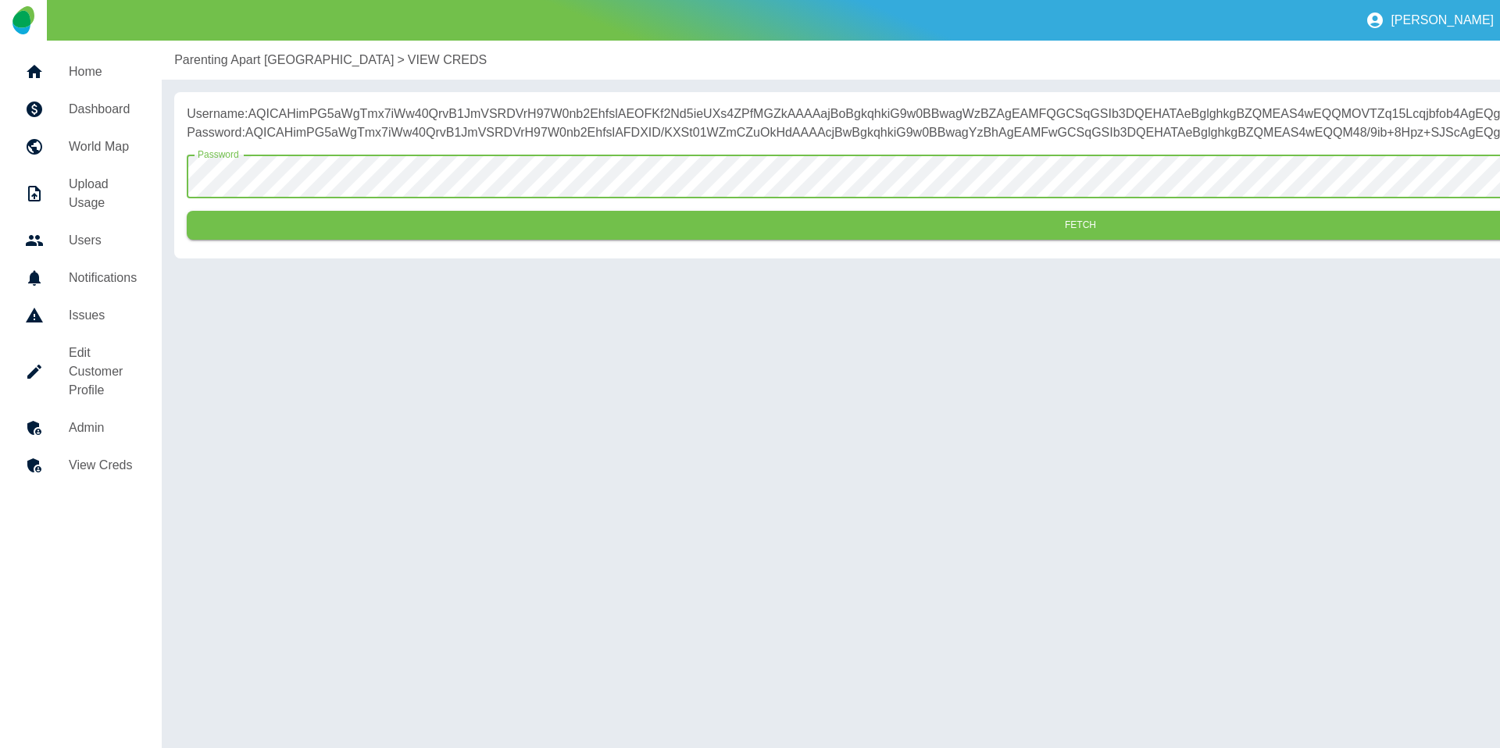
click at [460, 240] on button "Fetch" at bounding box center [1080, 225] width 1787 height 29
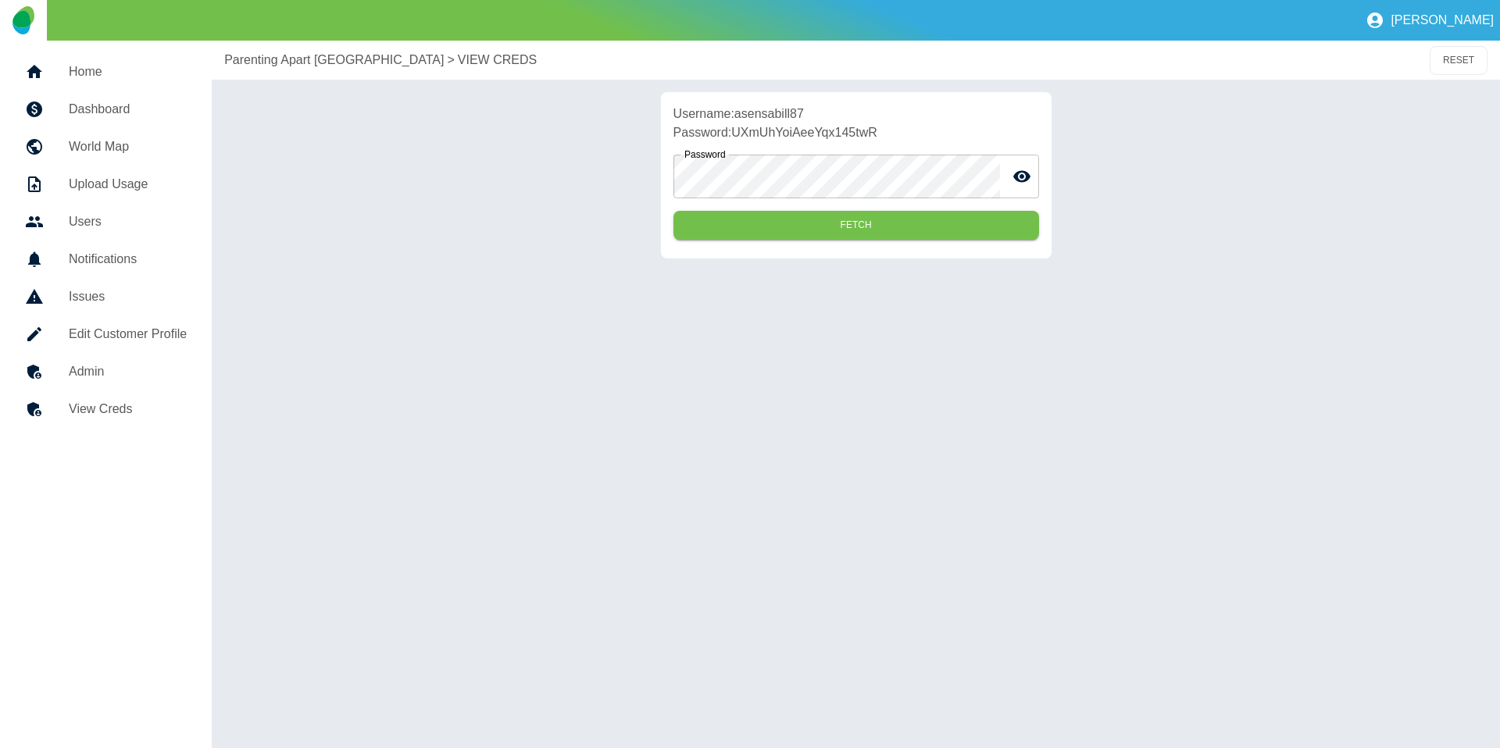
click at [780, 112] on p "Username: asensabill87" at bounding box center [856, 114] width 366 height 19
click at [780, 113] on p "Username: asensabill87" at bounding box center [856, 114] width 366 height 19
copy p "asensabill87"
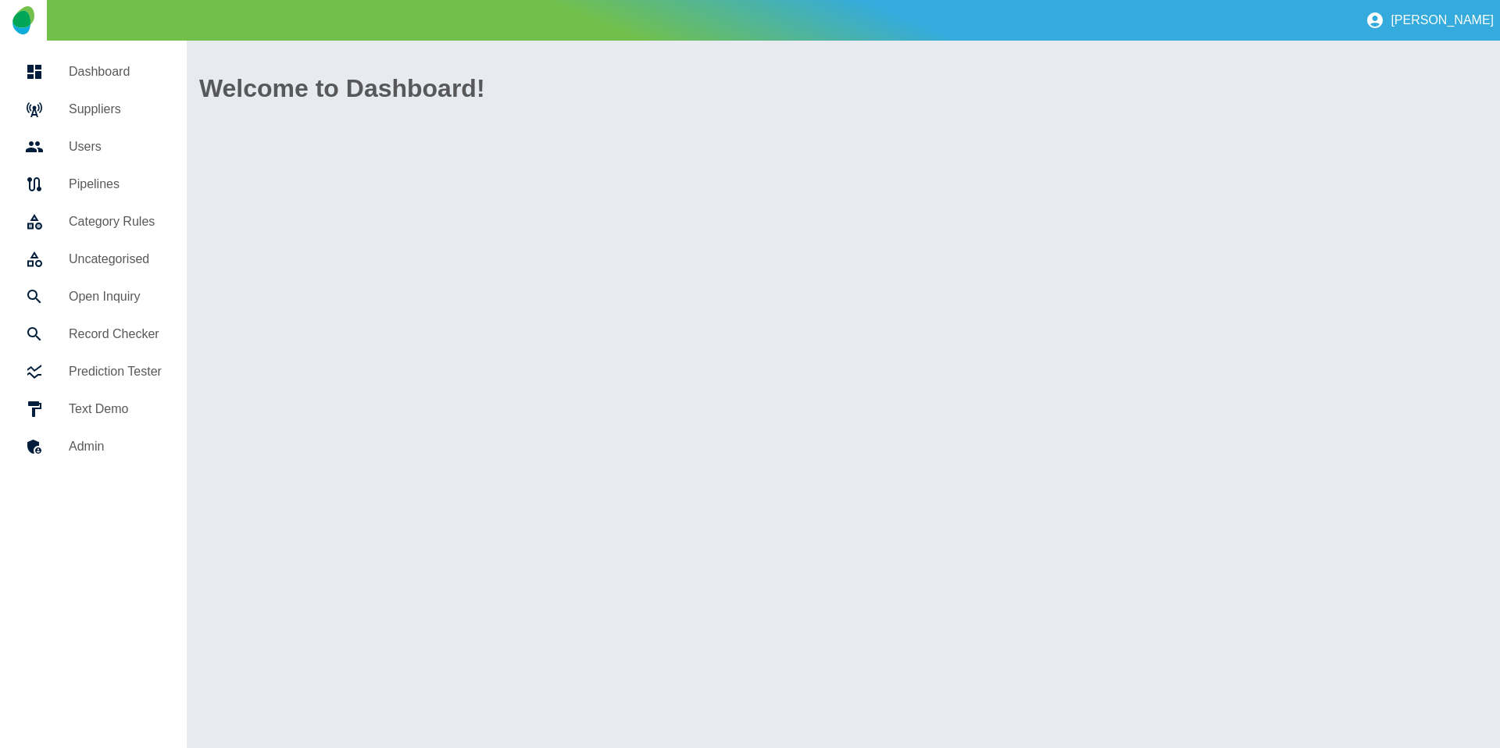
click at [97, 112] on h5 "Suppliers" at bounding box center [115, 109] width 93 height 19
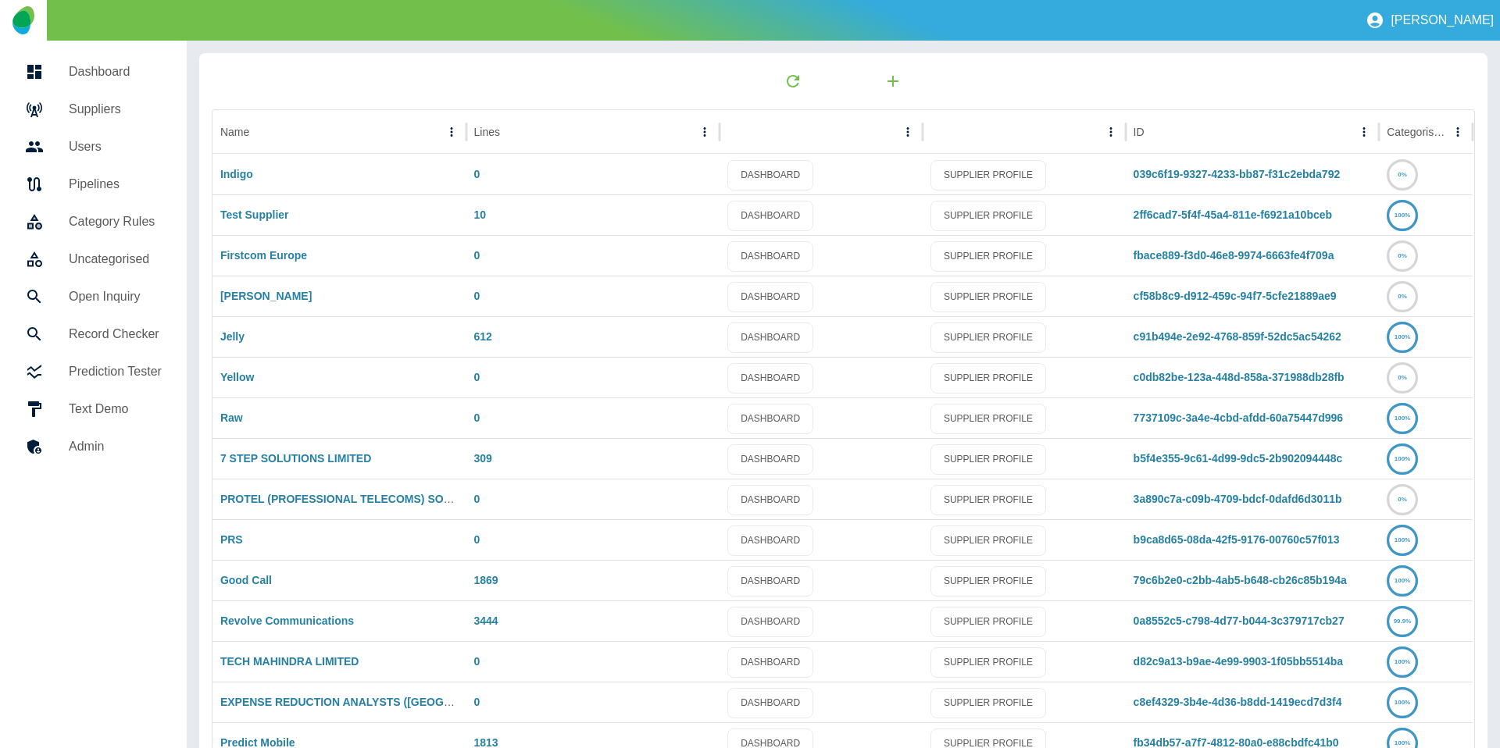
click at [324, 52] on div "Name Lines ID Categorised Indigo 0 DASHBOARD SUPPLIER PROFILE 039c6f19-9327-423…" at bounding box center [843, 436] width 1313 height 790
click at [78, 117] on h5 "Suppliers" at bounding box center [115, 109] width 93 height 19
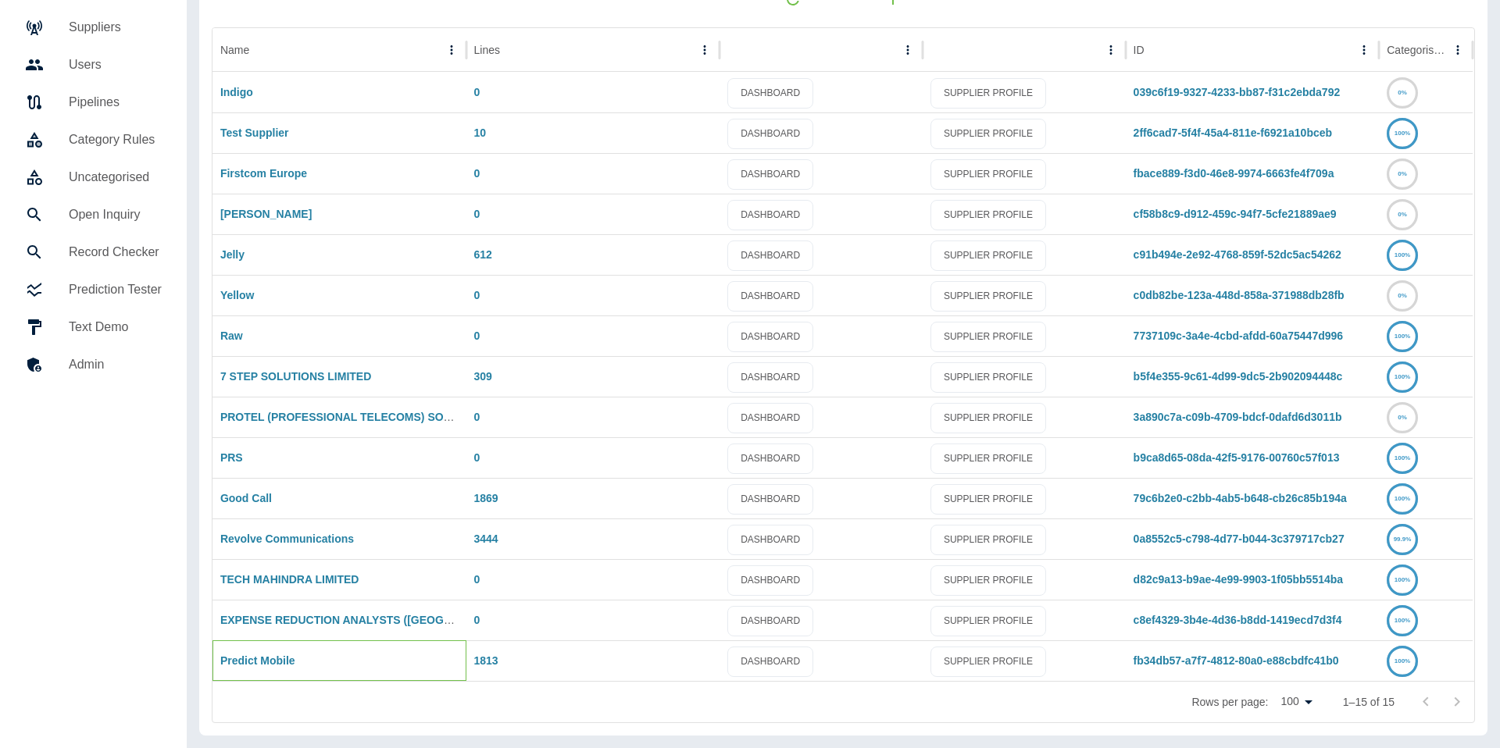
click at [244, 669] on div "Predict Mobile" at bounding box center [339, 661] width 254 height 41
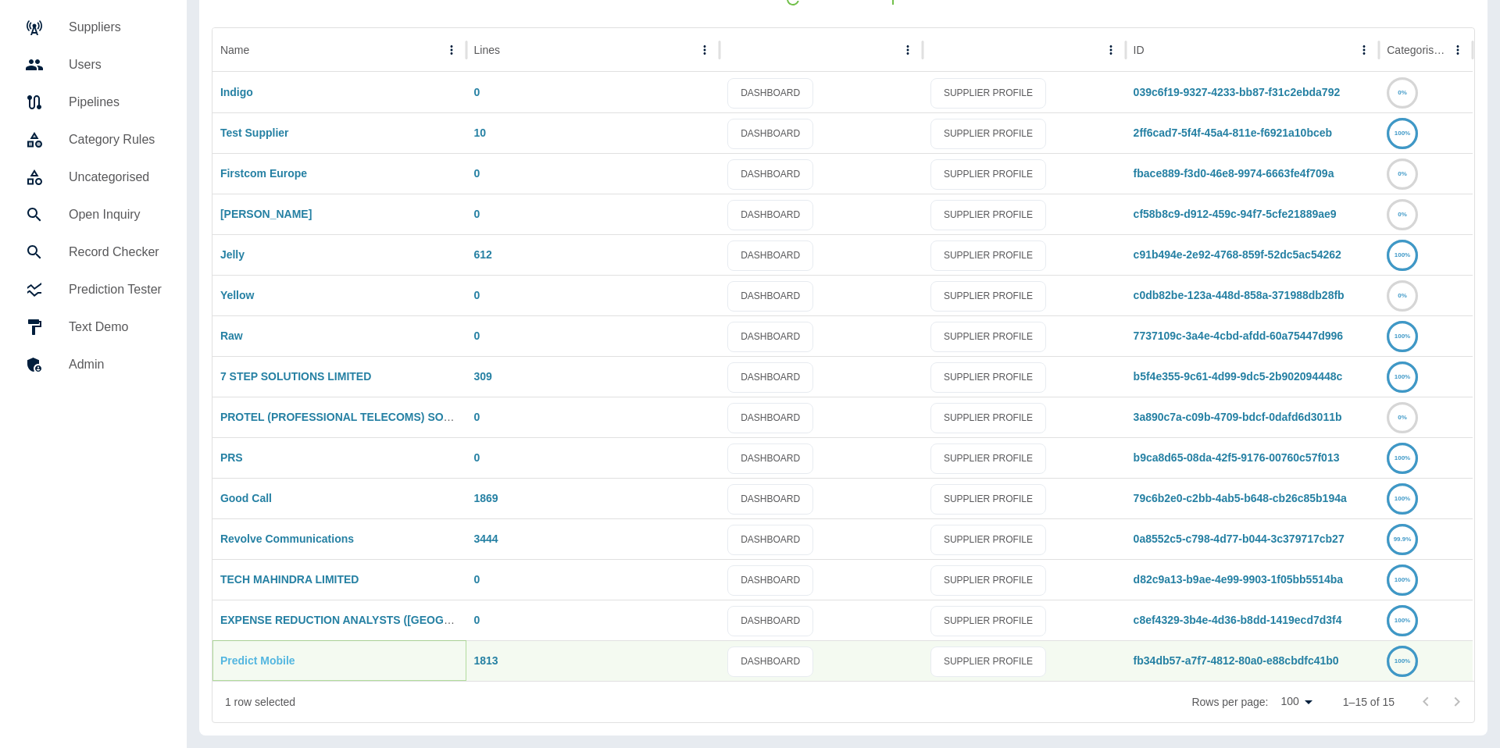
click at [248, 665] on link "Predict Mobile" at bounding box center [257, 661] width 75 height 12
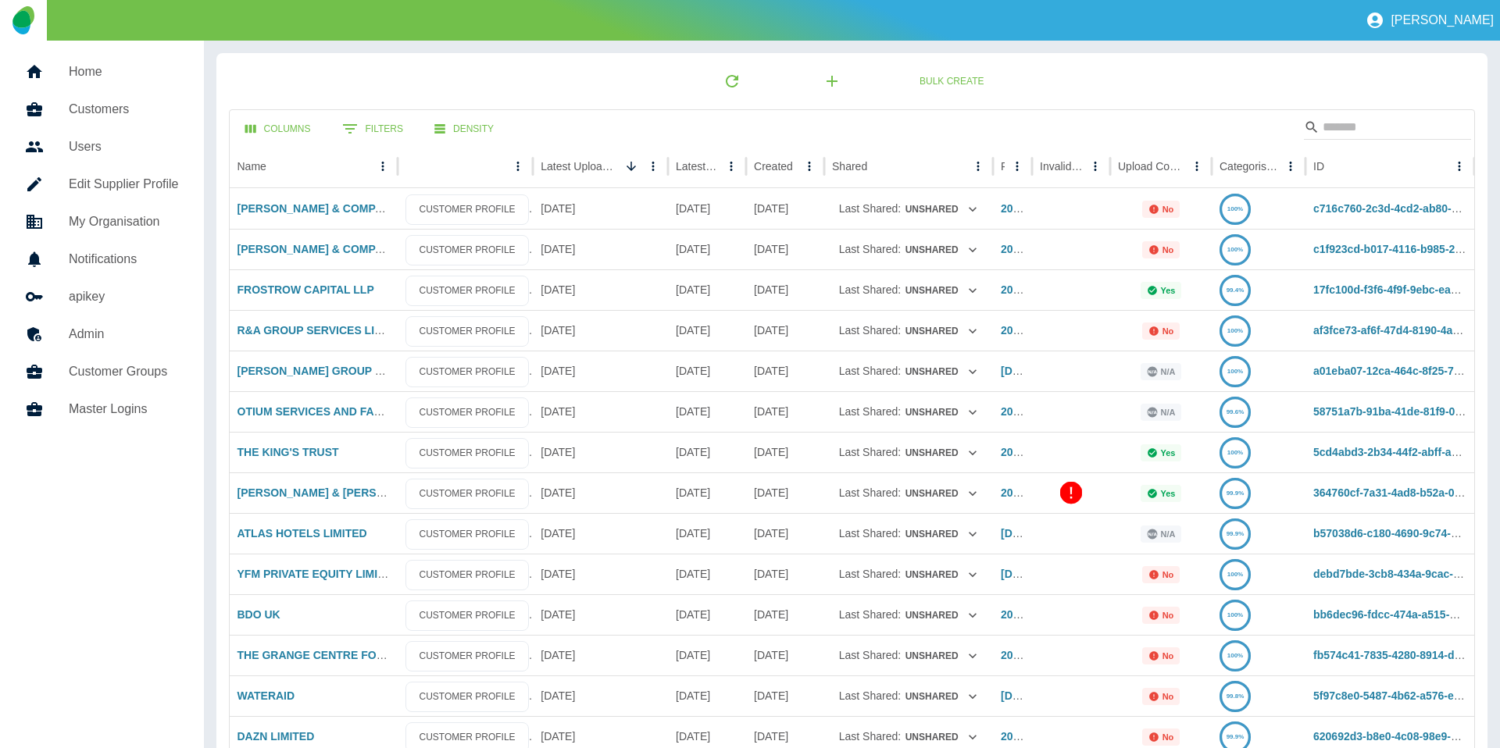
click at [72, 64] on h5 "Home" at bounding box center [124, 71] width 110 height 19
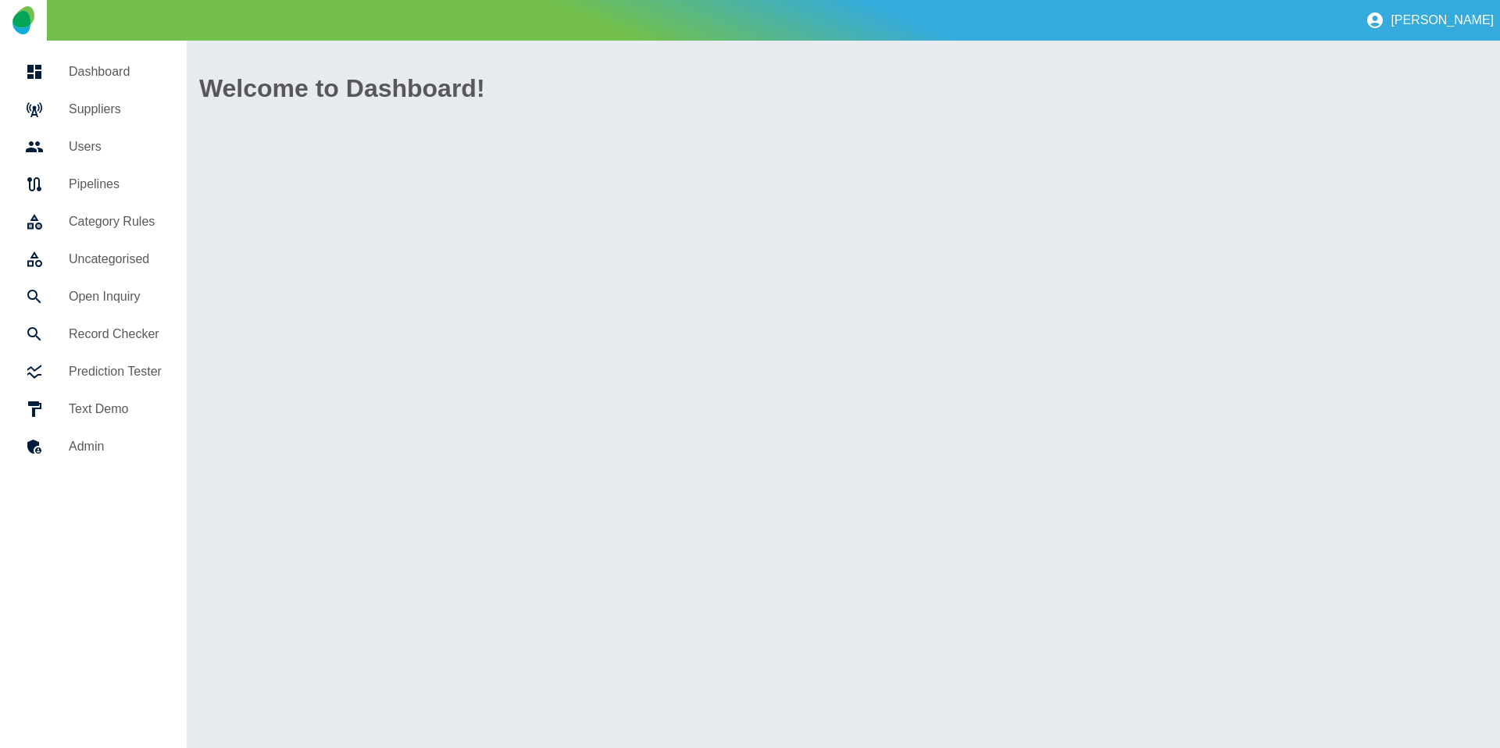
click at [80, 111] on h5 "Suppliers" at bounding box center [115, 109] width 93 height 19
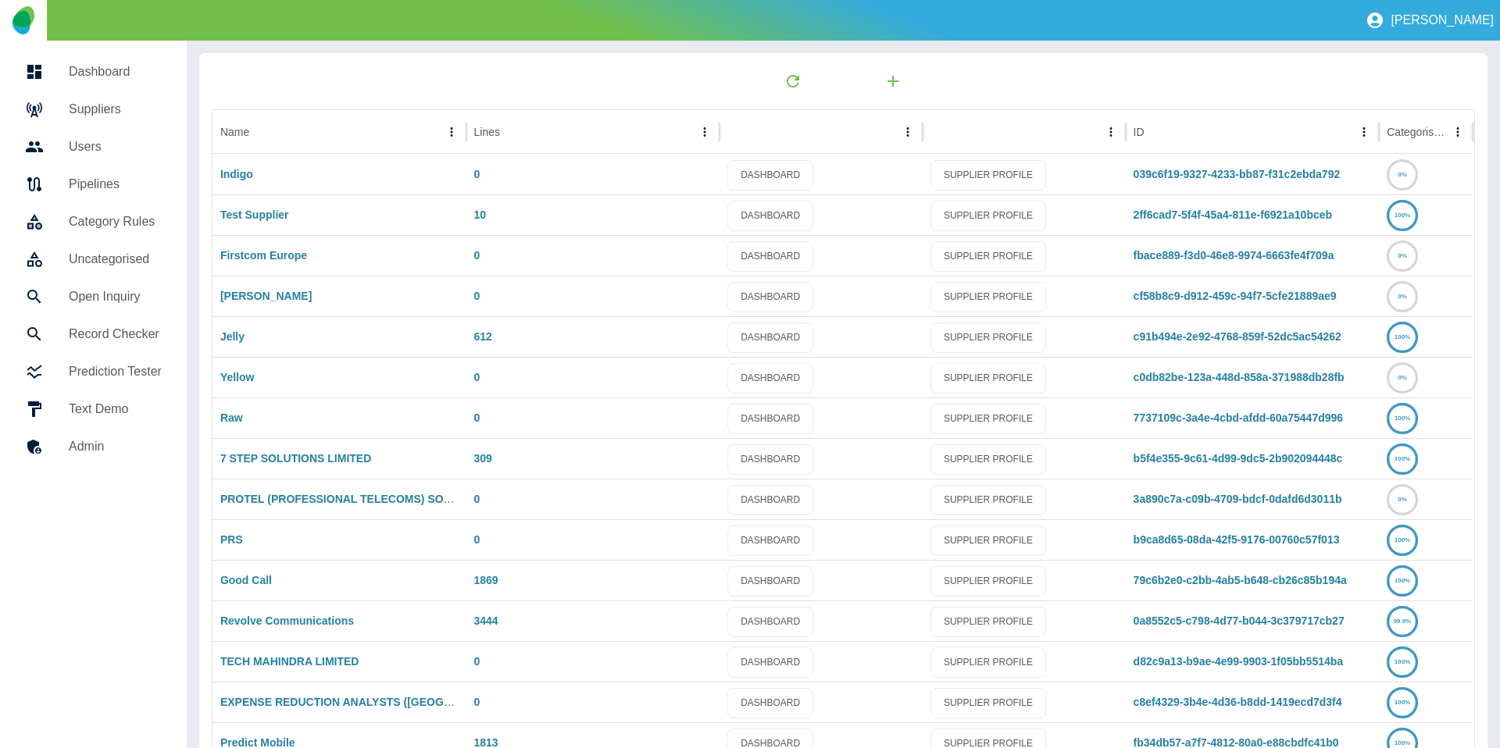
scroll to position [82, 0]
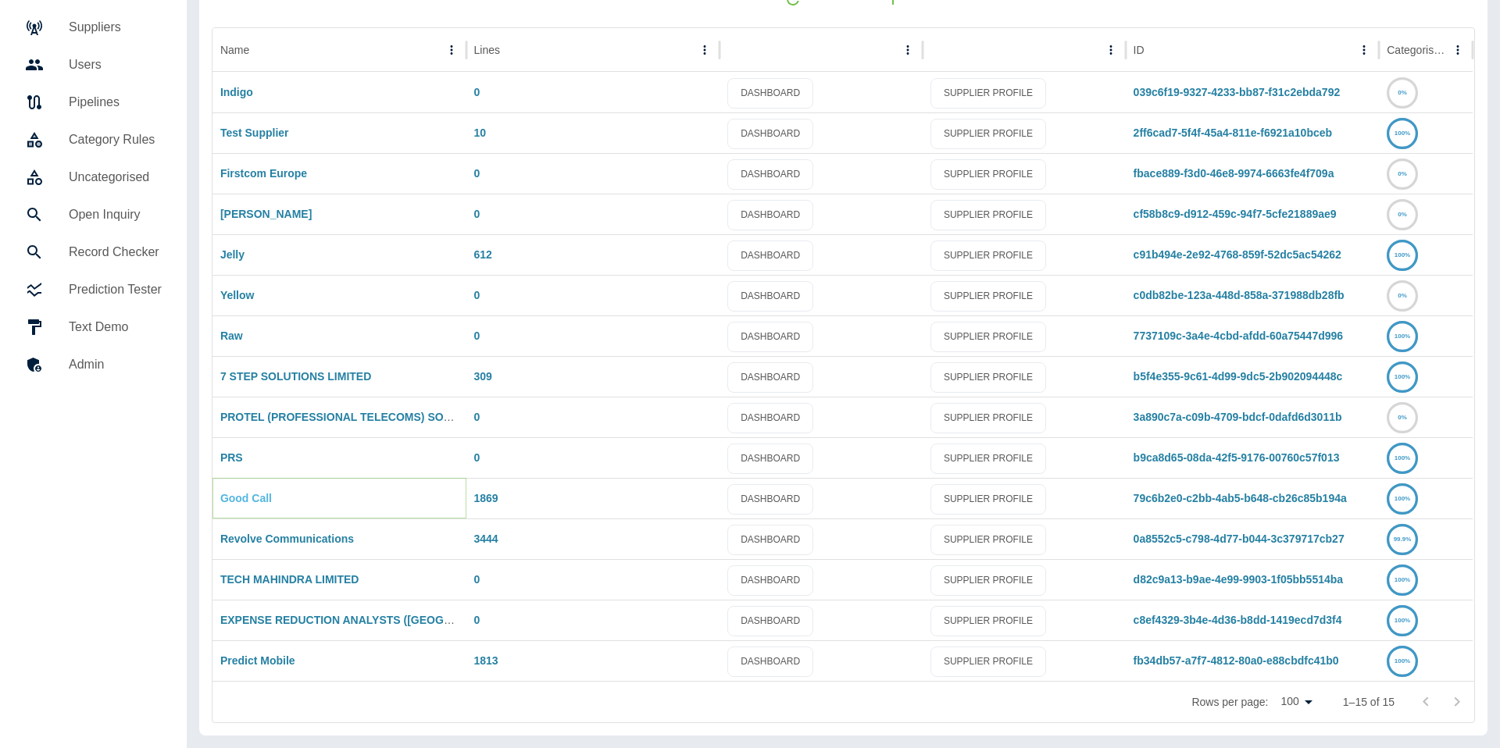
click at [233, 494] on link "Good Call" at bounding box center [246, 498] width 52 height 12
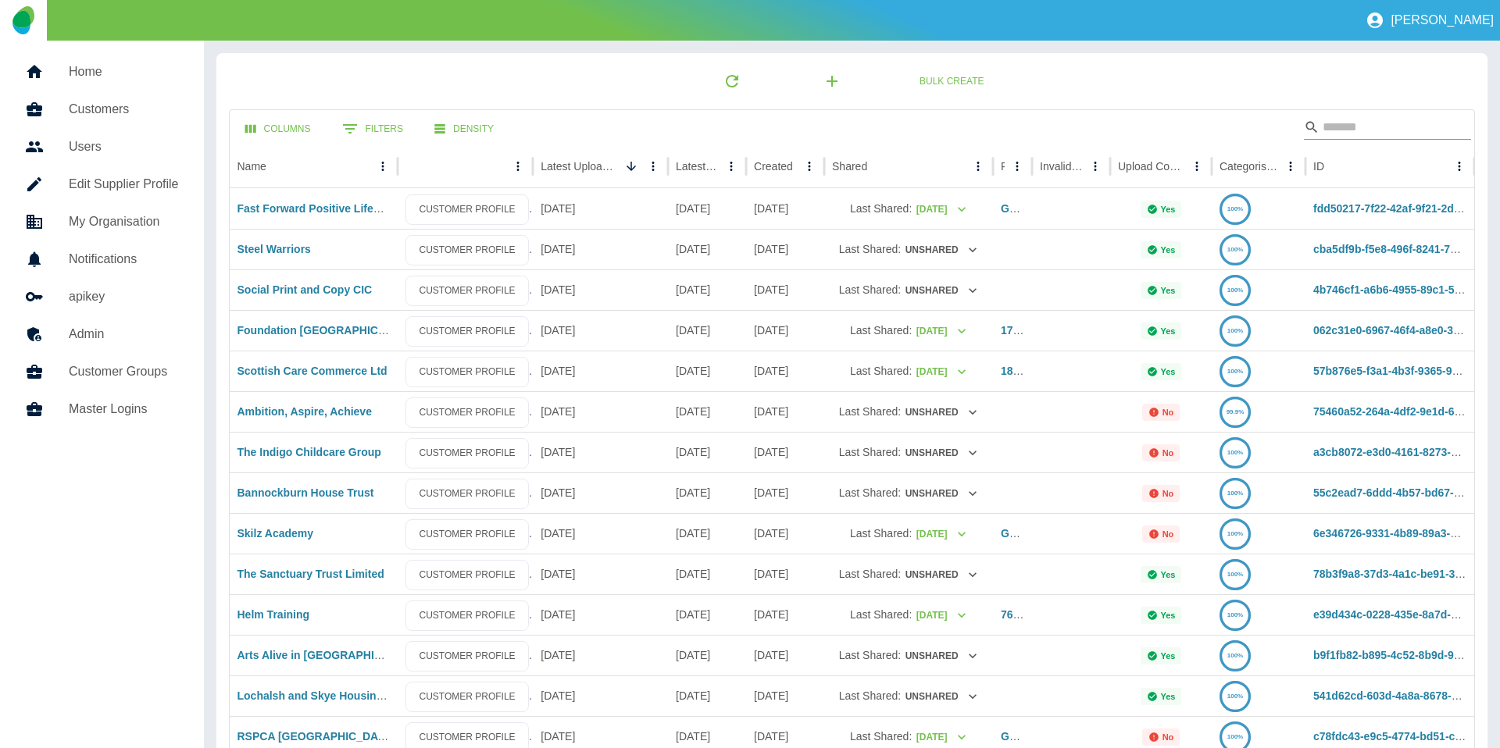
click at [1368, 134] on input "Search" at bounding box center [1385, 127] width 125 height 25
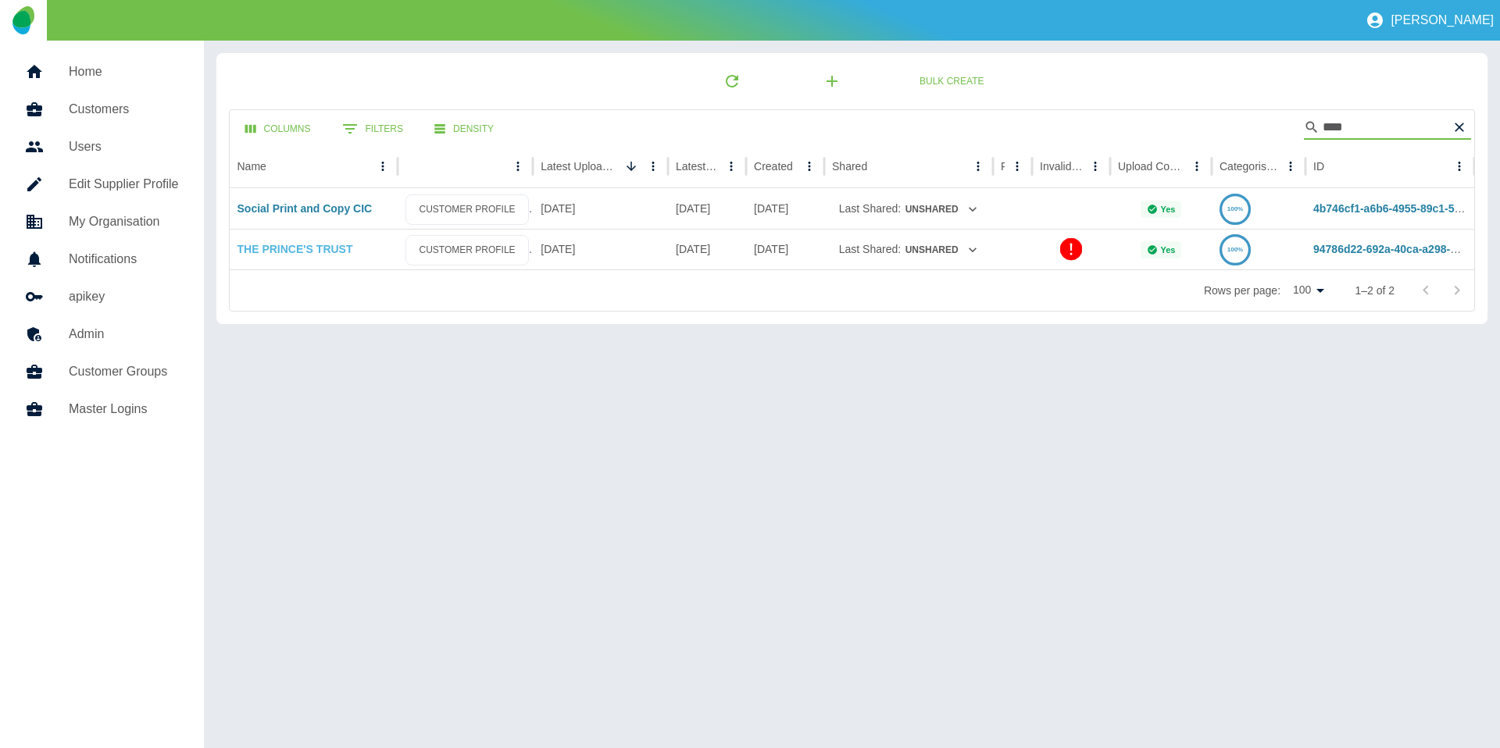
type input "****"
click at [285, 245] on link "THE PRINCE'S TRUST" at bounding box center [295, 249] width 116 height 12
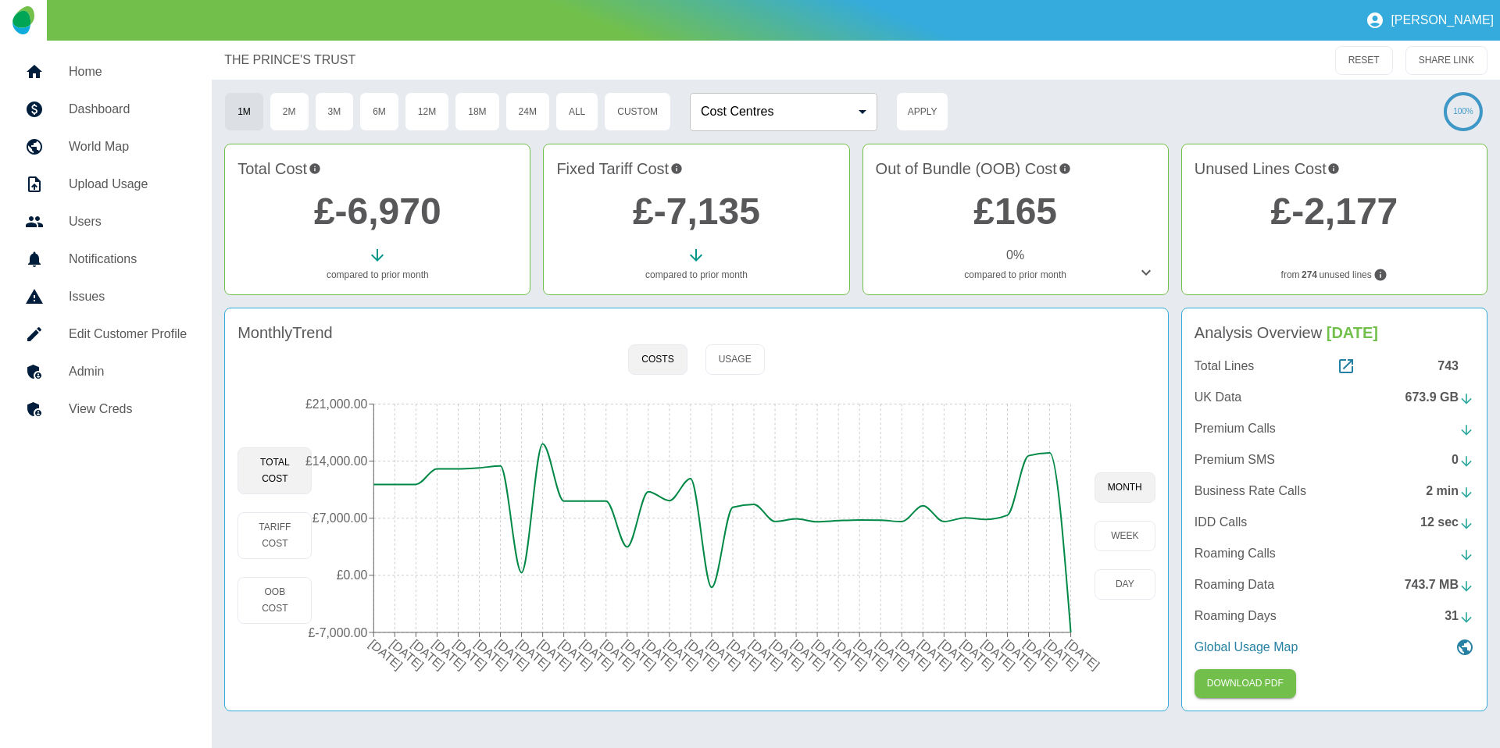
click at [167, 402] on h5 "View Creds" at bounding box center [128, 409] width 118 height 19
